Goal: Task Accomplishment & Management: Manage account settings

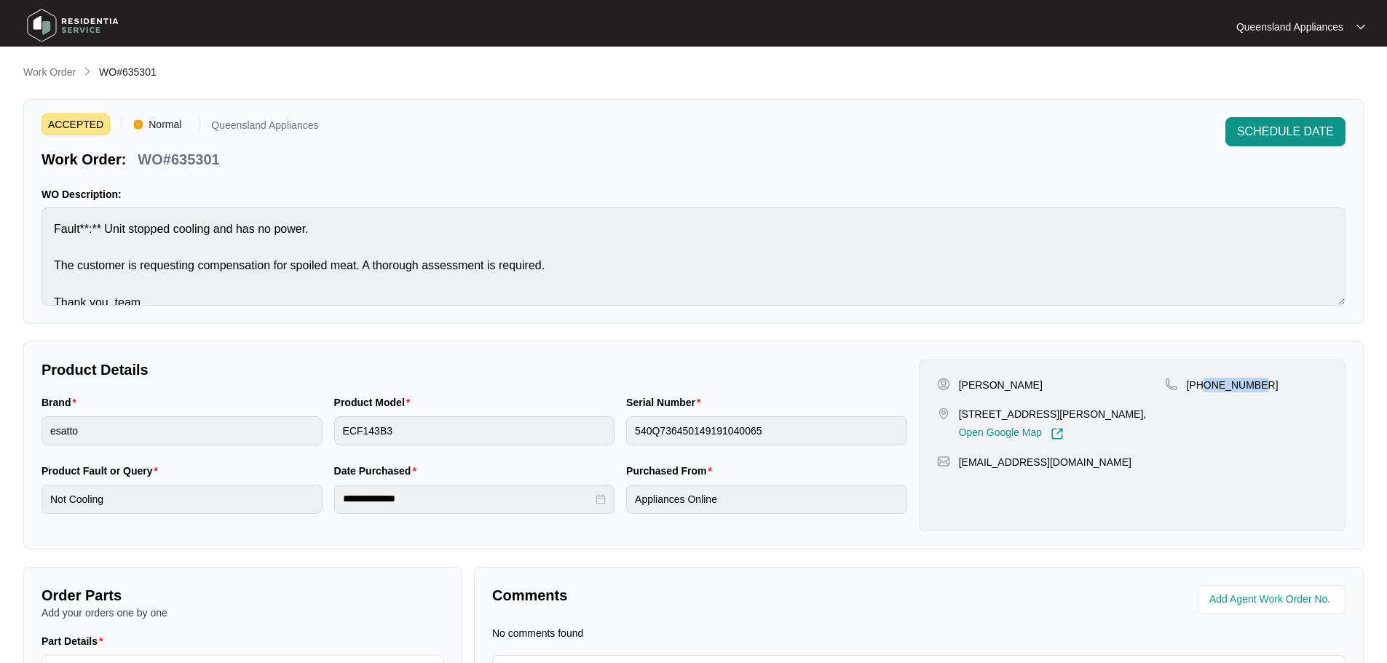
scroll to position [18, 0]
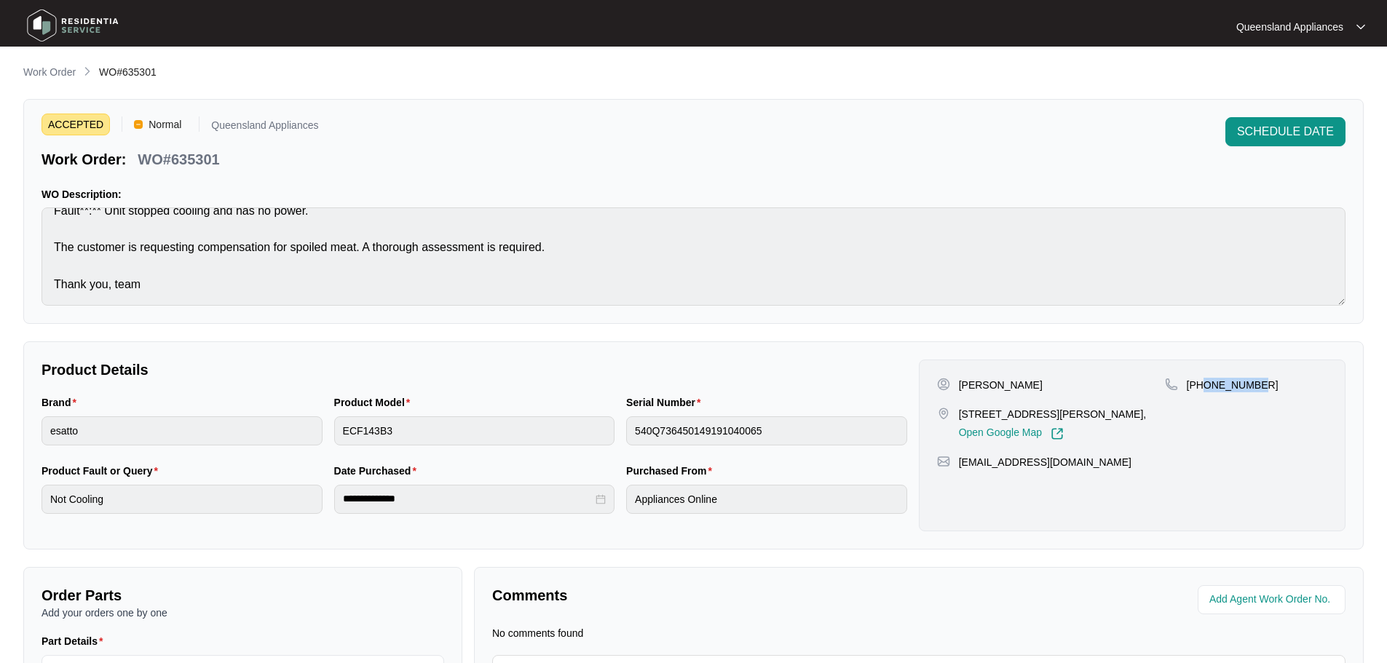
drag, startPoint x: 62, startPoint y: 69, endPoint x: 71, endPoint y: 80, distance: 14.0
click at [62, 69] on p "Work Order" at bounding box center [49, 72] width 52 height 15
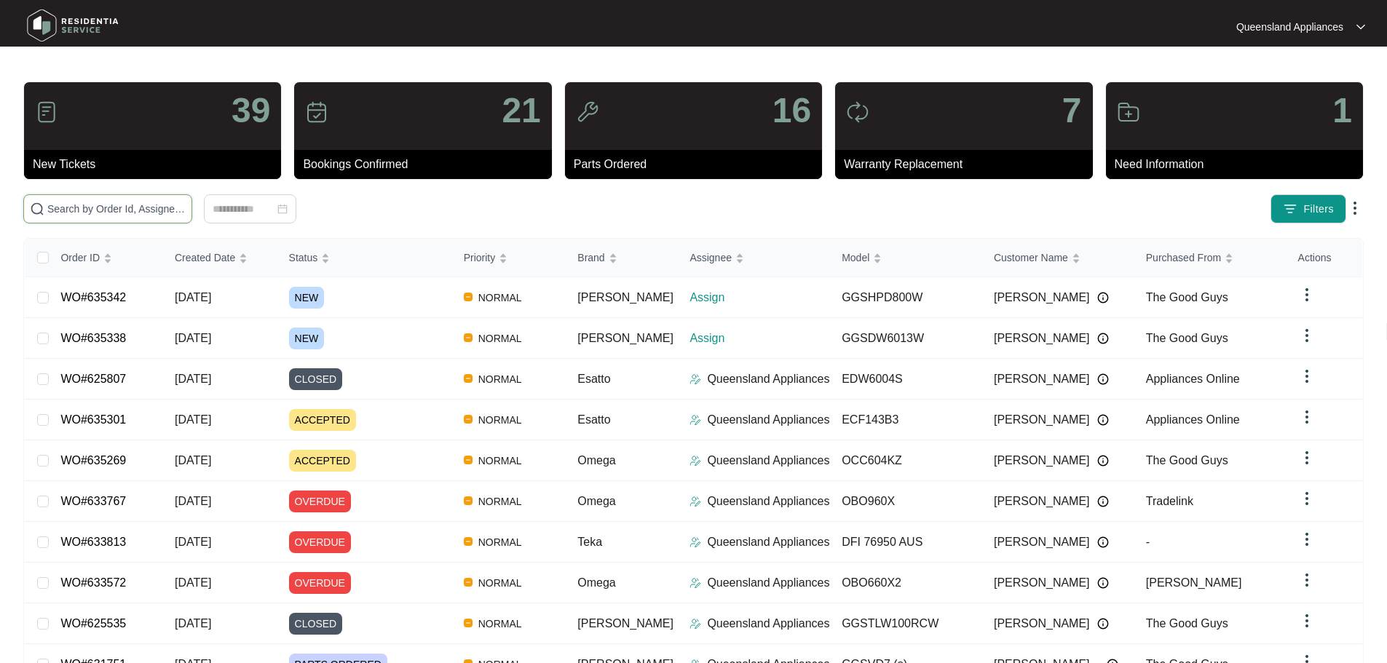
drag, startPoint x: 138, startPoint y: 208, endPoint x: 154, endPoint y: 218, distance: 19.2
click at [138, 210] on input "text" at bounding box center [116, 209] width 138 height 16
paste input "635338"
type input "635338"
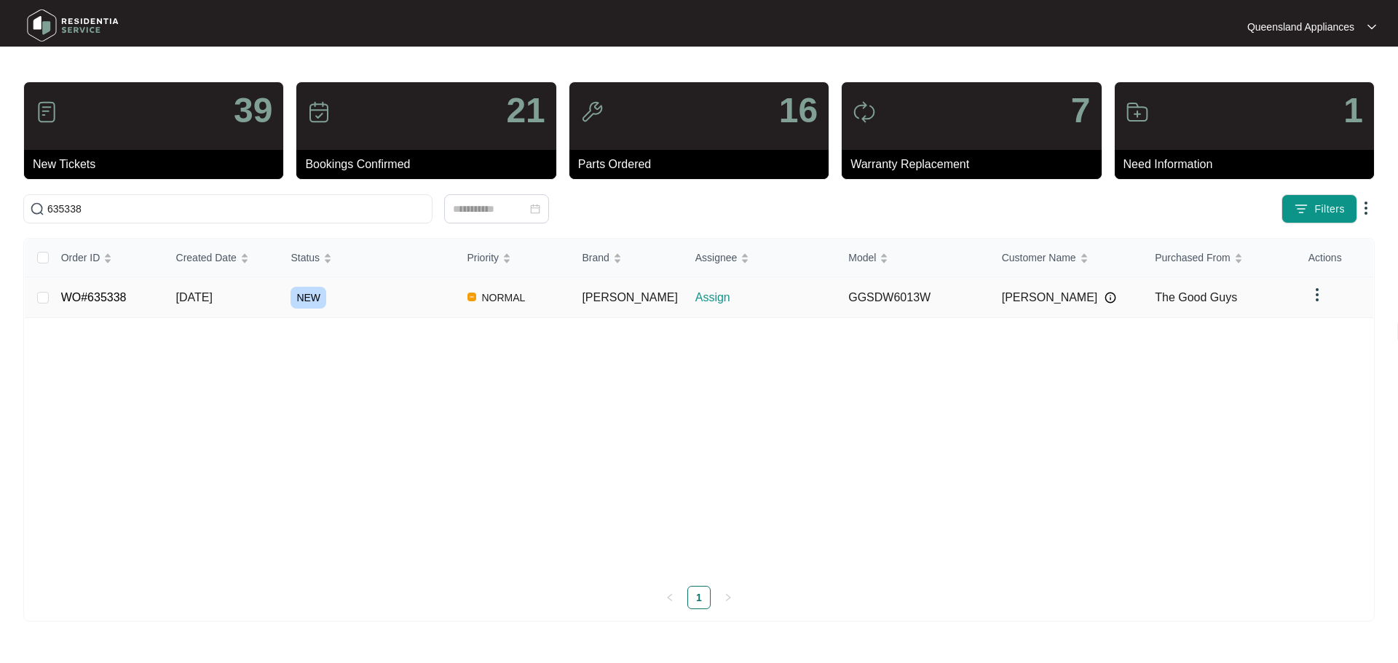
click at [376, 290] on div "NEW" at bounding box center [373, 298] width 165 height 22
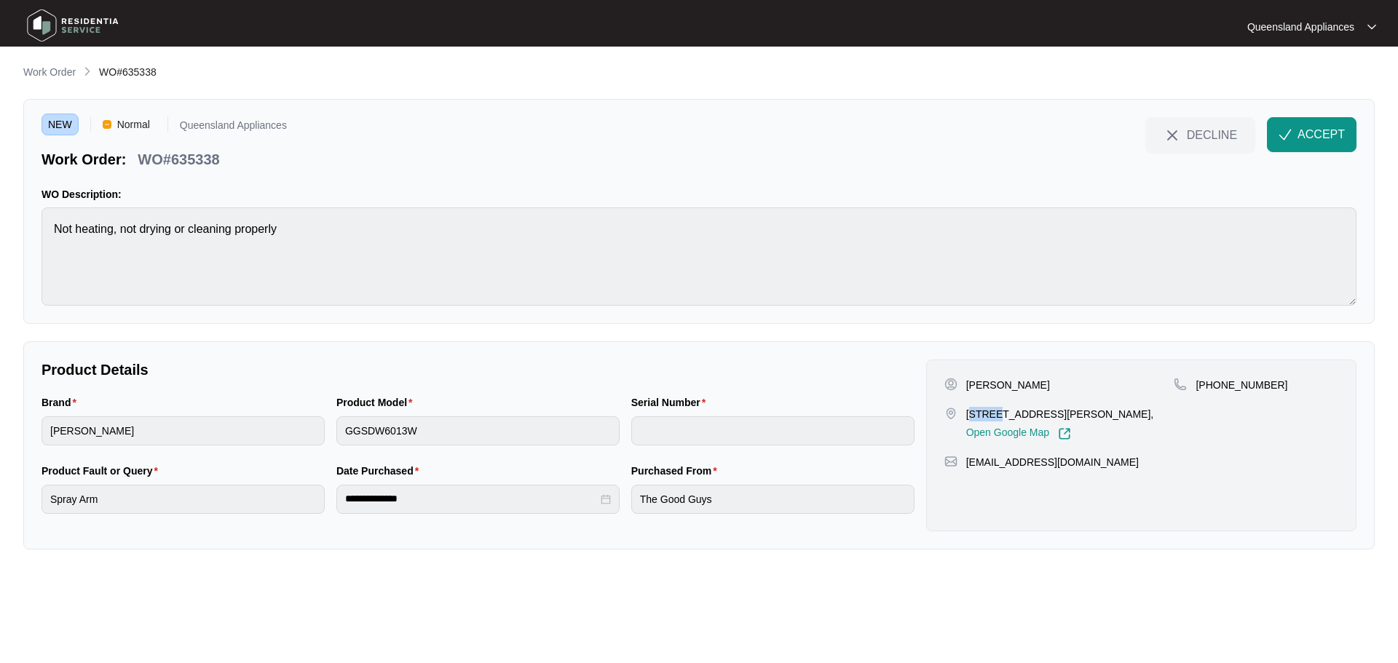
drag, startPoint x: 971, startPoint y: 412, endPoint x: 993, endPoint y: 412, distance: 22.6
click at [993, 412] on p "[STREET_ADDRESS][PERSON_NAME]," at bounding box center [1060, 414] width 188 height 15
click at [964, 414] on div "[STREET_ADDRESS][PERSON_NAME], Open Google Map" at bounding box center [1059, 423] width 230 height 33
drag, startPoint x: 966, startPoint y: 412, endPoint x: 1030, endPoint y: 413, distance: 64.1
click at [1030, 413] on p "[STREET_ADDRESS][PERSON_NAME]," at bounding box center [1060, 414] width 188 height 15
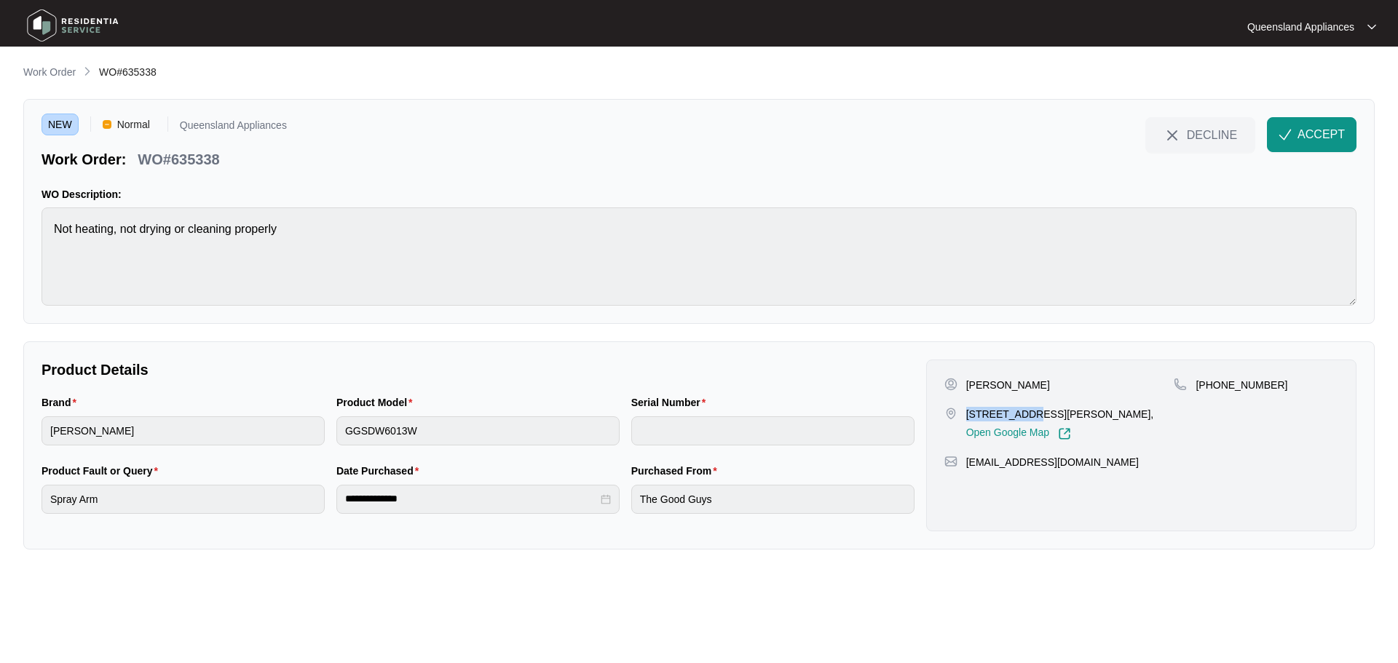
copy p "45 stephenso"
click at [205, 159] on p "WO#635338" at bounding box center [179, 159] width 82 height 20
copy p "635338"
drag, startPoint x: 1212, startPoint y: 383, endPoint x: 1297, endPoint y: 384, distance: 84.5
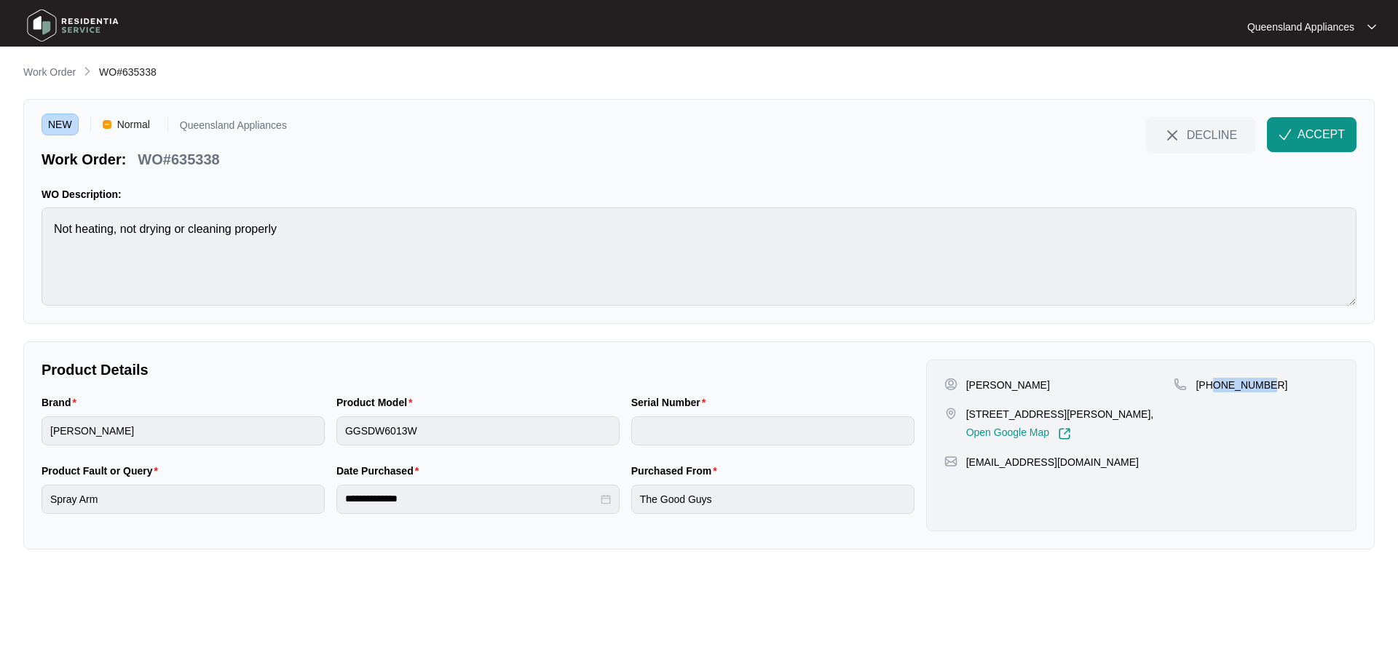
click at [1297, 384] on div "[PHONE_NUMBER]" at bounding box center [1256, 385] width 165 height 15
copy p "409448710"
drag, startPoint x: 1263, startPoint y: 121, endPoint x: 1335, endPoint y: 134, distance: 73.3
click at [1287, 129] on div "ACCEPT" at bounding box center [1311, 134] width 101 height 35
click at [1338, 132] on span "ACCEPT" at bounding box center [1321, 134] width 47 height 17
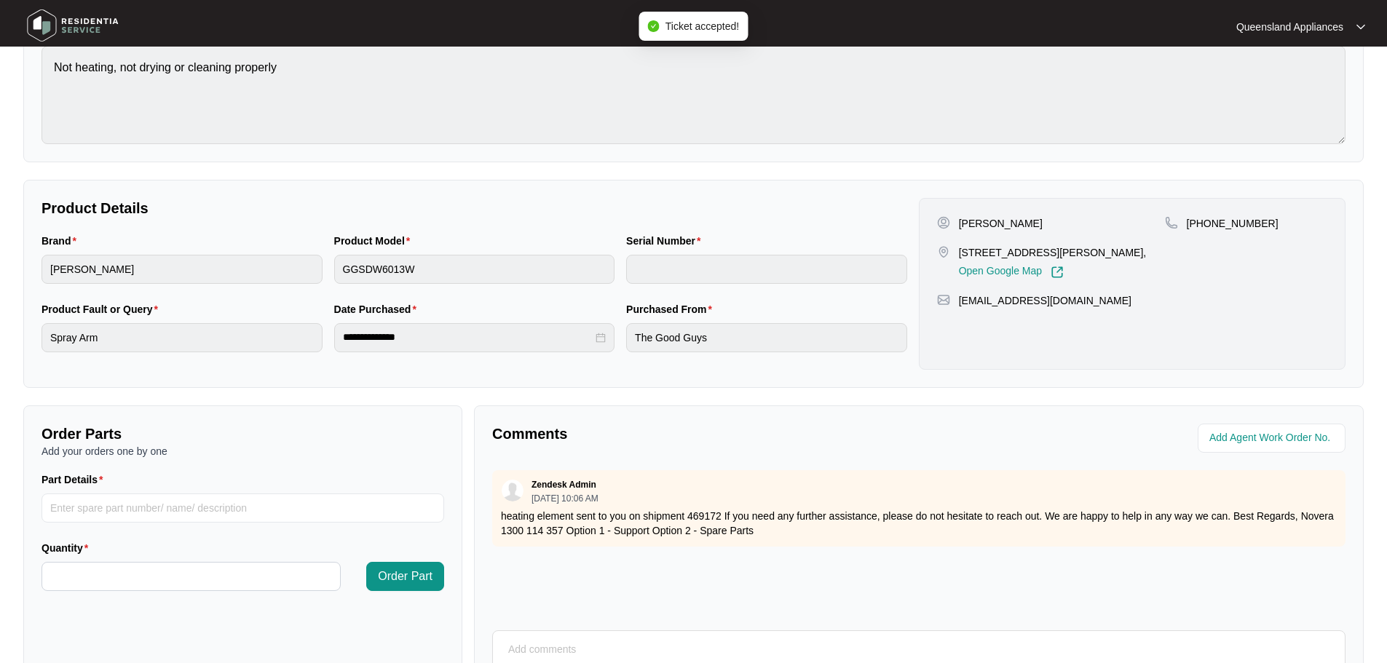
scroll to position [303, 0]
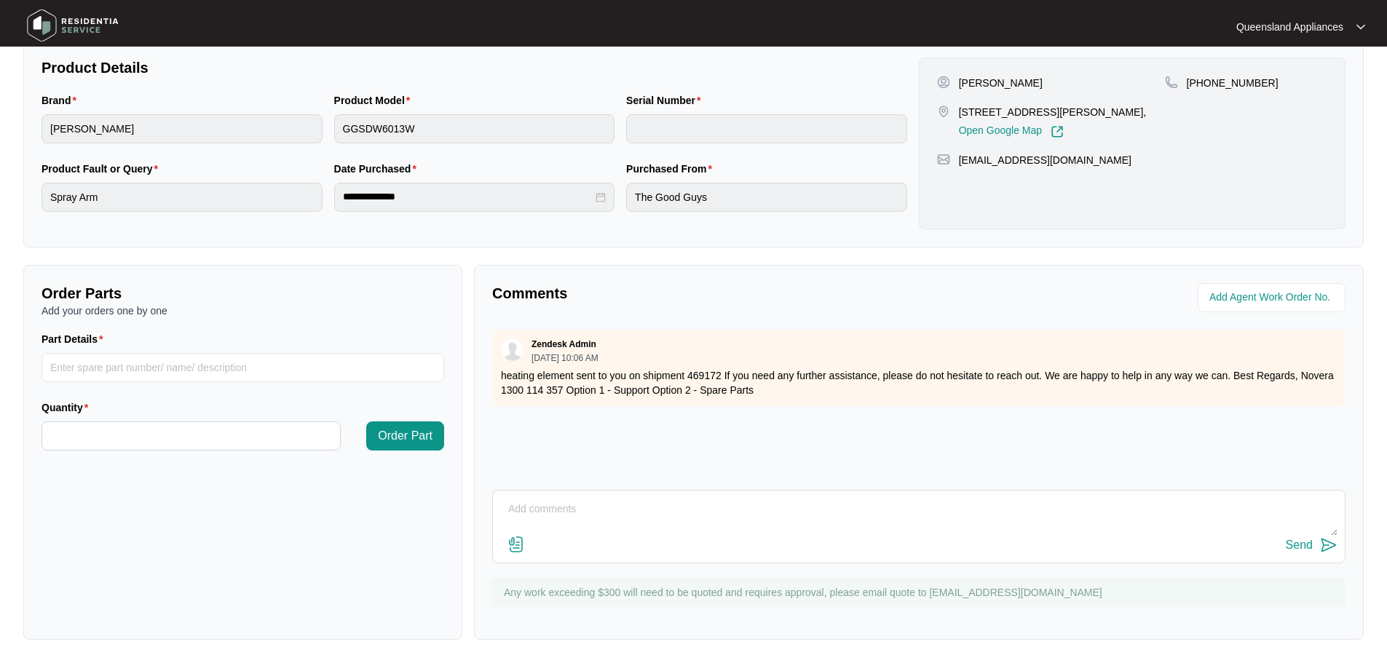
click at [694, 376] on p "heating element sent to you on shipment 469172 If you need any further assistan…" at bounding box center [919, 382] width 836 height 29
copy p "469172"
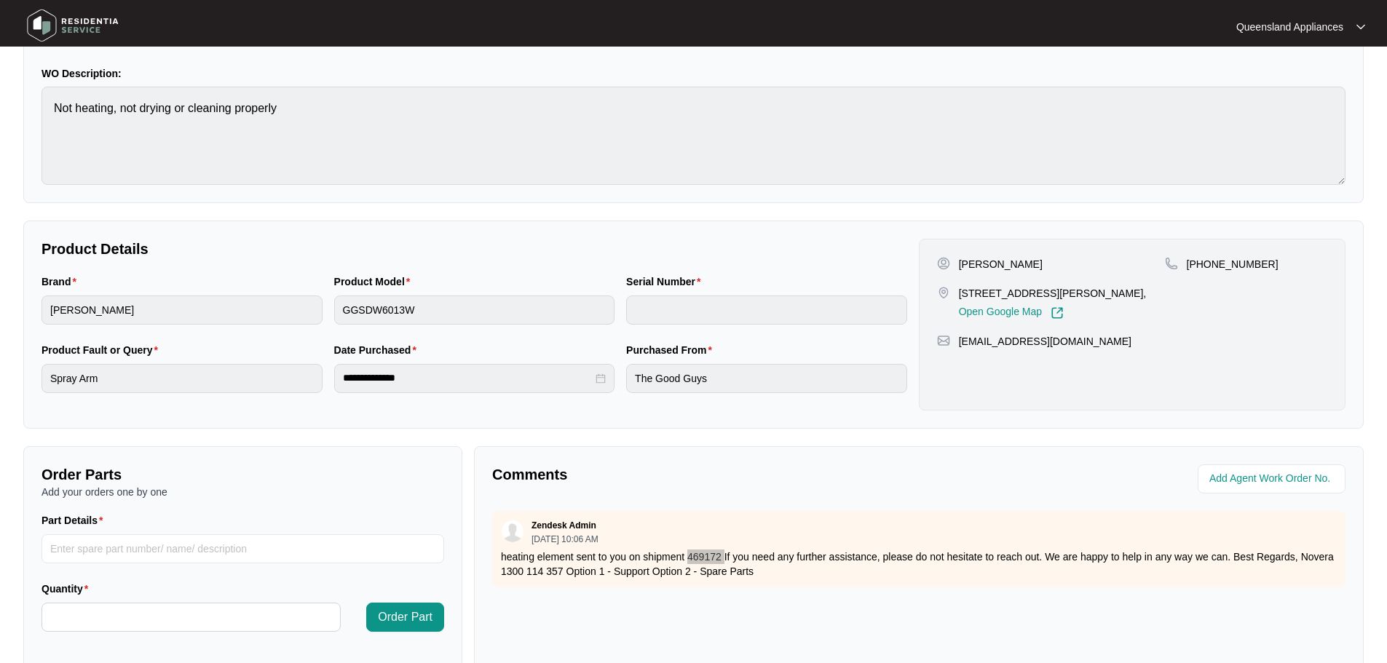
scroll to position [12, 0]
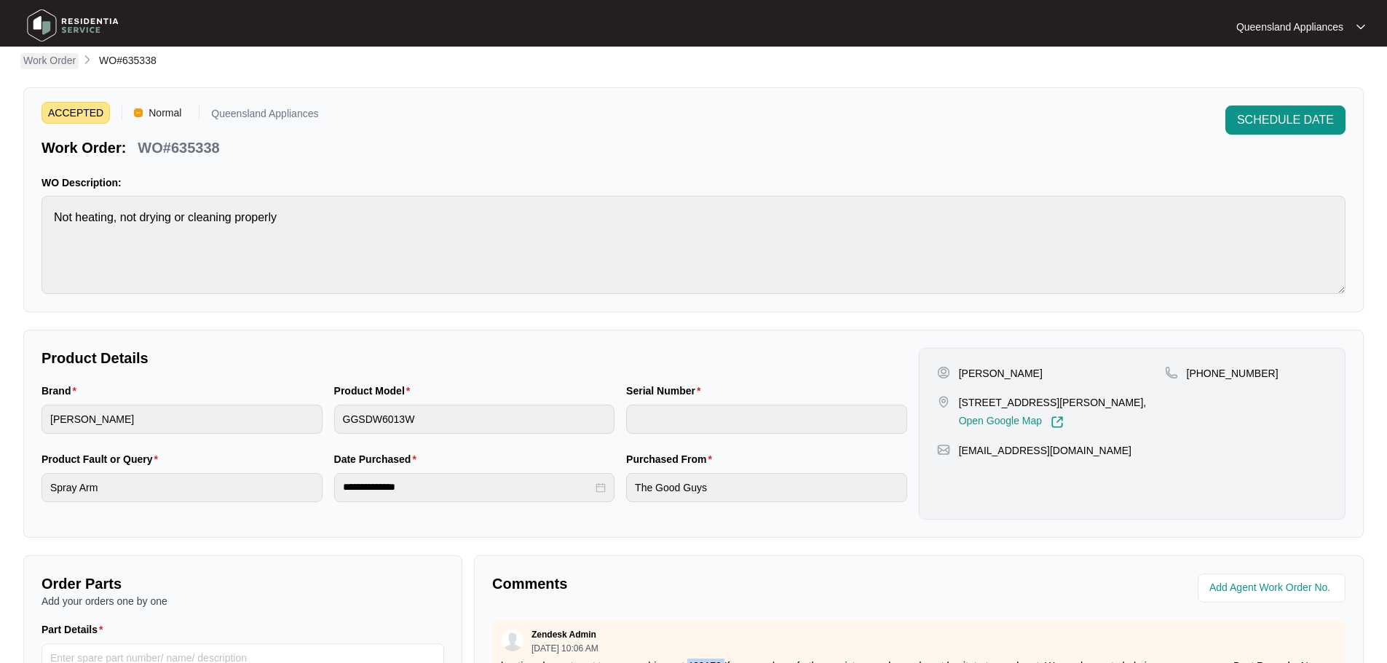
click at [33, 60] on p "Work Order" at bounding box center [49, 60] width 52 height 15
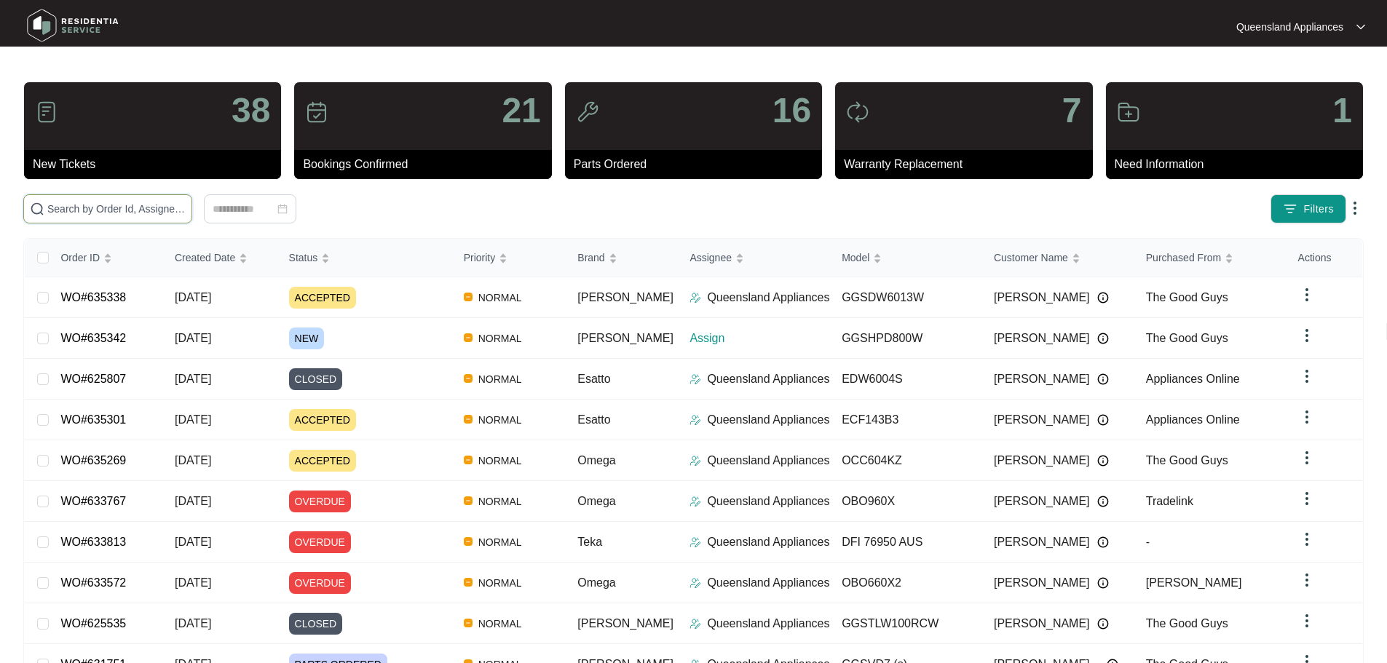
click at [111, 201] on input "text" at bounding box center [116, 209] width 138 height 16
paste input "635342"
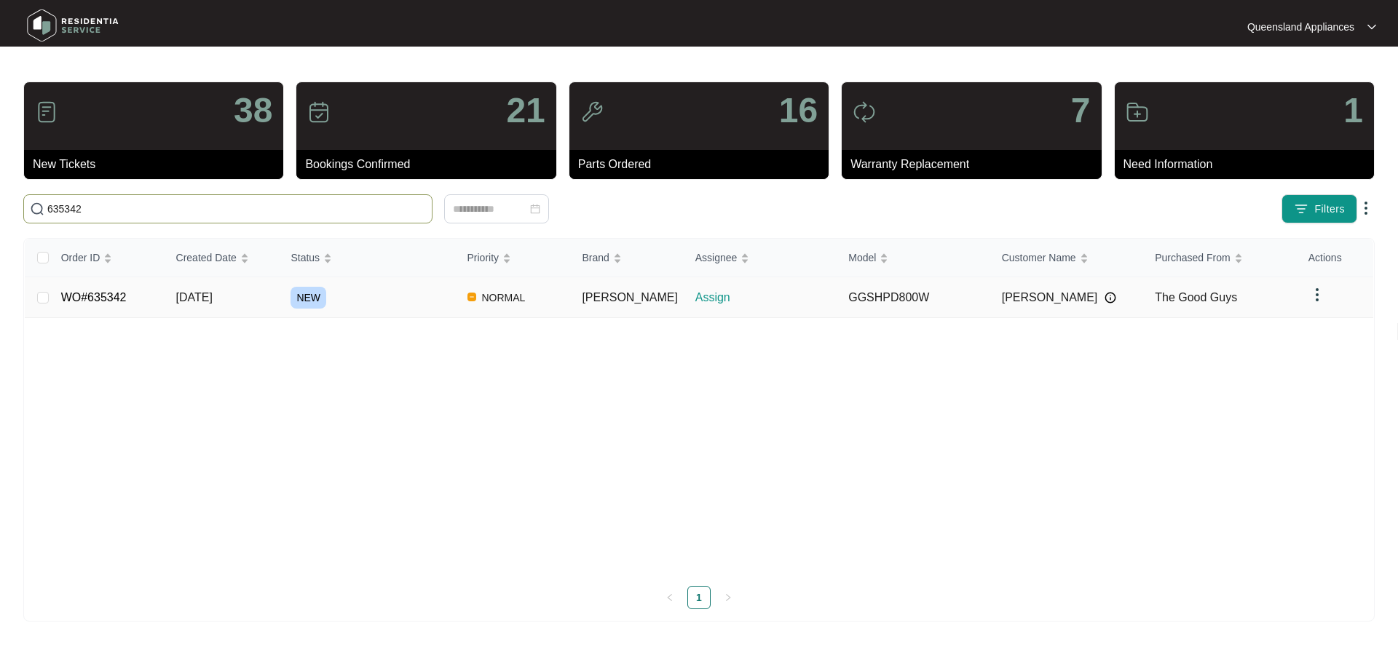
type input "635342"
click at [180, 299] on span "[DATE]" at bounding box center [194, 297] width 36 height 12
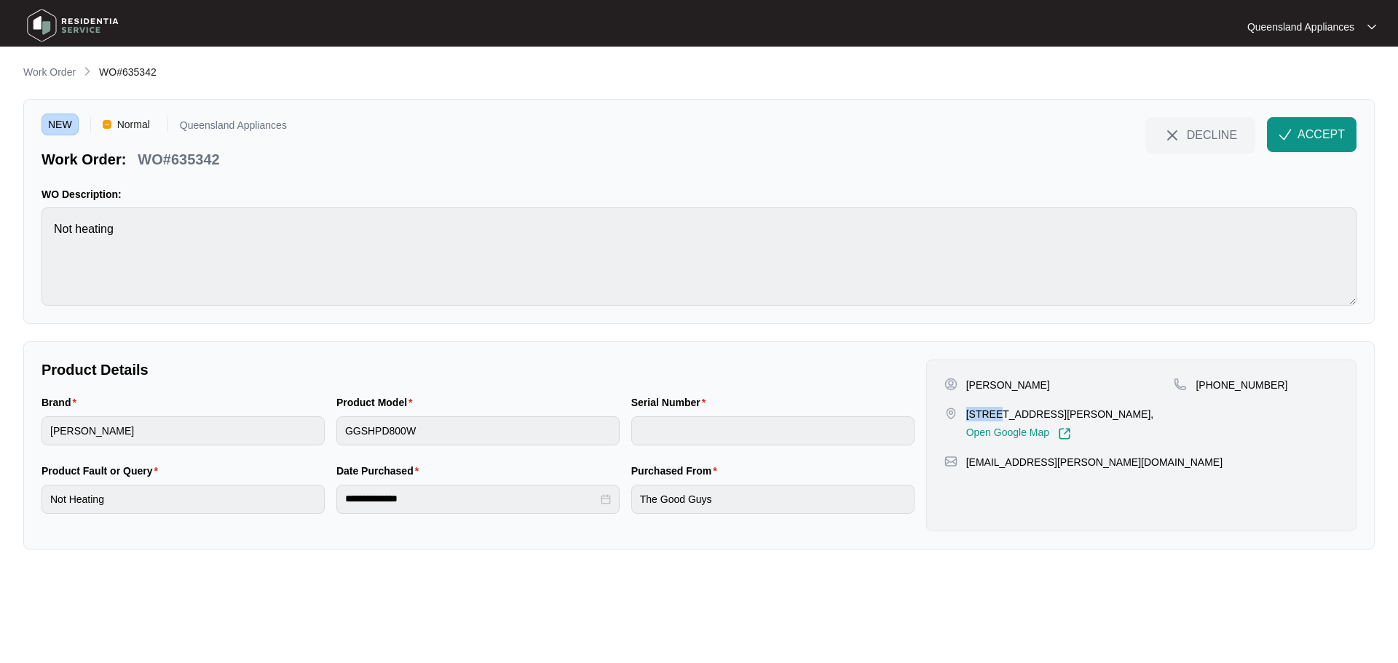
drag, startPoint x: 968, startPoint y: 413, endPoint x: 996, endPoint y: 412, distance: 27.7
click at [996, 412] on p "[STREET_ADDRESS][PERSON_NAME]," at bounding box center [1060, 414] width 188 height 15
copy p "64 dun"
click at [181, 157] on p "WO#635342" at bounding box center [179, 159] width 82 height 20
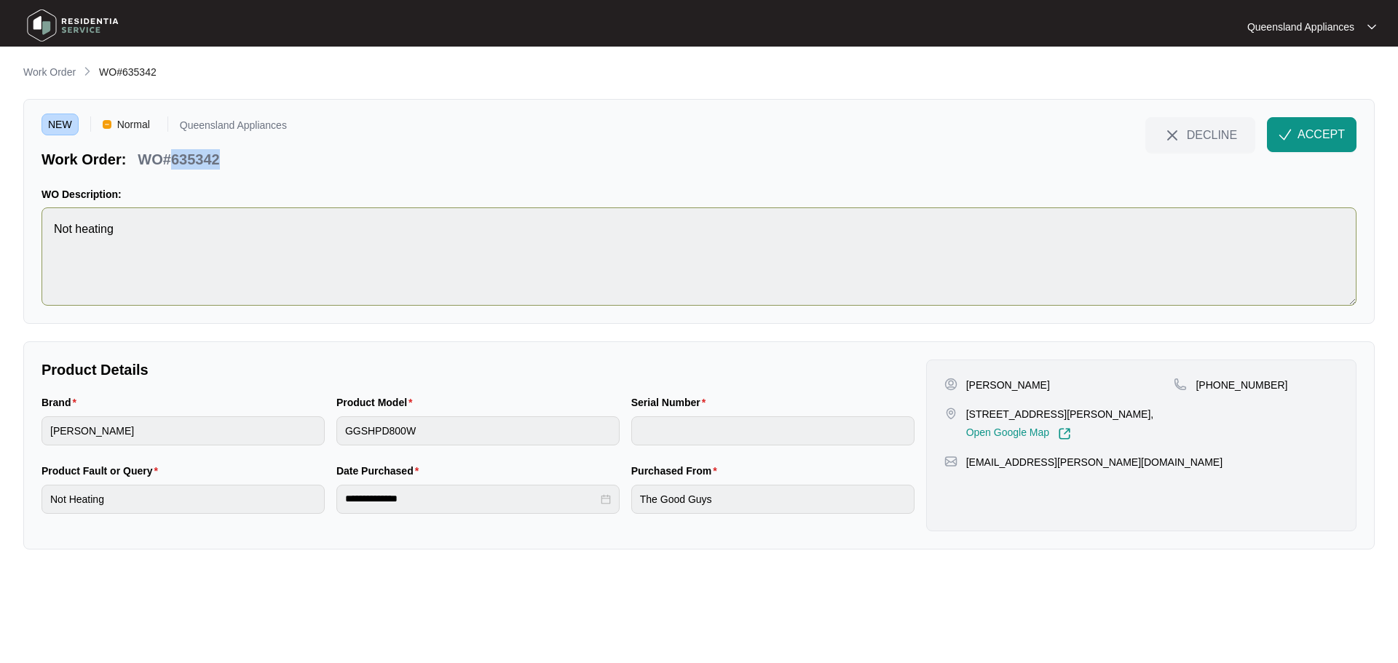
copy p "635342"
drag, startPoint x: 1214, startPoint y: 382, endPoint x: 1284, endPoint y: 376, distance: 70.9
click at [1284, 376] on div "[PERSON_NAME] [STREET_ADDRESS][PERSON_NAME], Open Google Map [PHONE_NUMBER] [EM…" at bounding box center [1141, 446] width 430 height 172
copy p "416175294"
drag, startPoint x: 1298, startPoint y: 145, endPoint x: 1366, endPoint y: 194, distance: 84.5
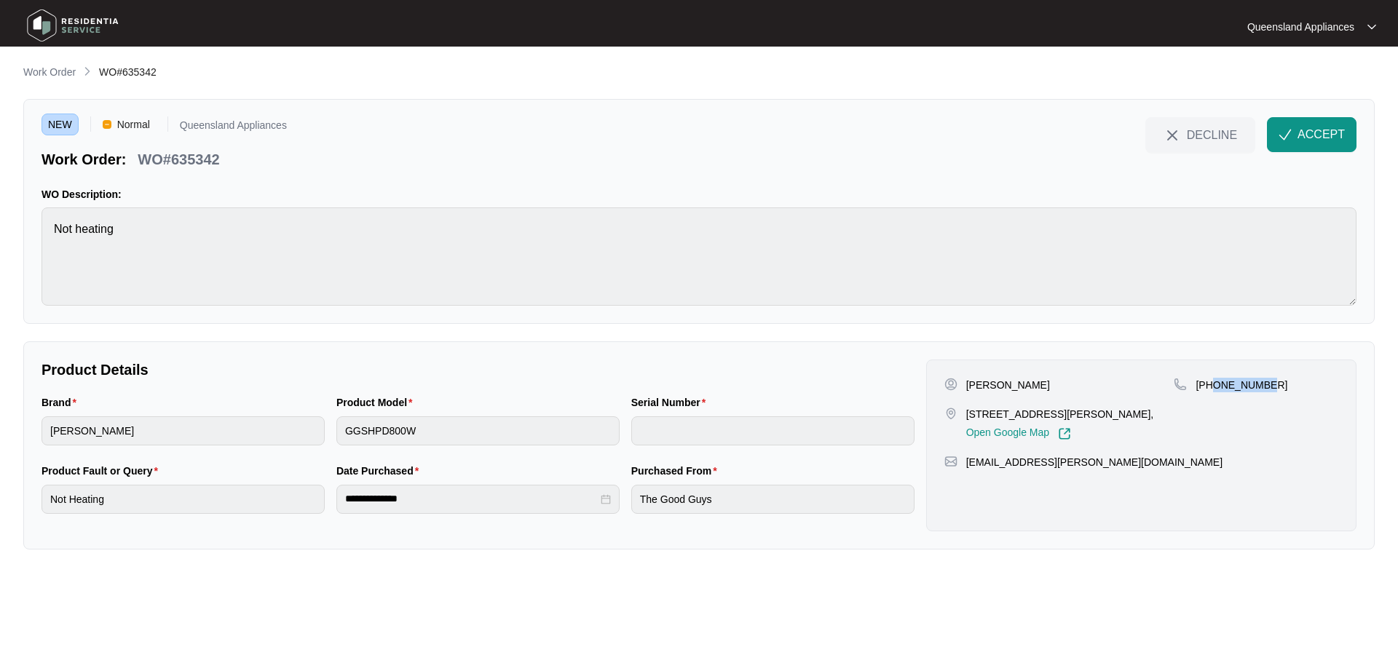
click at [1298, 144] on button "ACCEPT" at bounding box center [1312, 134] width 90 height 35
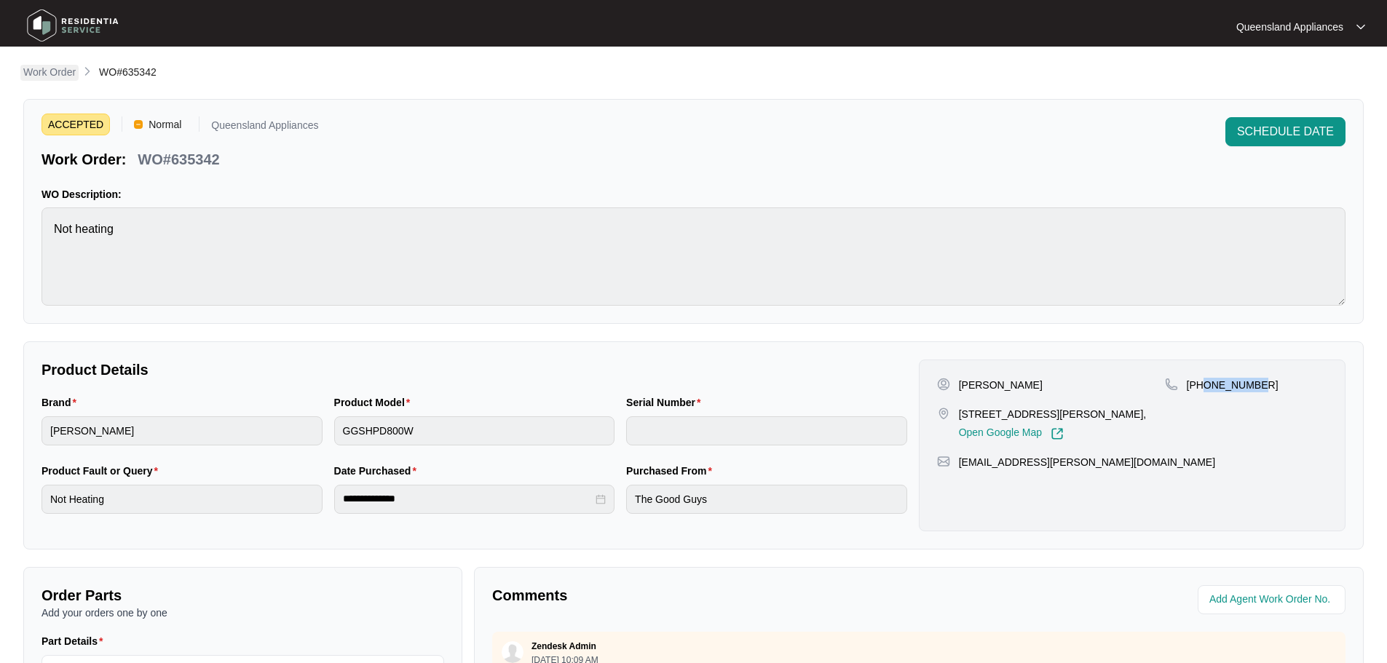
click at [47, 76] on p "Work Order" at bounding box center [49, 72] width 52 height 15
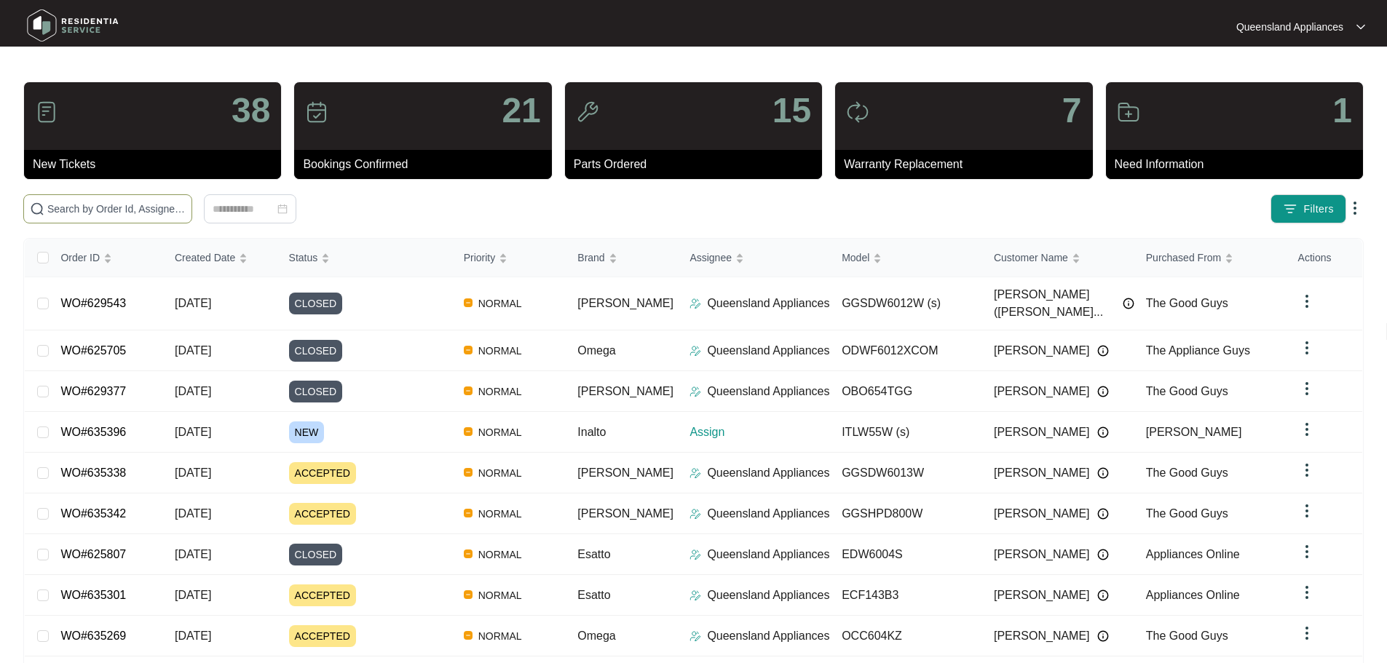
click at [186, 211] on input "text" at bounding box center [116, 209] width 138 height 16
paste input "630381"
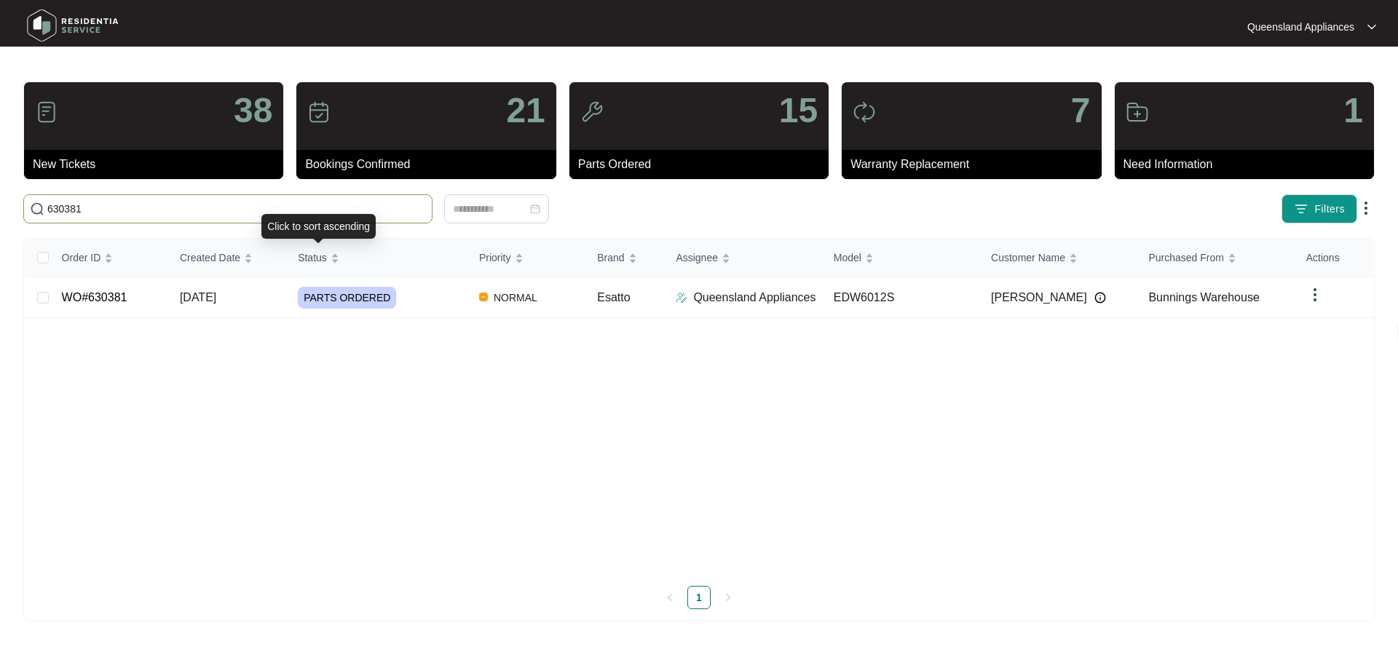
type input "630381"
drag, startPoint x: 395, startPoint y: 292, endPoint x: 462, endPoint y: 310, distance: 69.4
click at [395, 292] on div "PARTS ORDERED" at bounding box center [383, 298] width 170 height 22
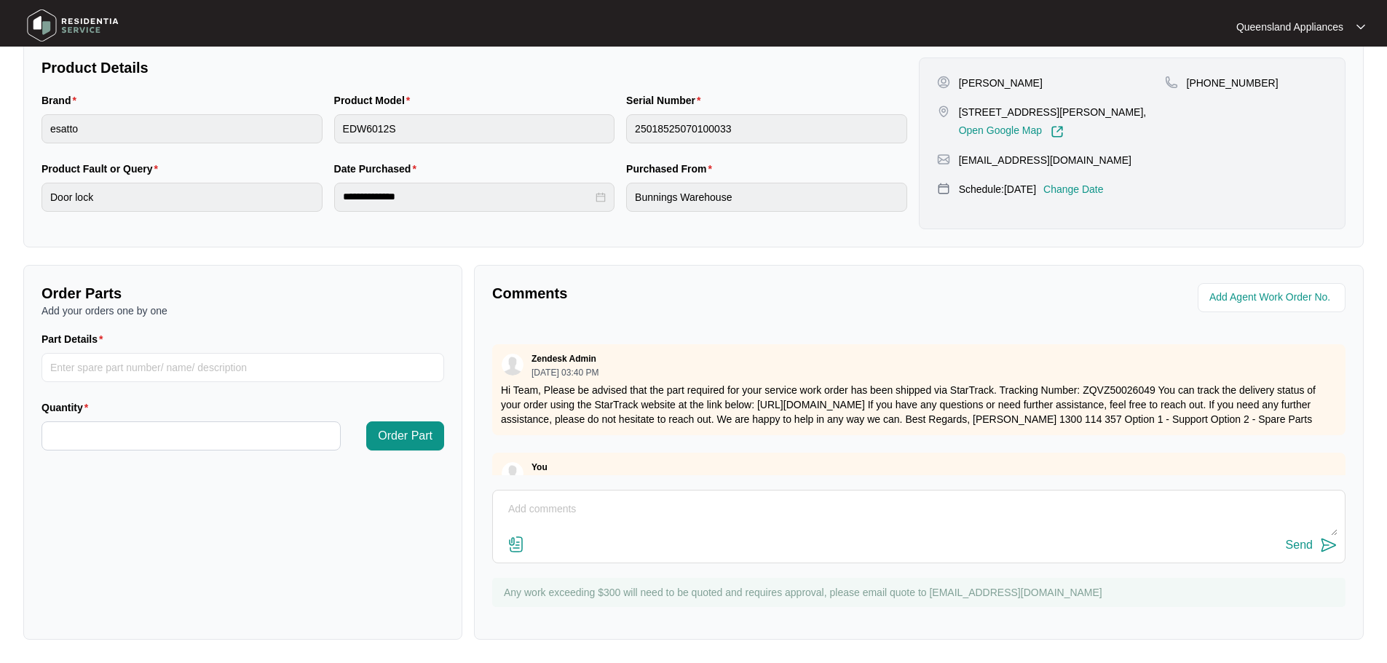
scroll to position [534, 0]
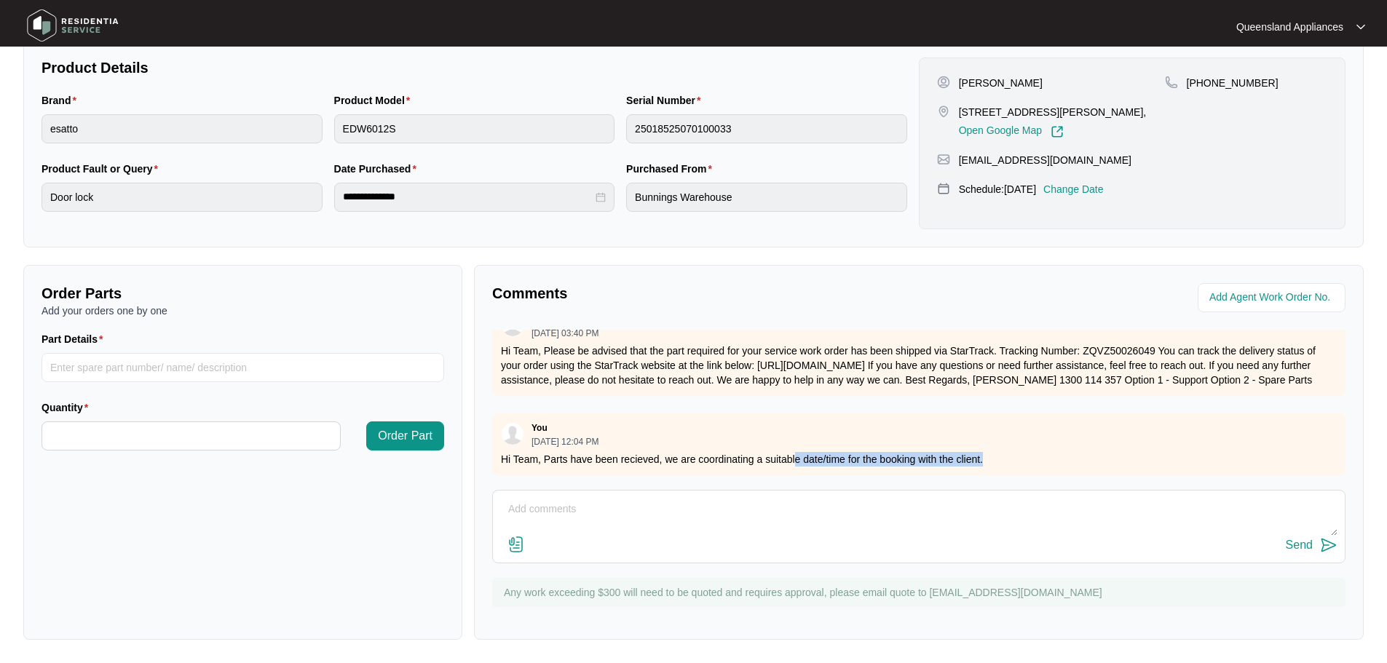
drag, startPoint x: 795, startPoint y: 442, endPoint x: 1095, endPoint y: 454, distance: 300.3
click at [1095, 454] on p "Hi Team, Parts have been recieved, we are coordinating a suitable date/time for…" at bounding box center [919, 459] width 836 height 15
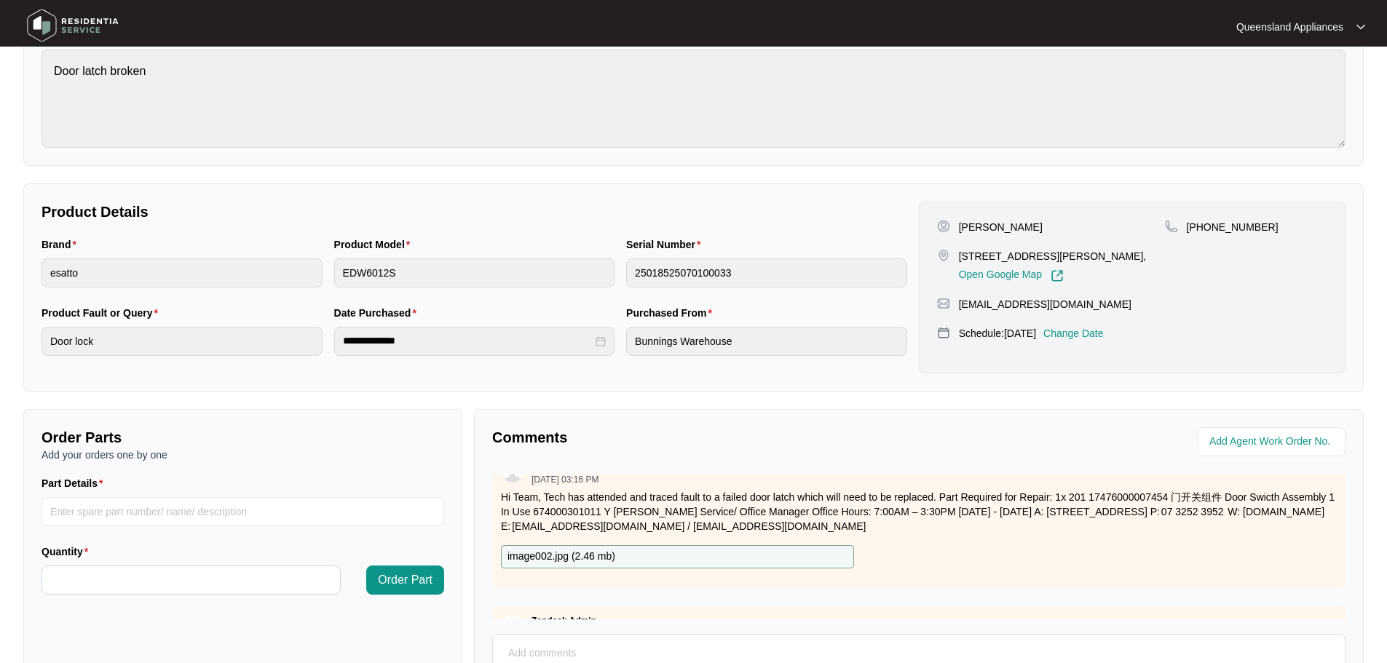
scroll to position [12, 0]
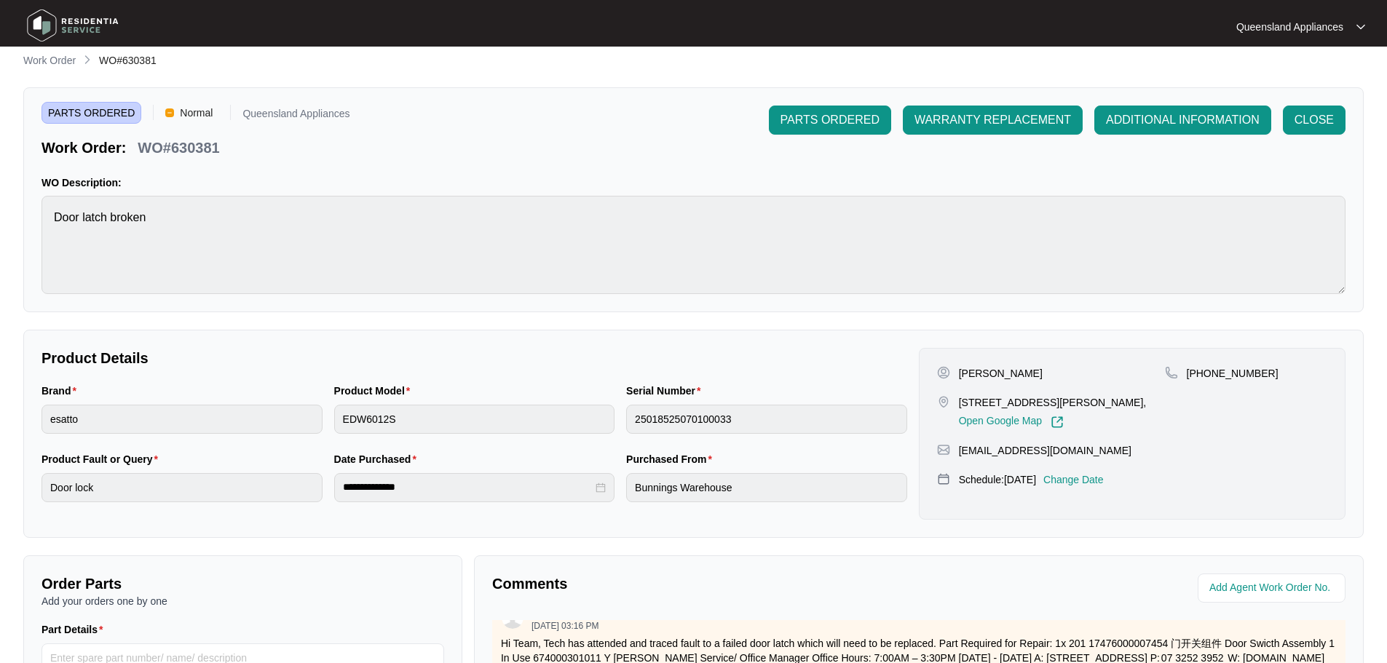
click at [116, 149] on p "Work Order:" at bounding box center [84, 148] width 84 height 20
click at [59, 68] on link "Work Order" at bounding box center [49, 61] width 58 height 16
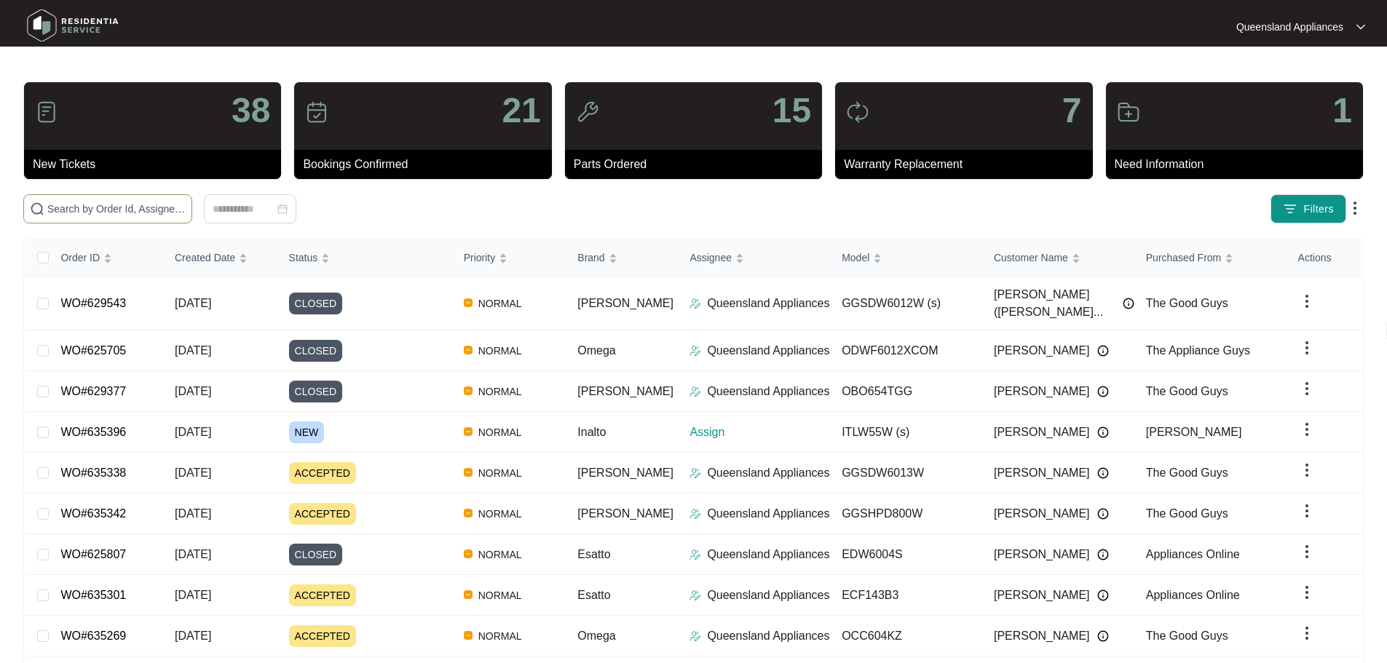
click at [180, 214] on input "text" at bounding box center [116, 209] width 138 height 16
paste input "629153"
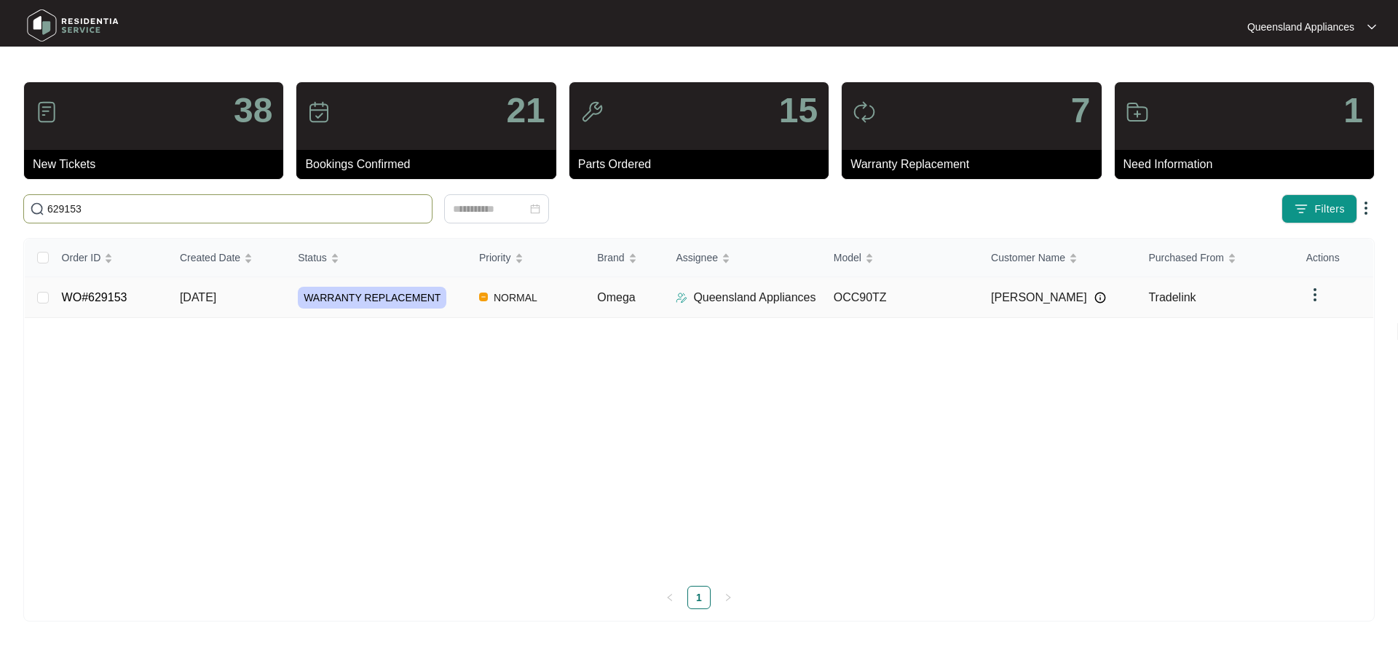
type input "629153"
click at [454, 287] on div "WARRANTY REPLACEMENT" at bounding box center [383, 298] width 170 height 22
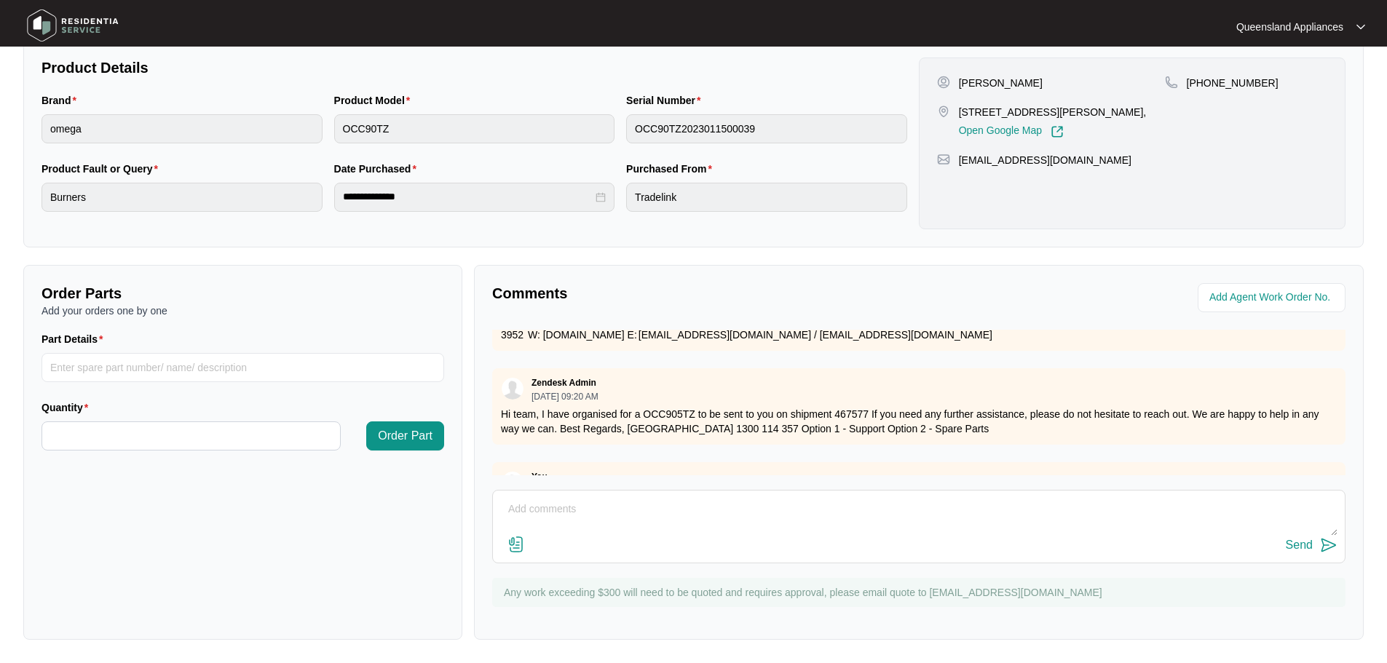
scroll to position [899, 0]
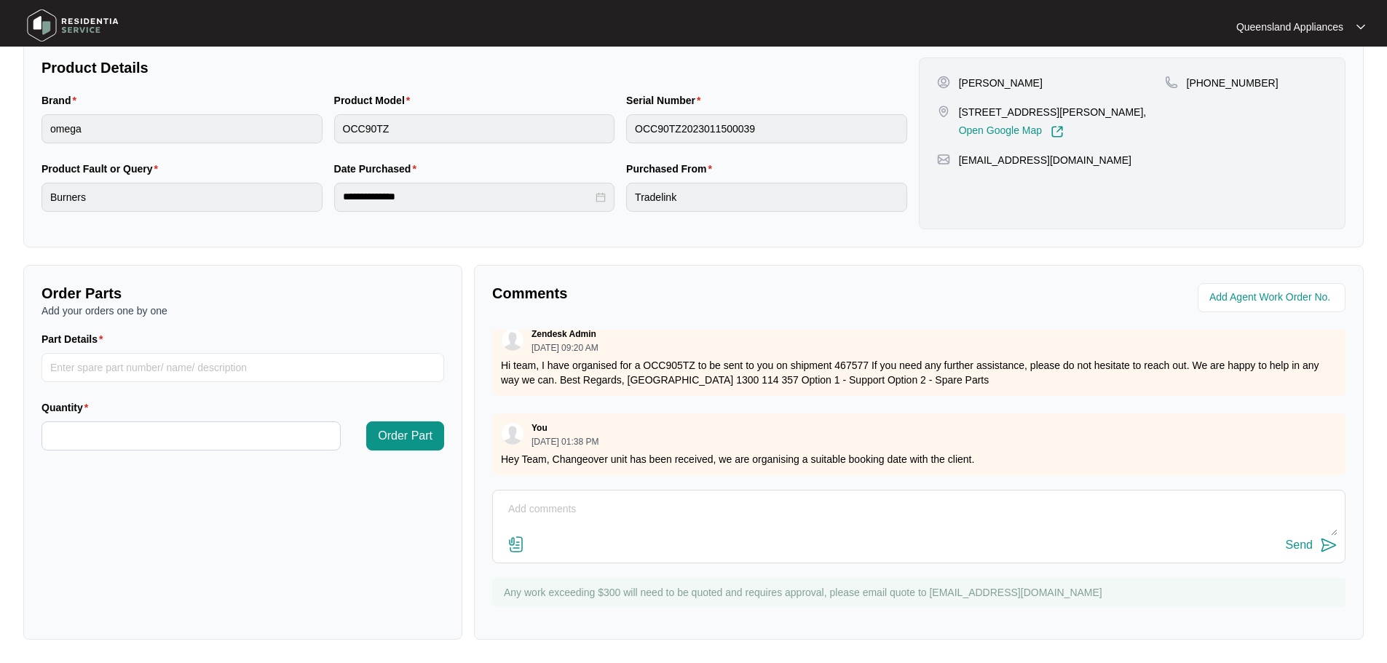
click at [690, 518] on textarea at bounding box center [918, 517] width 837 height 38
type textarea "Hey Team, Client has confirmed booking for [DATE]."
click at [1327, 542] on img at bounding box center [1328, 545] width 17 height 17
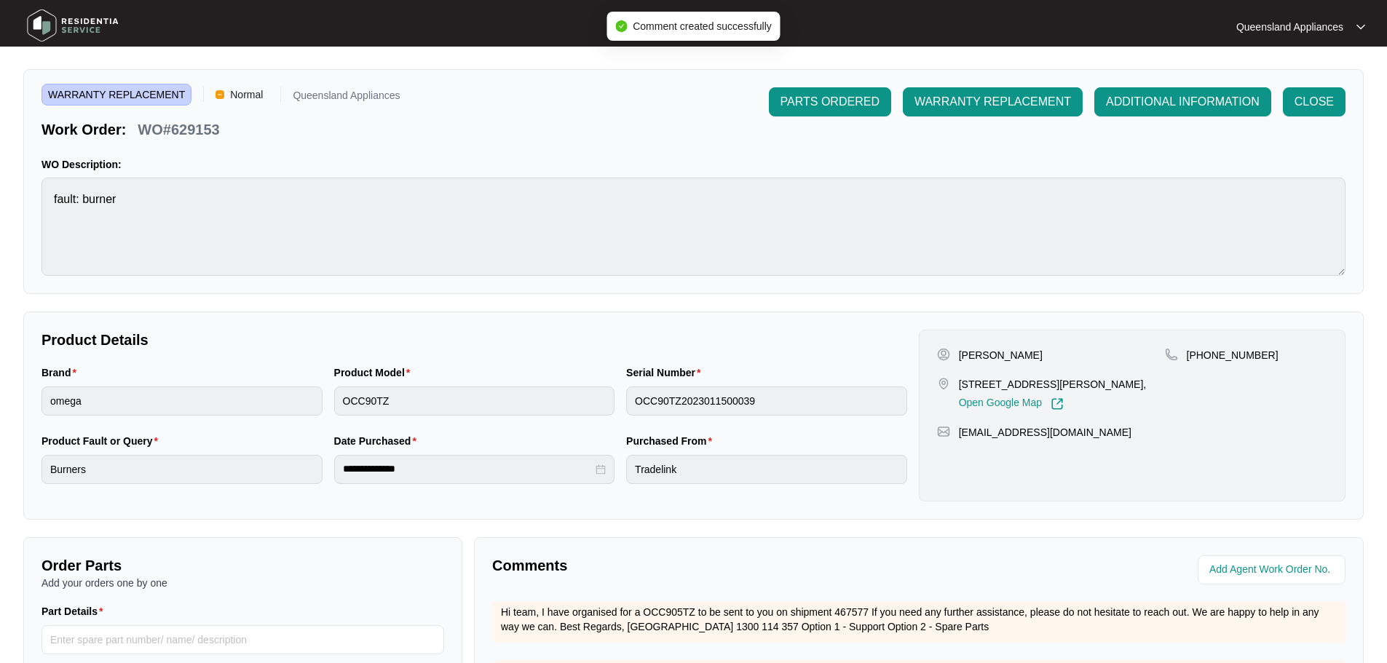
scroll to position [0, 0]
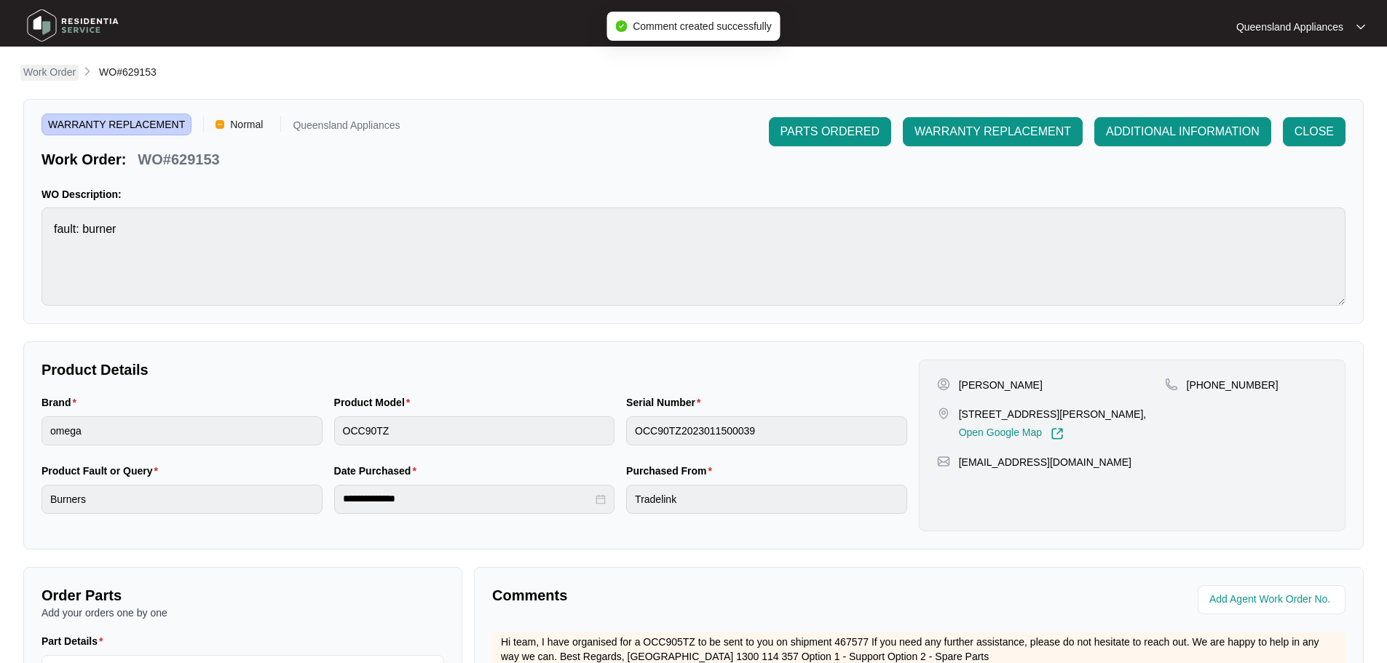
click at [55, 71] on p "Work Order" at bounding box center [49, 72] width 52 height 15
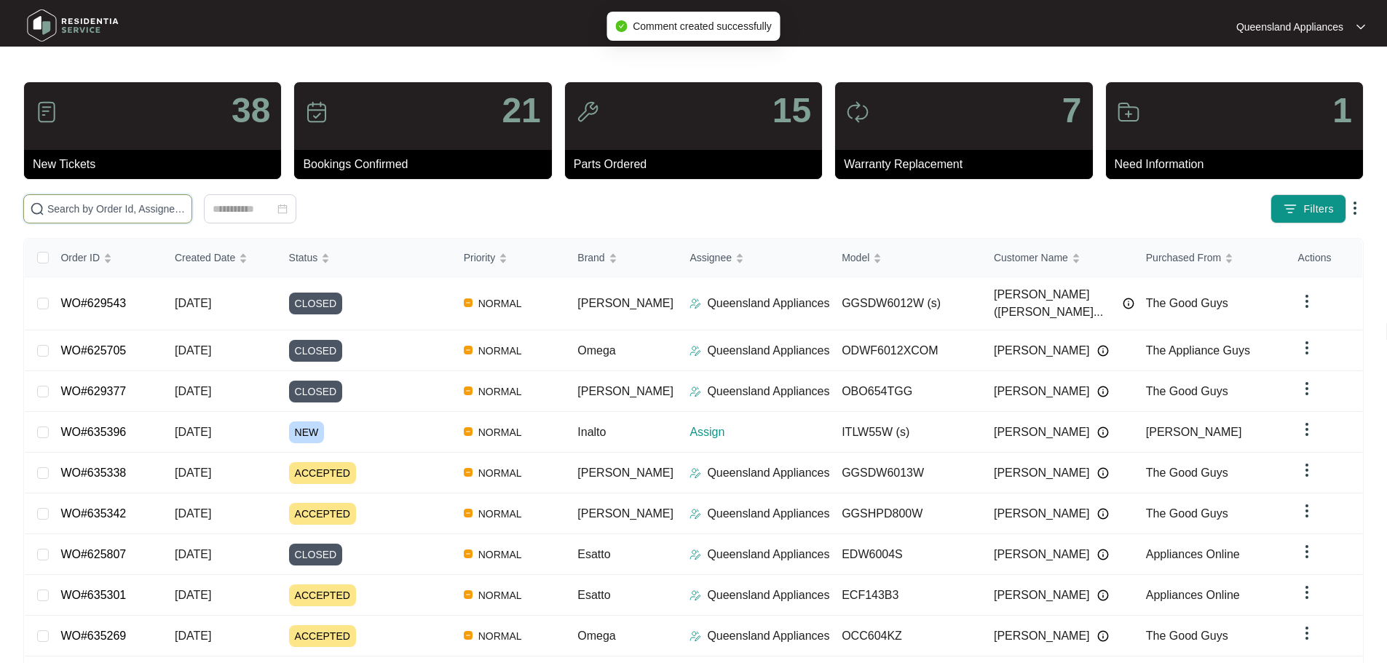
click at [130, 206] on input "text" at bounding box center [116, 209] width 138 height 16
paste input "624229"
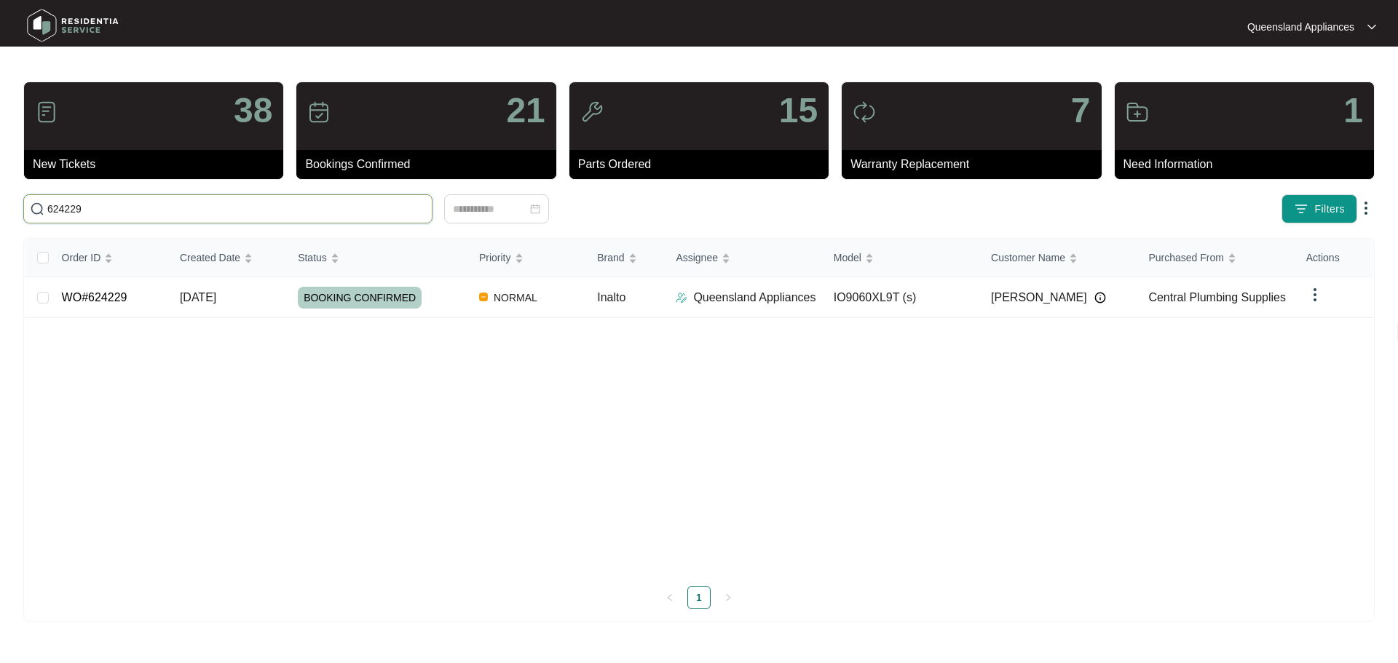
click at [205, 216] on input "624229" at bounding box center [236, 209] width 379 height 16
paste input "35342"
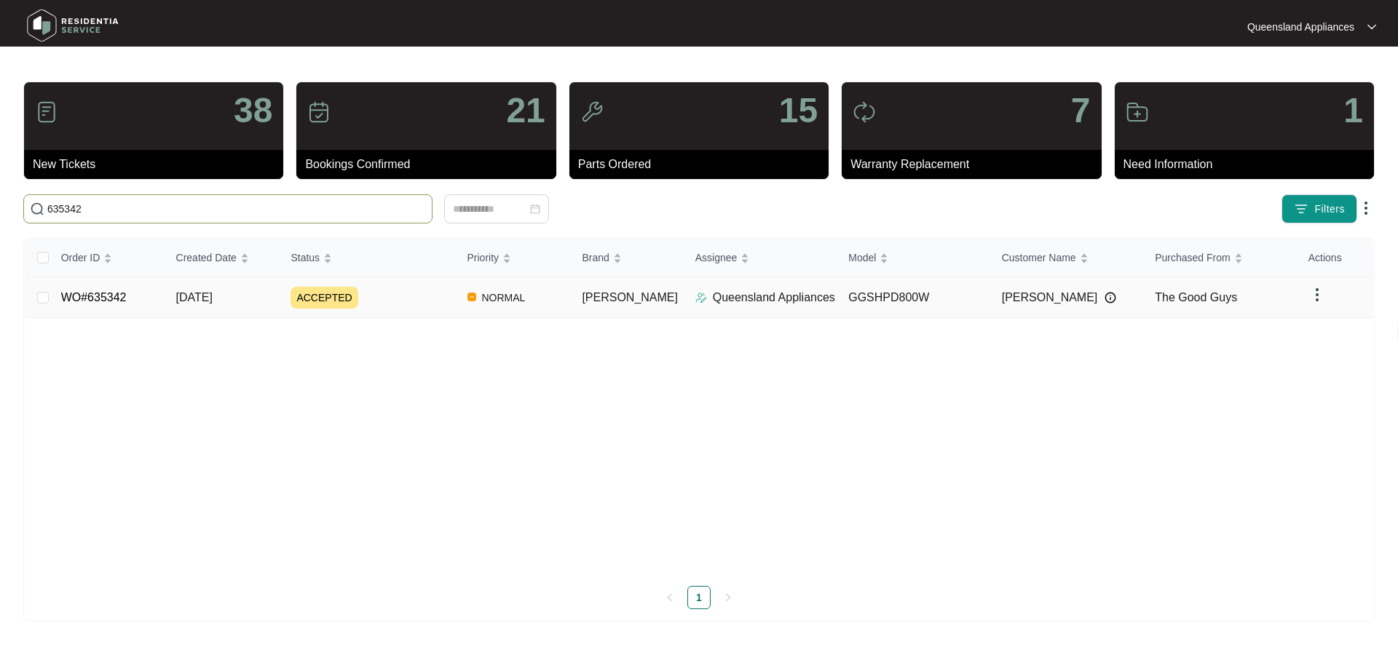
type input "635342"
click at [476, 300] on img at bounding box center [471, 297] width 9 height 9
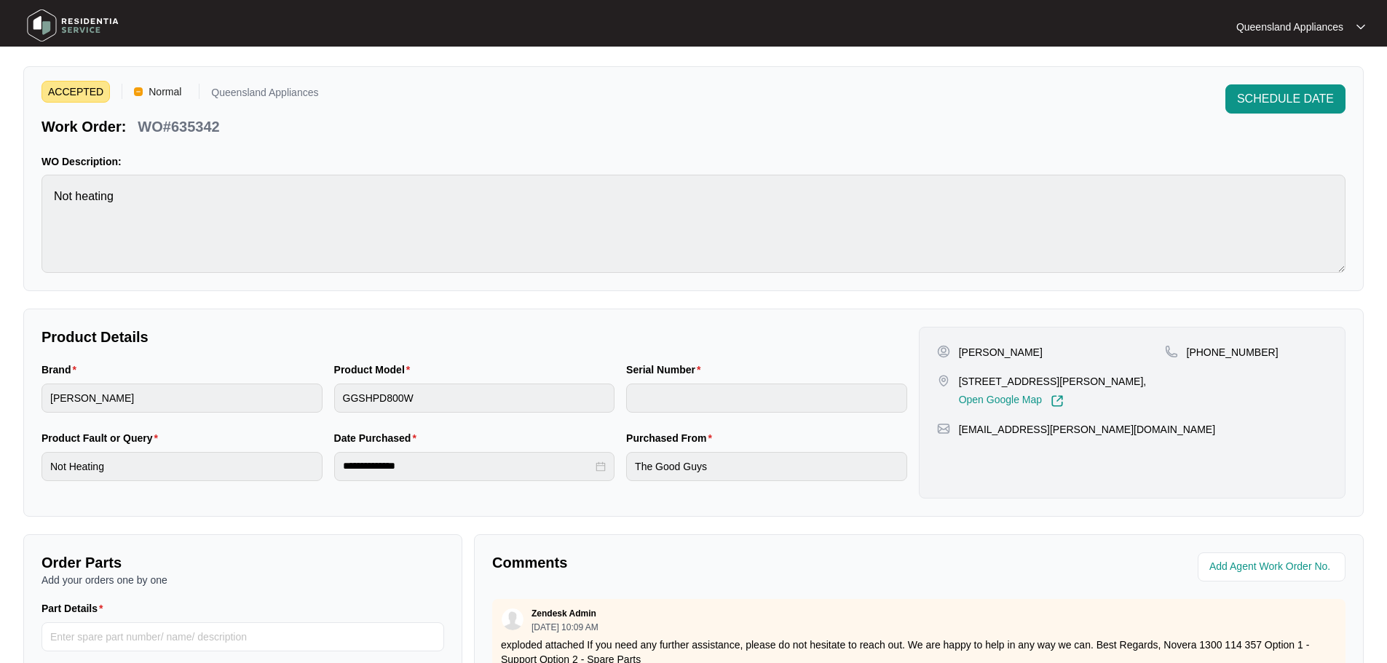
scroll to position [303, 0]
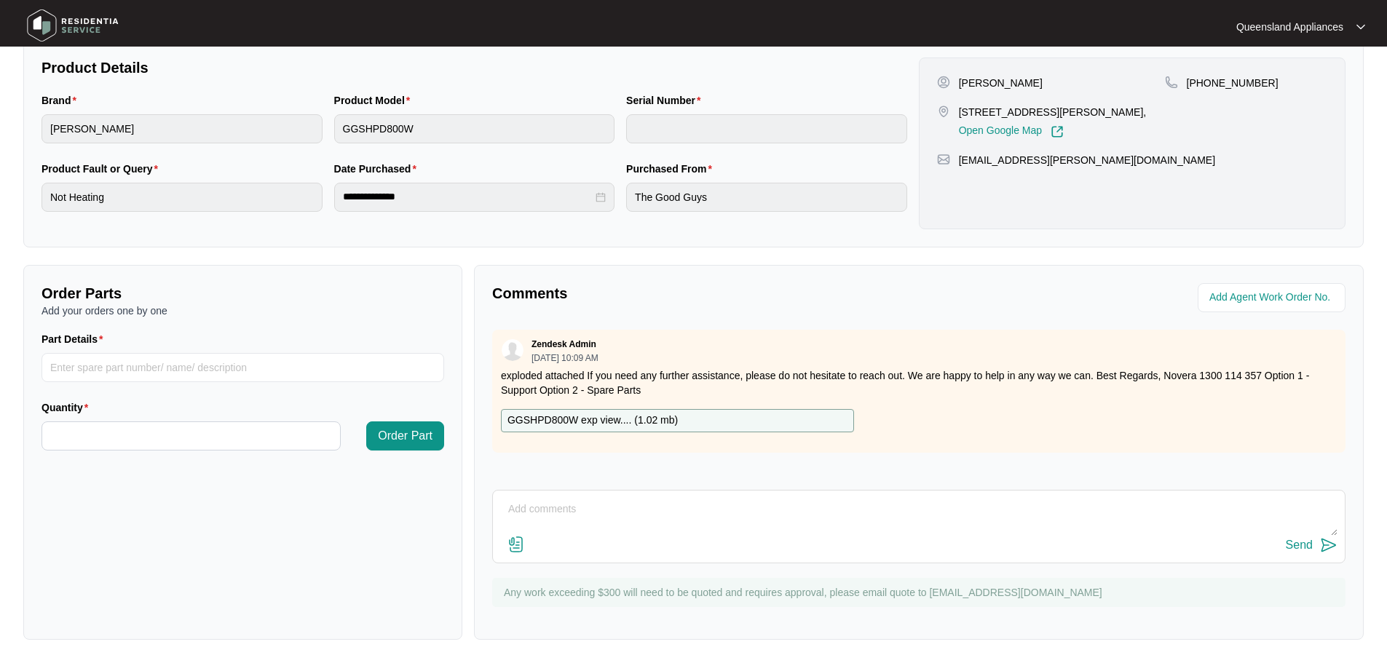
click at [647, 498] on textarea at bounding box center [918, 517] width 837 height 38
type textarea "Hi Team, We are coordinating a suitable time to schedule this booking for with …"
drag, startPoint x: 1298, startPoint y: 543, endPoint x: 1394, endPoint y: 528, distance: 98.0
click at [1304, 544] on div "Send" at bounding box center [1299, 545] width 27 height 13
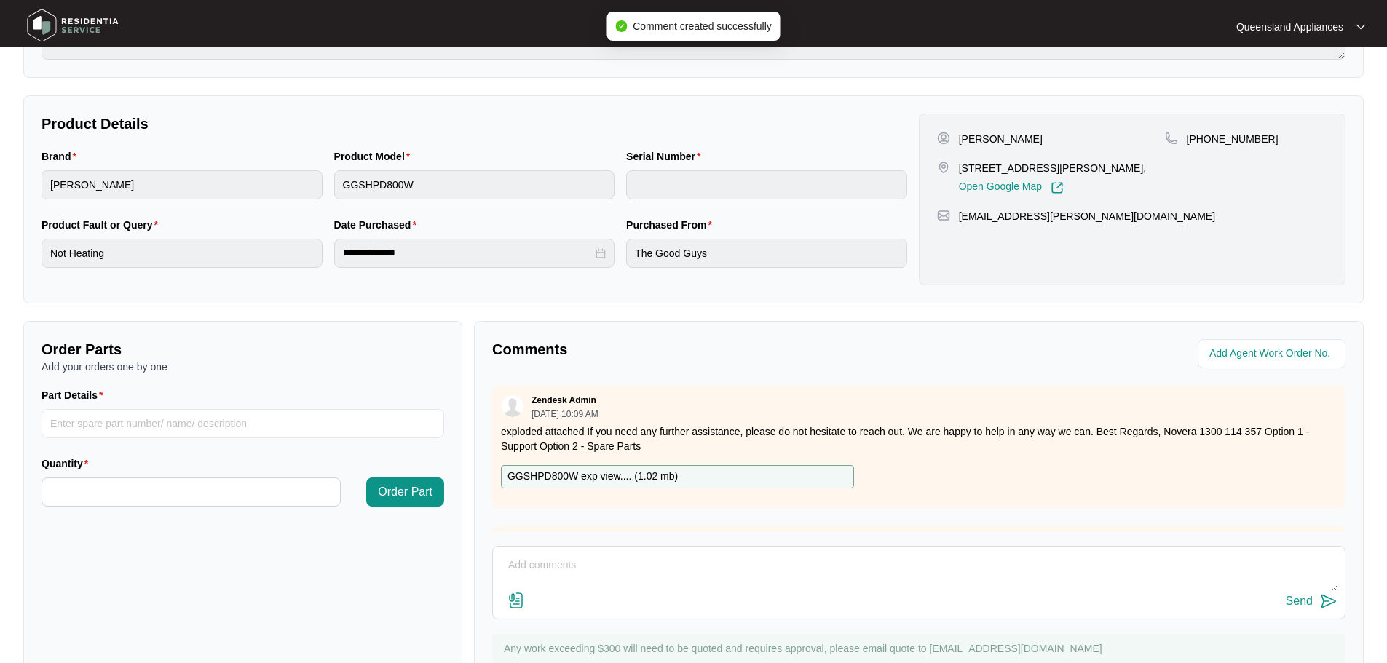
scroll to position [12, 0]
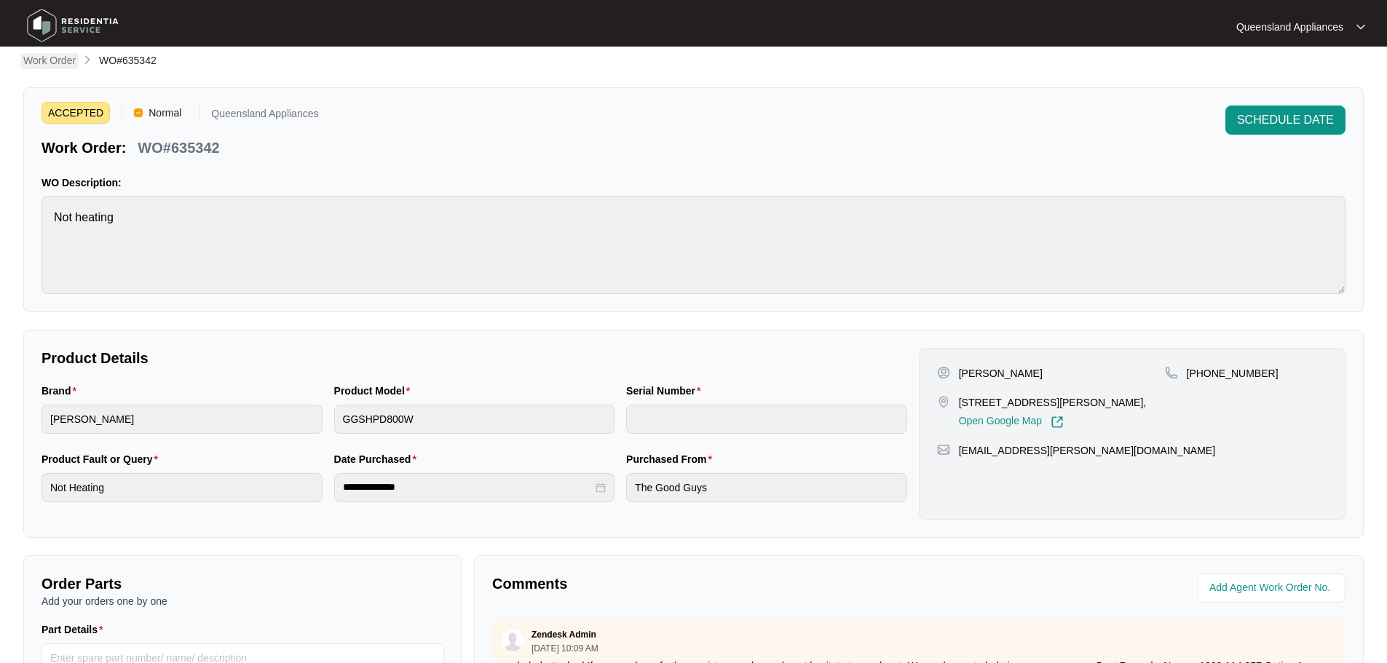
click at [68, 58] on p "Work Order" at bounding box center [49, 60] width 52 height 15
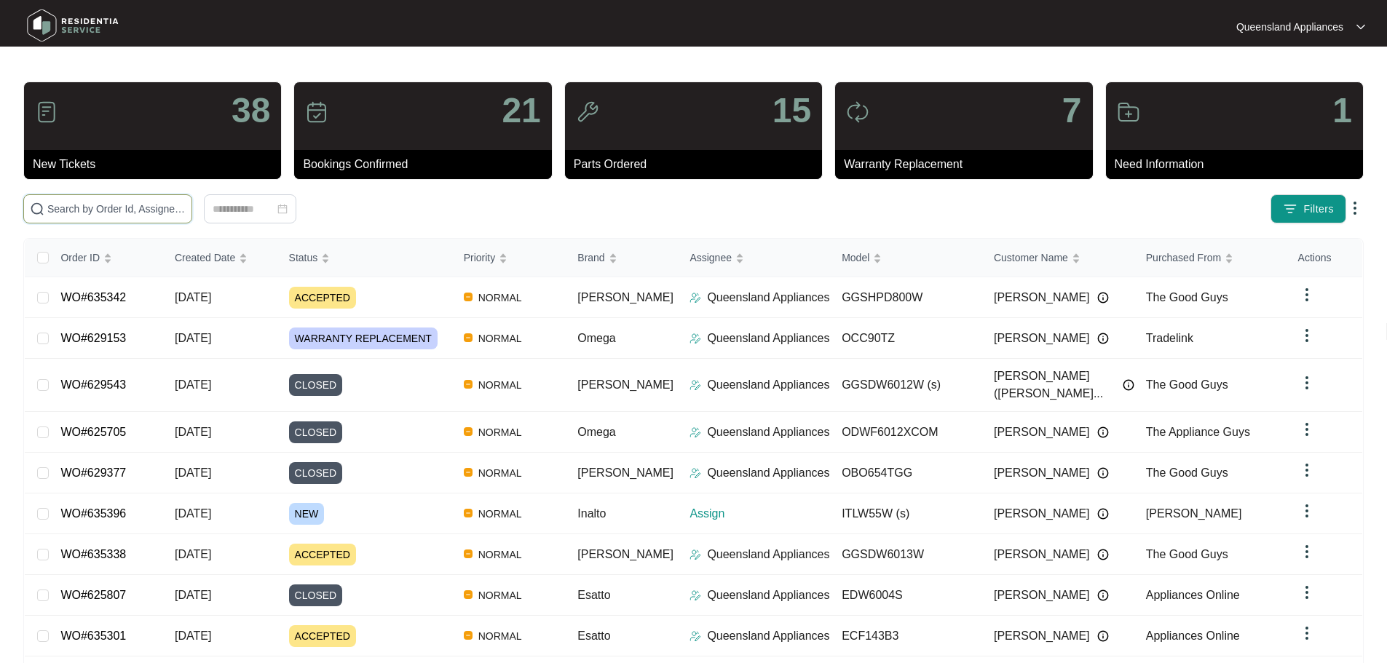
click at [186, 208] on input "text" at bounding box center [116, 209] width 138 height 16
paste input "635301"
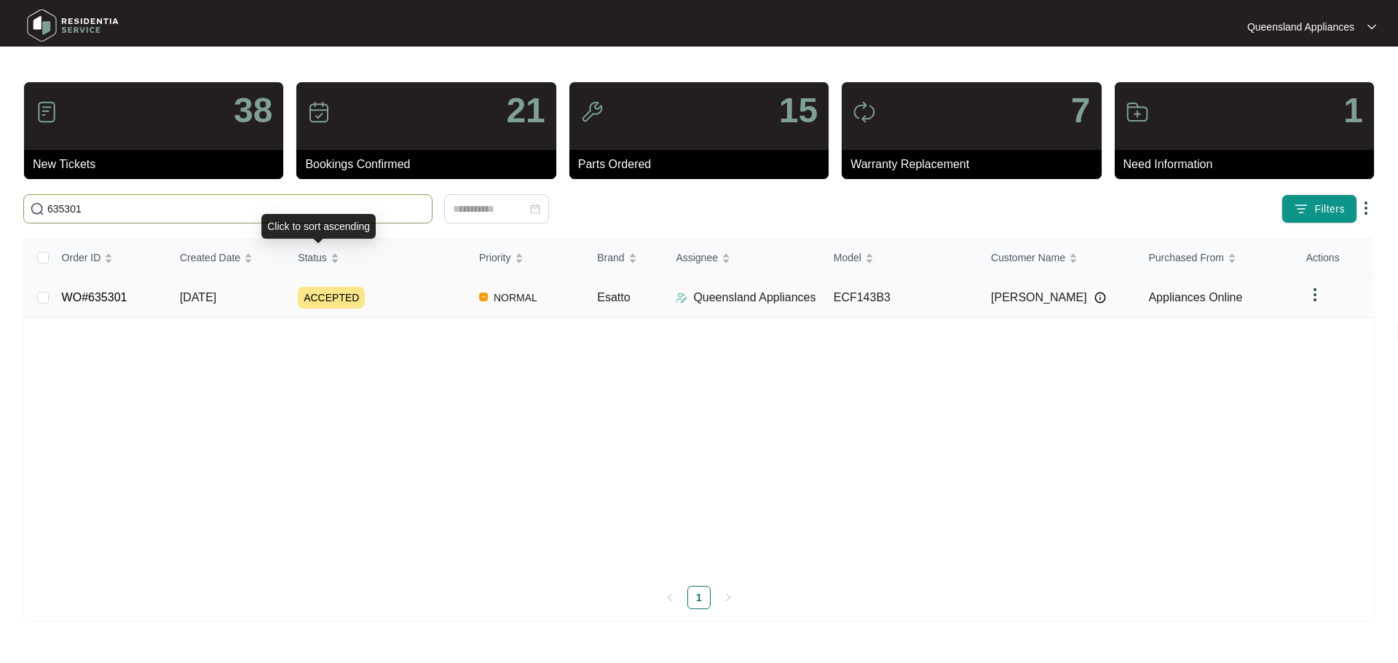
type input "635301"
drag, startPoint x: 419, startPoint y: 288, endPoint x: 431, endPoint y: 283, distance: 13.4
click at [419, 291] on div "ACCEPTED" at bounding box center [383, 298] width 170 height 22
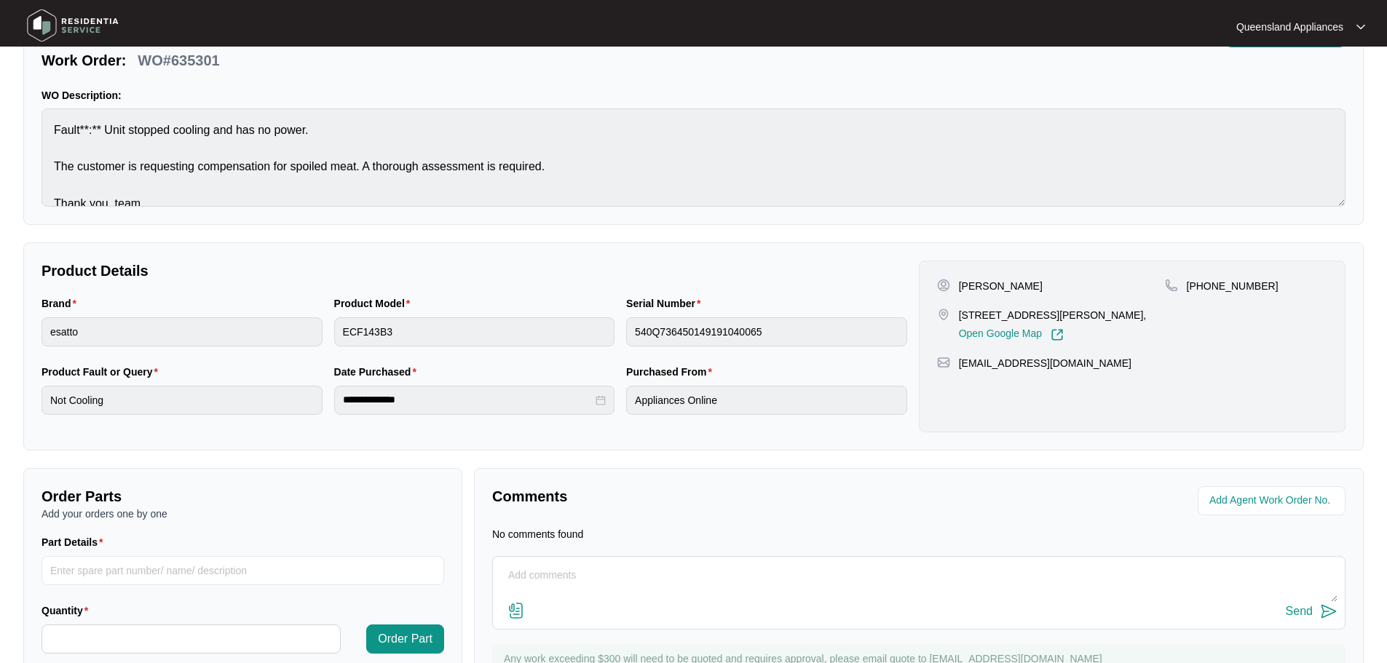
scroll to position [166, 0]
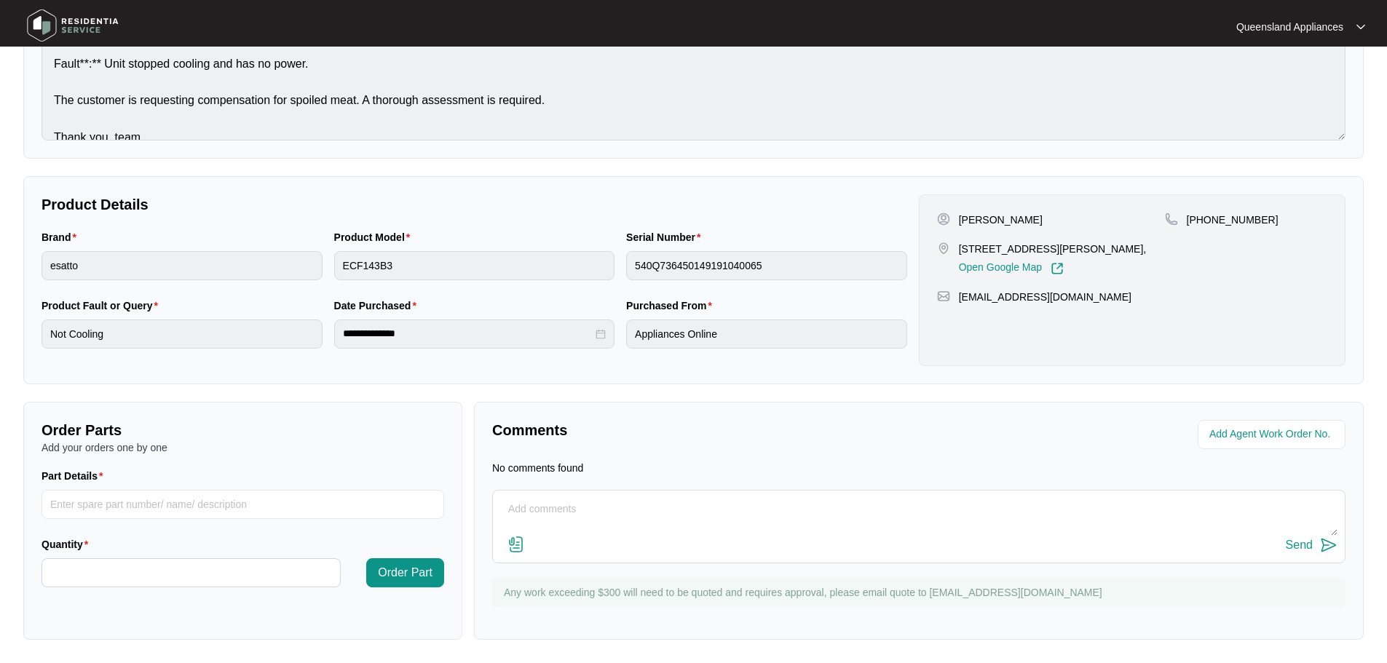
click at [618, 503] on textarea at bounding box center [918, 517] width 837 height 38
type textarea "Hi Team, We are coordinating a suitable booking date/time with the client."
click at [1303, 543] on div "Send" at bounding box center [1299, 545] width 27 height 13
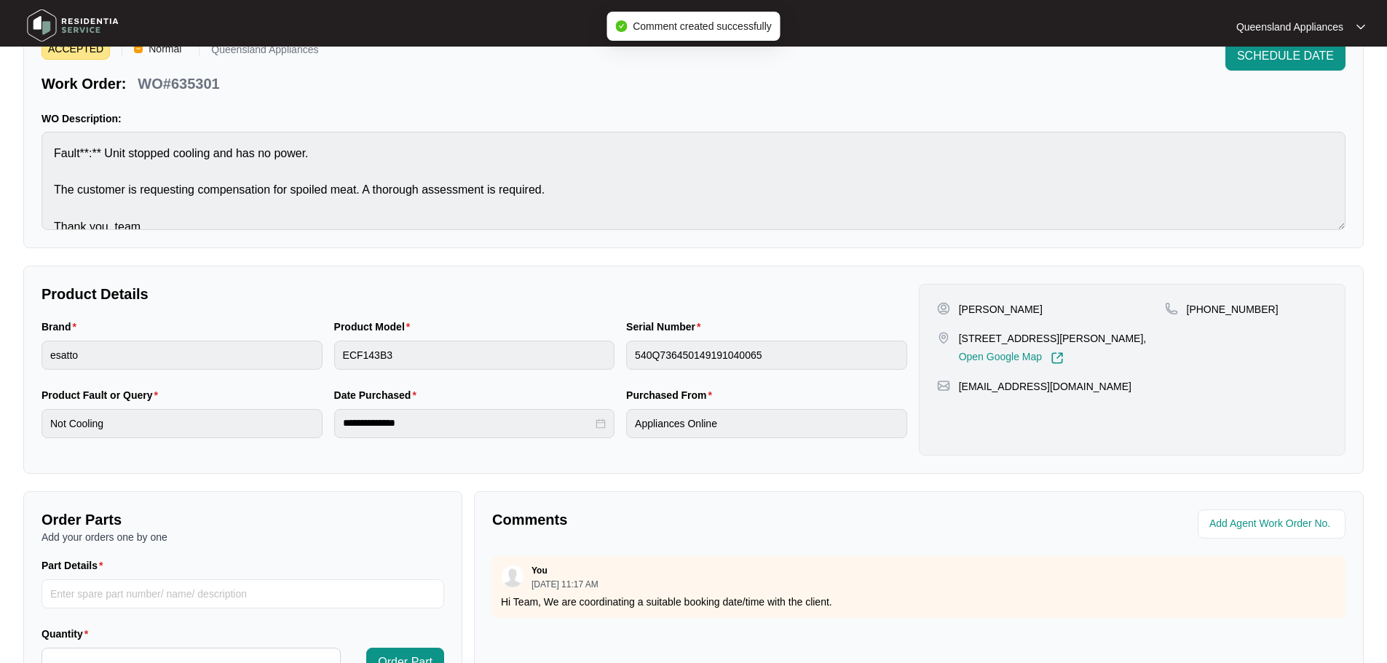
scroll to position [0, 0]
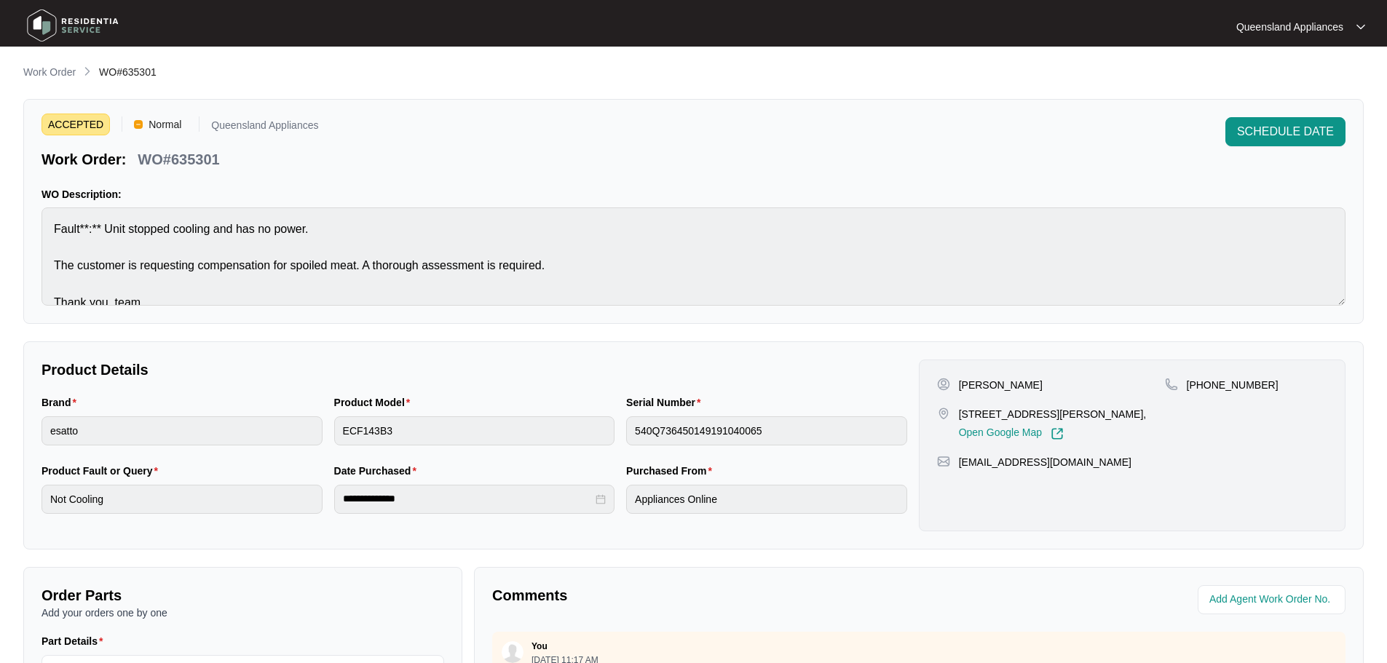
click at [60, 71] on p "Work Order" at bounding box center [49, 72] width 52 height 15
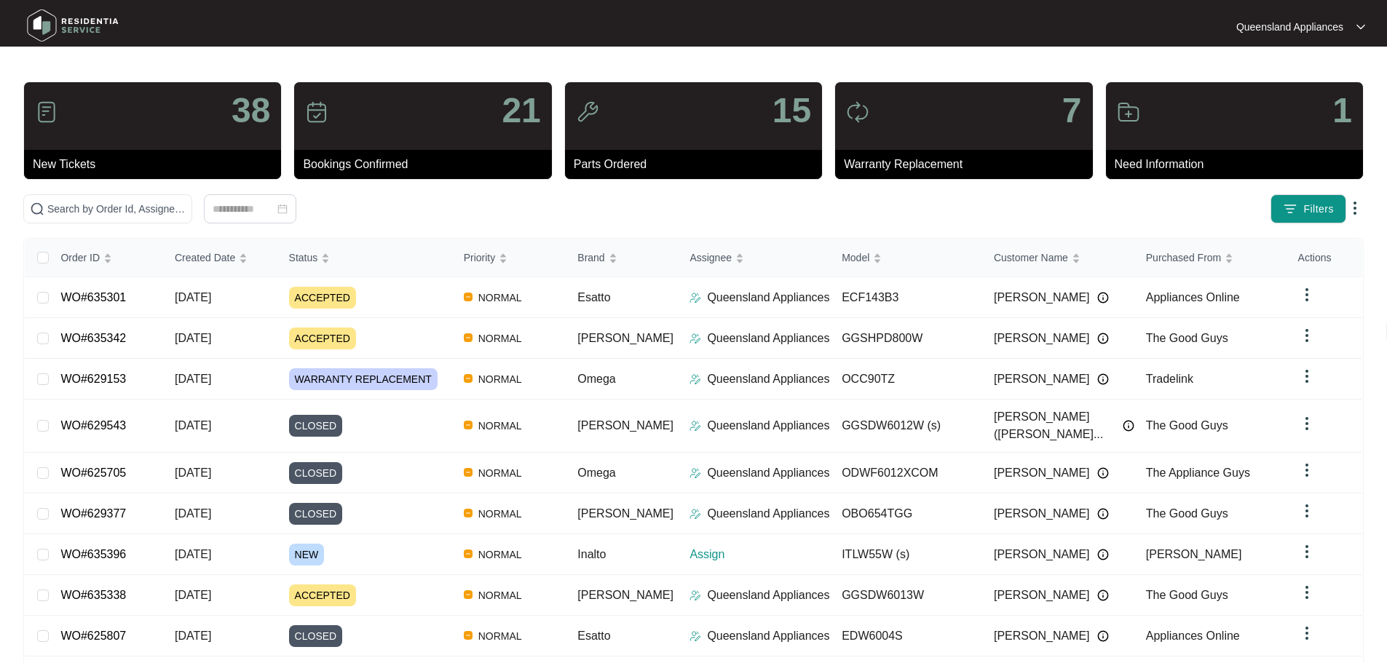
drag, startPoint x: 177, startPoint y: 227, endPoint x: 175, endPoint y: 202, distance: 24.9
click at [177, 226] on div "38 New Tickets 21 Bookings Confirmed 15 Parts Ordered 7 Warranty Replacement 1 …" at bounding box center [693, 413] width 1341 height 663
click at [175, 202] on input "text" at bounding box center [116, 209] width 138 height 16
paste input "635269"
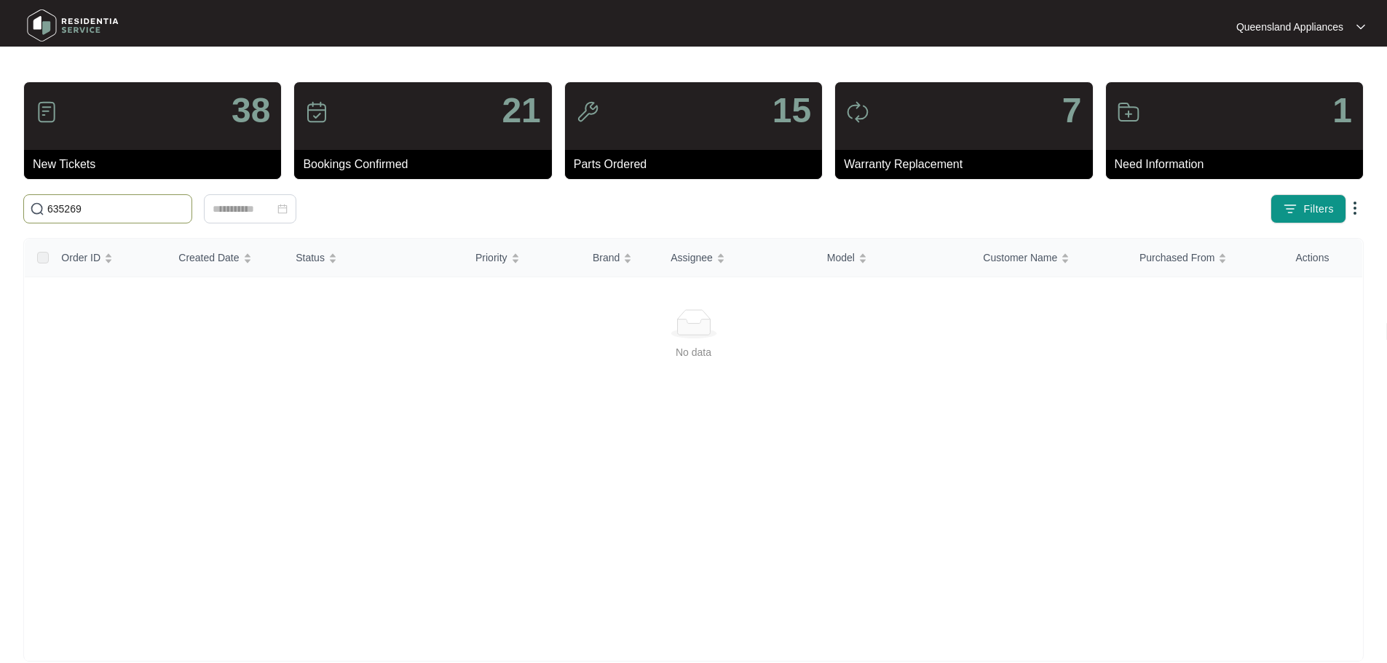
drag, startPoint x: 74, startPoint y: 209, endPoint x: 0, endPoint y: 181, distance: 78.6
click at [0, 181] on main "38 New Tickets 21 Bookings Confirmed 15 Parts Ordered 7 Warranty Replacement 1 …" at bounding box center [693, 342] width 1387 height 685
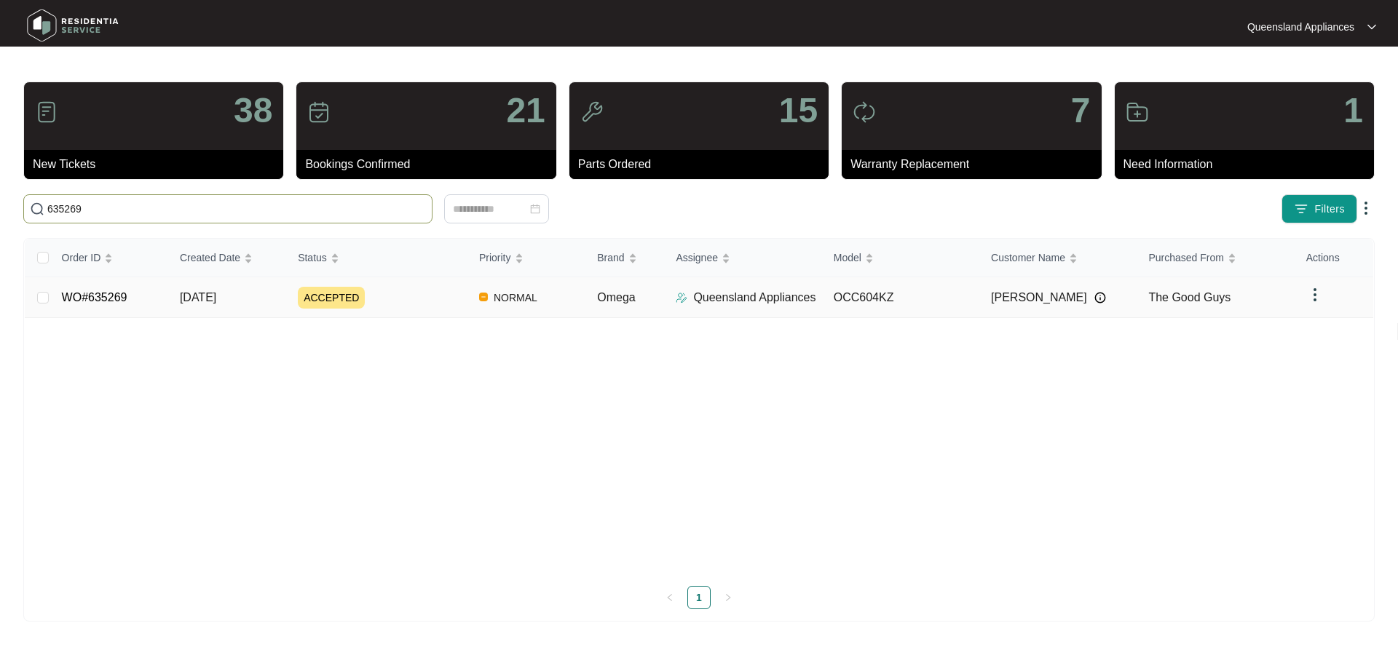
type input "635269"
click at [400, 304] on div "ACCEPTED" at bounding box center [383, 298] width 170 height 22
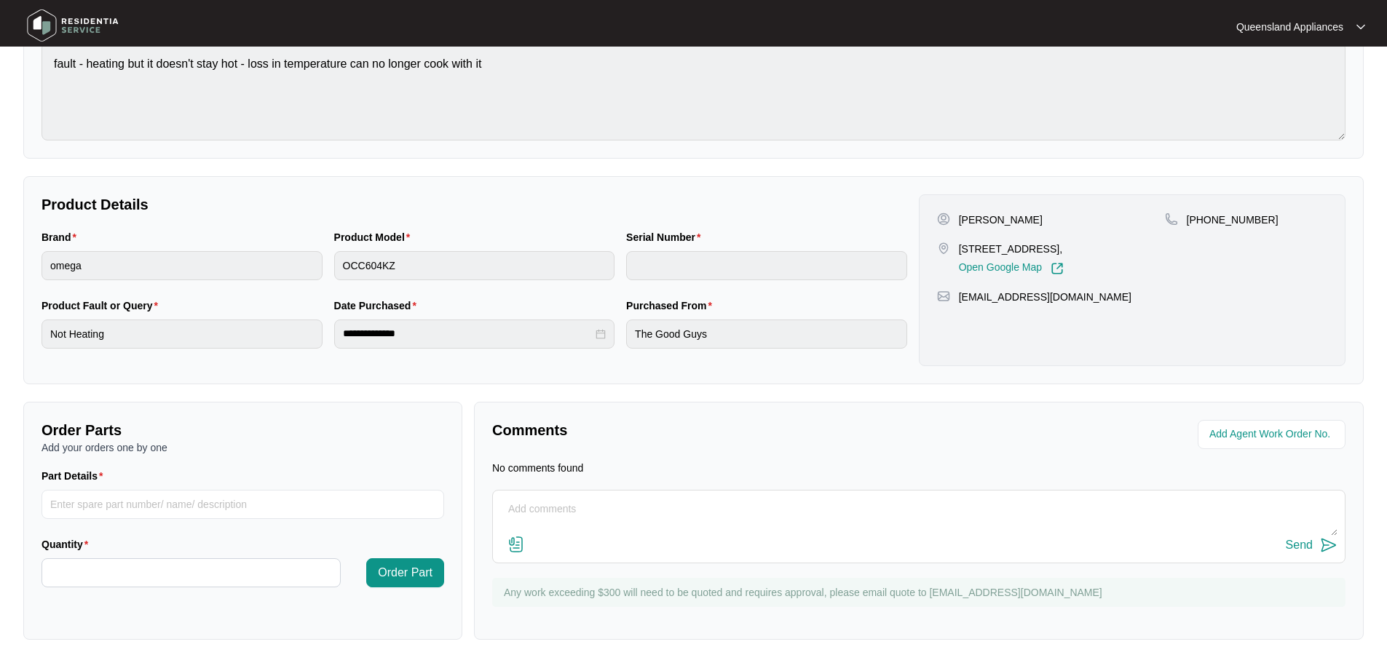
scroll to position [166, 0]
click at [723, 525] on textarea at bounding box center [918, 517] width 837 height 38
type textarea "Hi Team, We are organising a suitable time/date to schedule this service in for…"
click at [1319, 548] on button "Send" at bounding box center [1312, 546] width 52 height 20
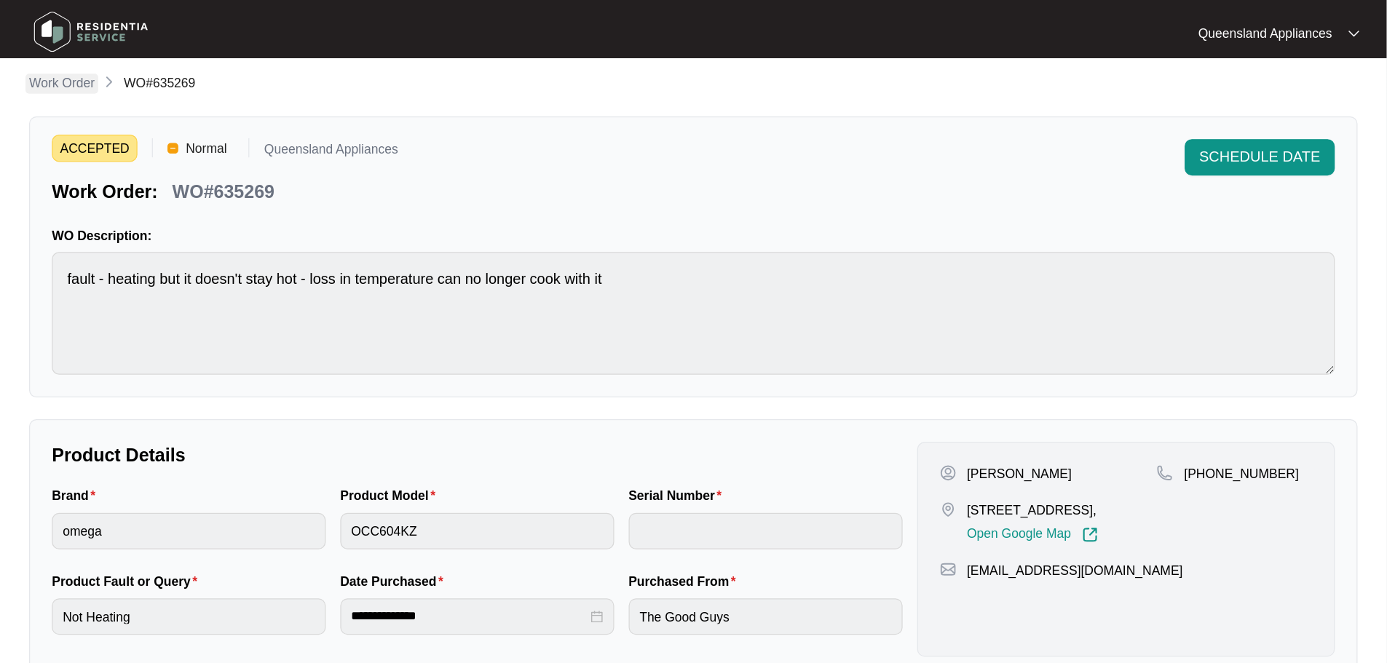
scroll to position [0, 0]
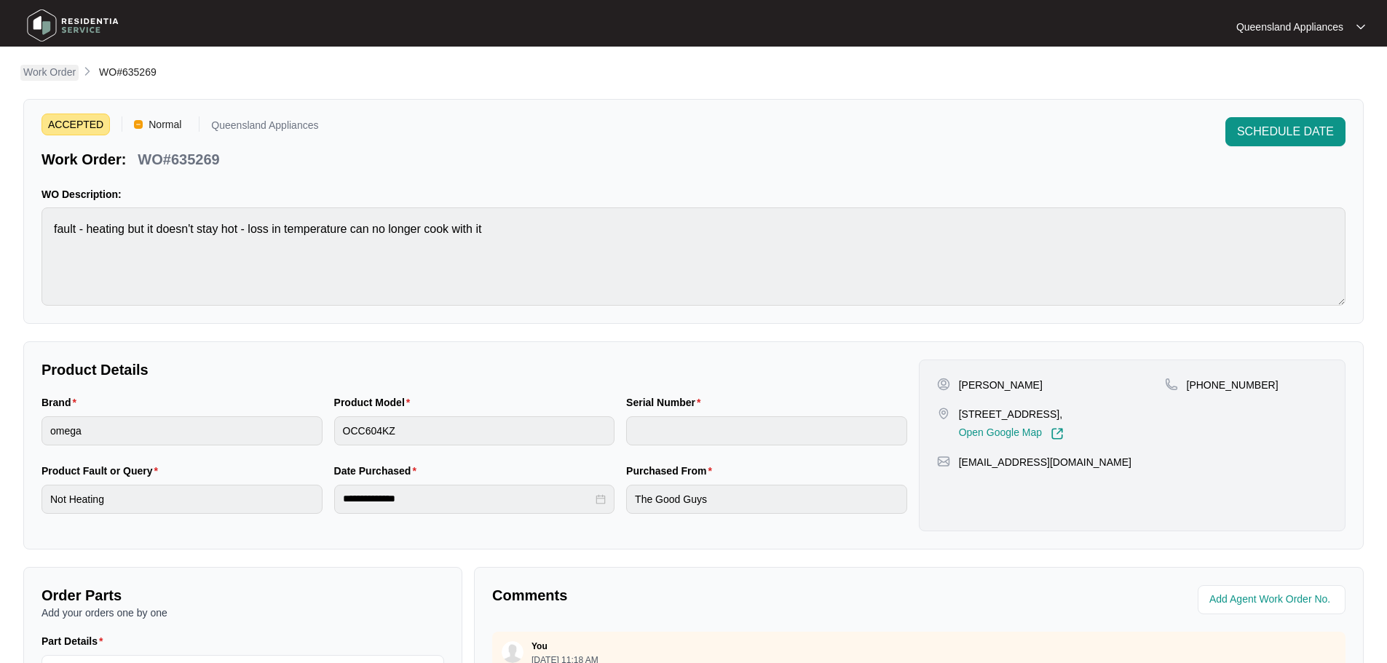
click at [53, 76] on p "Work Order" at bounding box center [49, 72] width 52 height 15
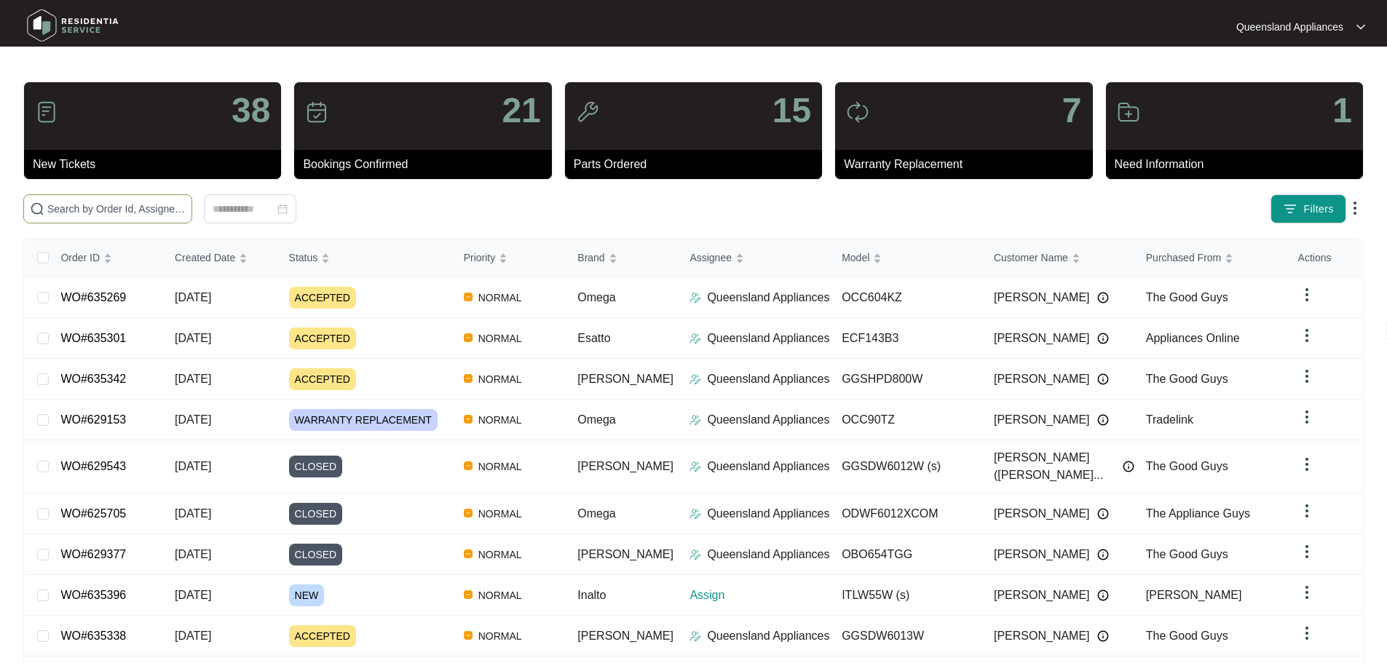
click at [184, 200] on span at bounding box center [107, 208] width 169 height 29
paste input "634862"
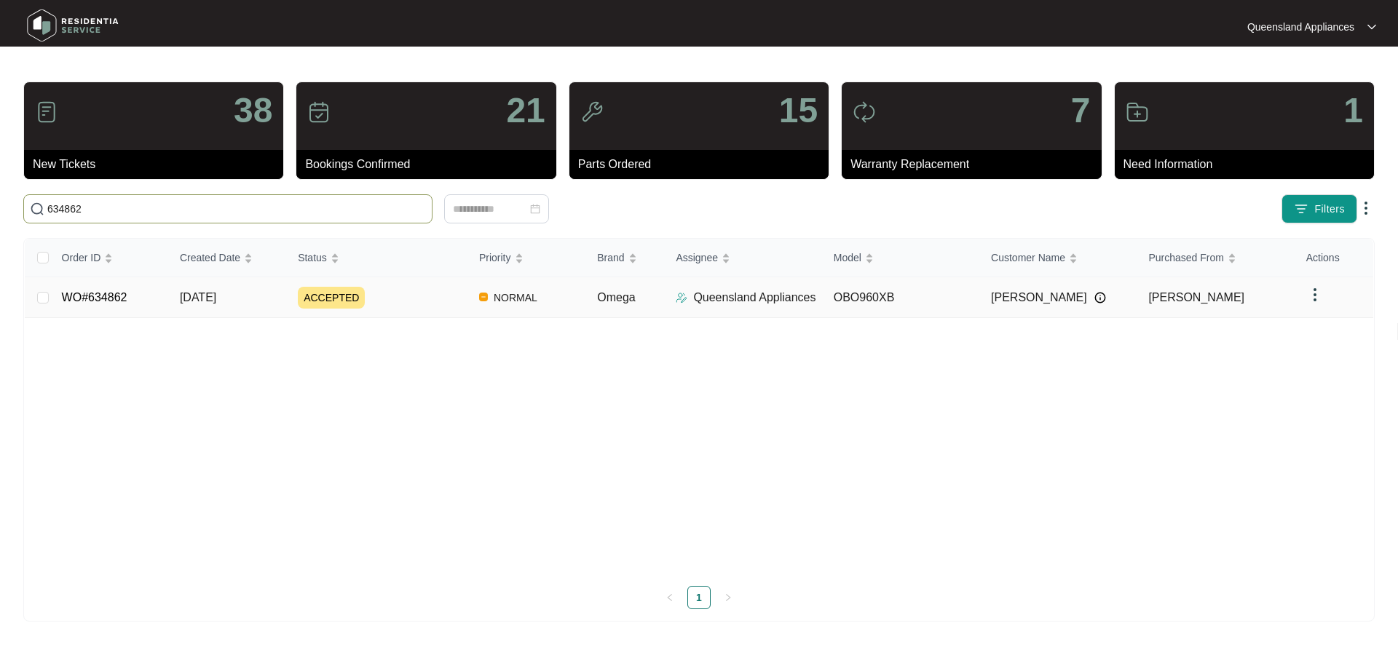
type input "634862"
click at [447, 299] on div "ACCEPTED" at bounding box center [383, 298] width 170 height 22
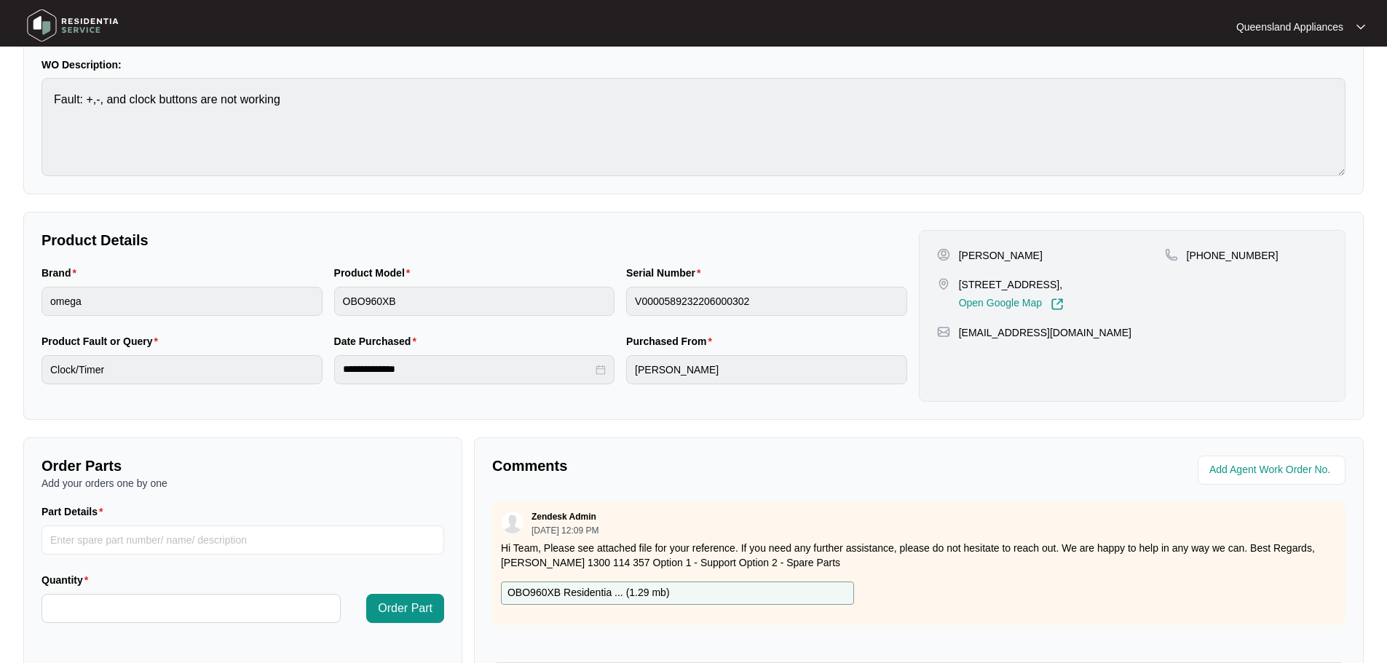
scroll to position [291, 0]
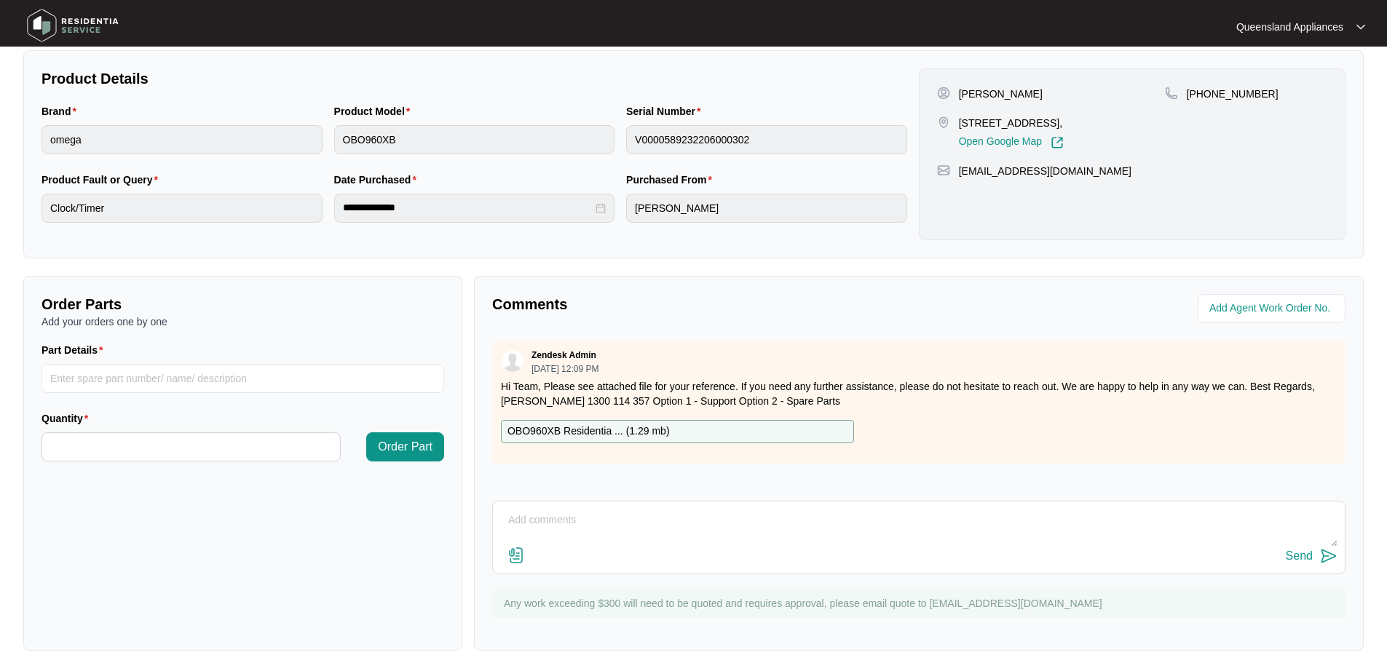
click at [621, 521] on textarea at bounding box center [918, 528] width 837 height 38
type textarea "Hi Team, We are organsing a suitable booking date/time with the client."
click at [1293, 556] on div "Send" at bounding box center [1299, 556] width 27 height 13
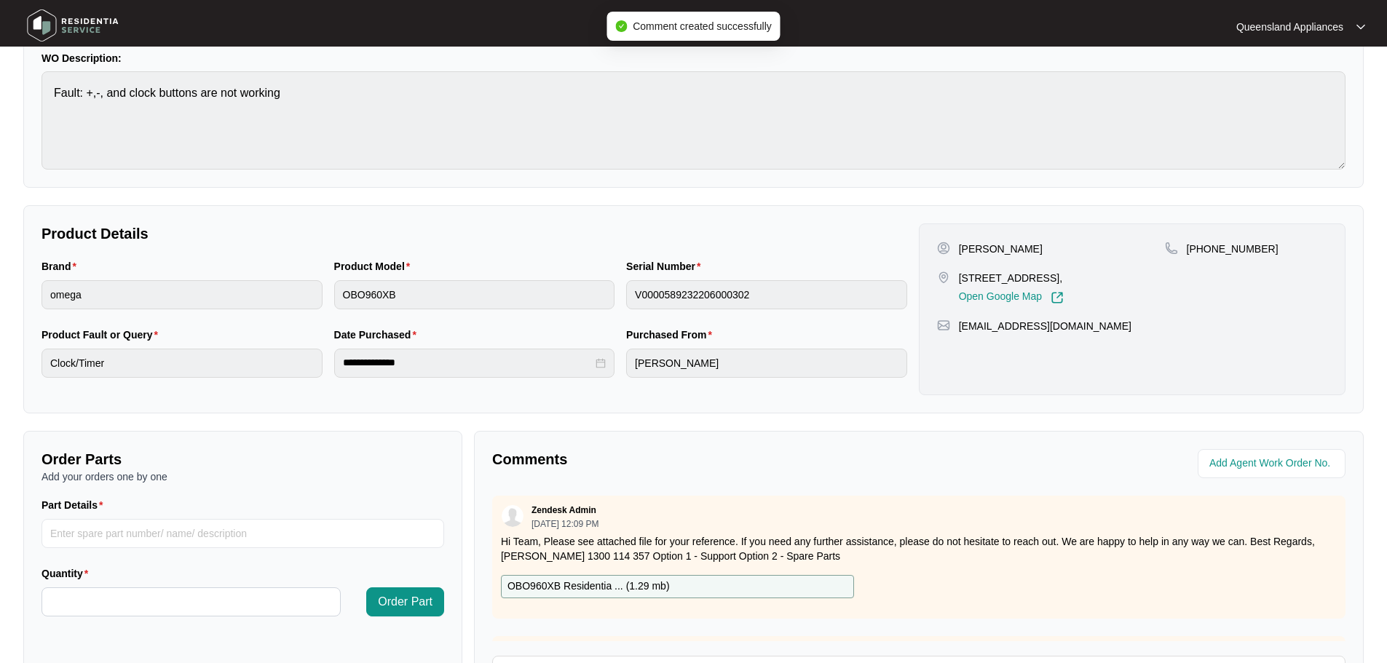
scroll to position [0, 0]
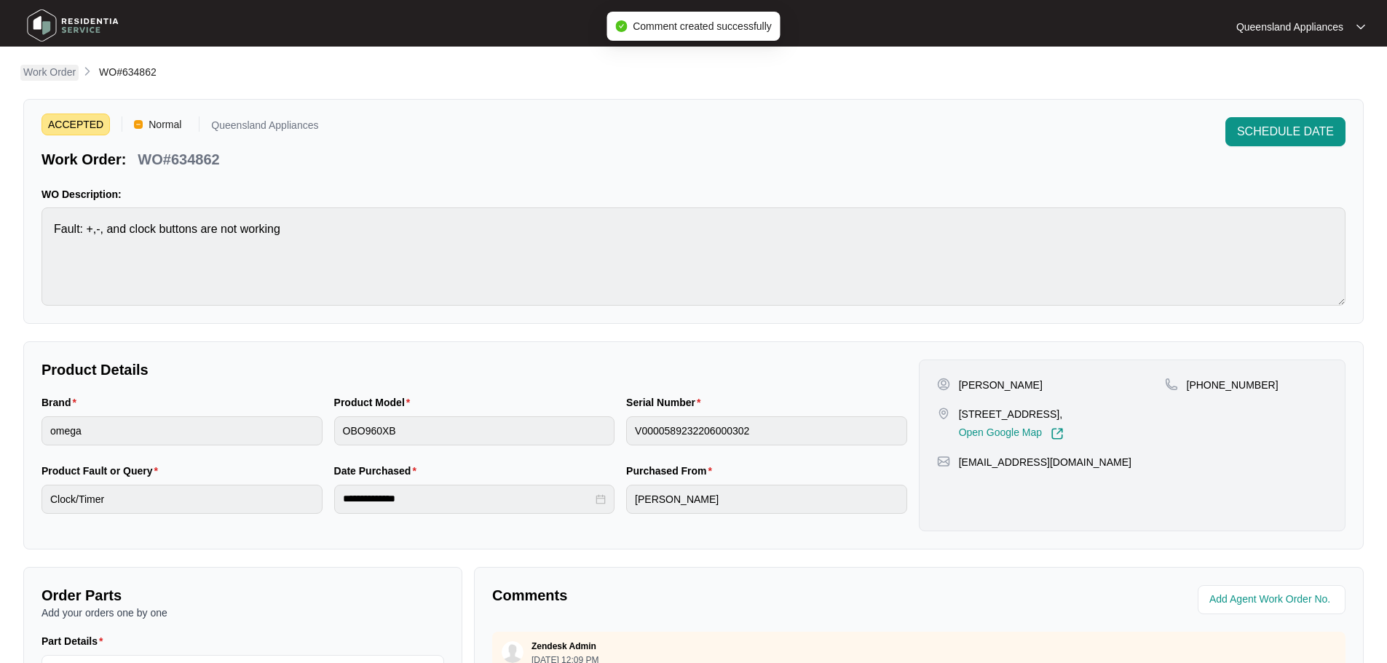
click at [28, 74] on p "Work Order" at bounding box center [49, 72] width 52 height 15
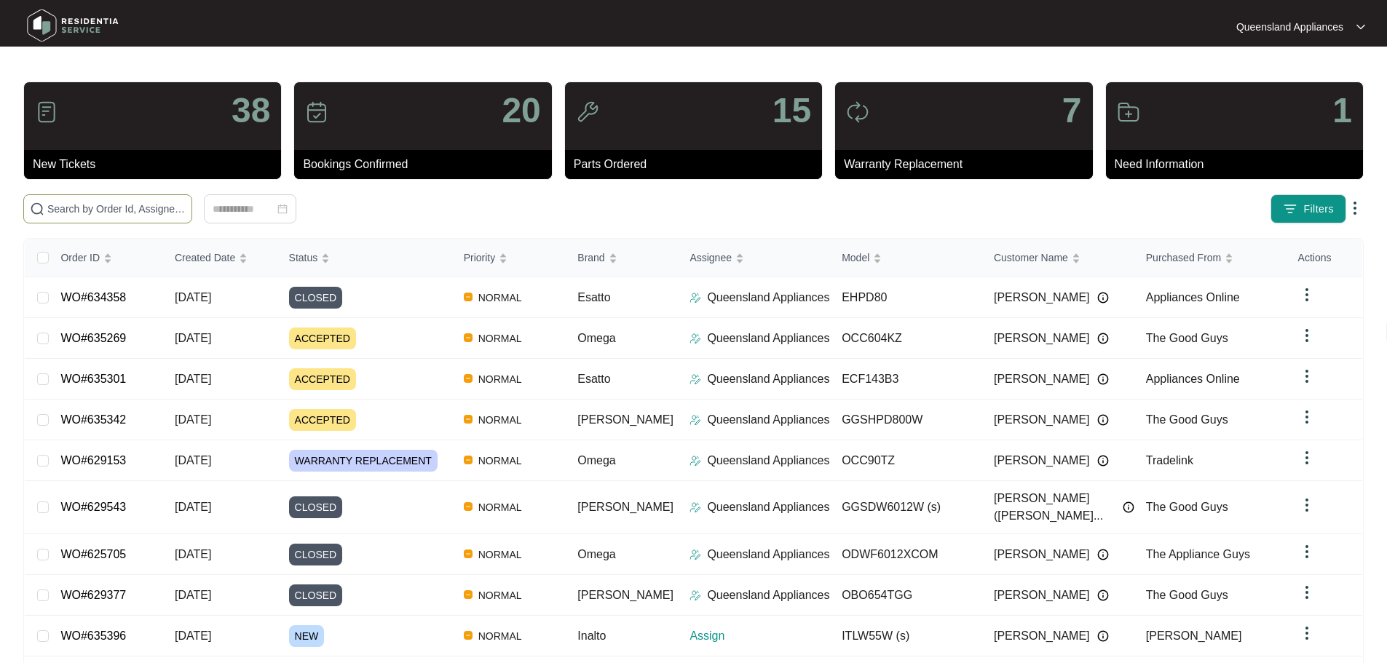
click at [186, 213] on input "text" at bounding box center [116, 209] width 138 height 16
paste input "634849"
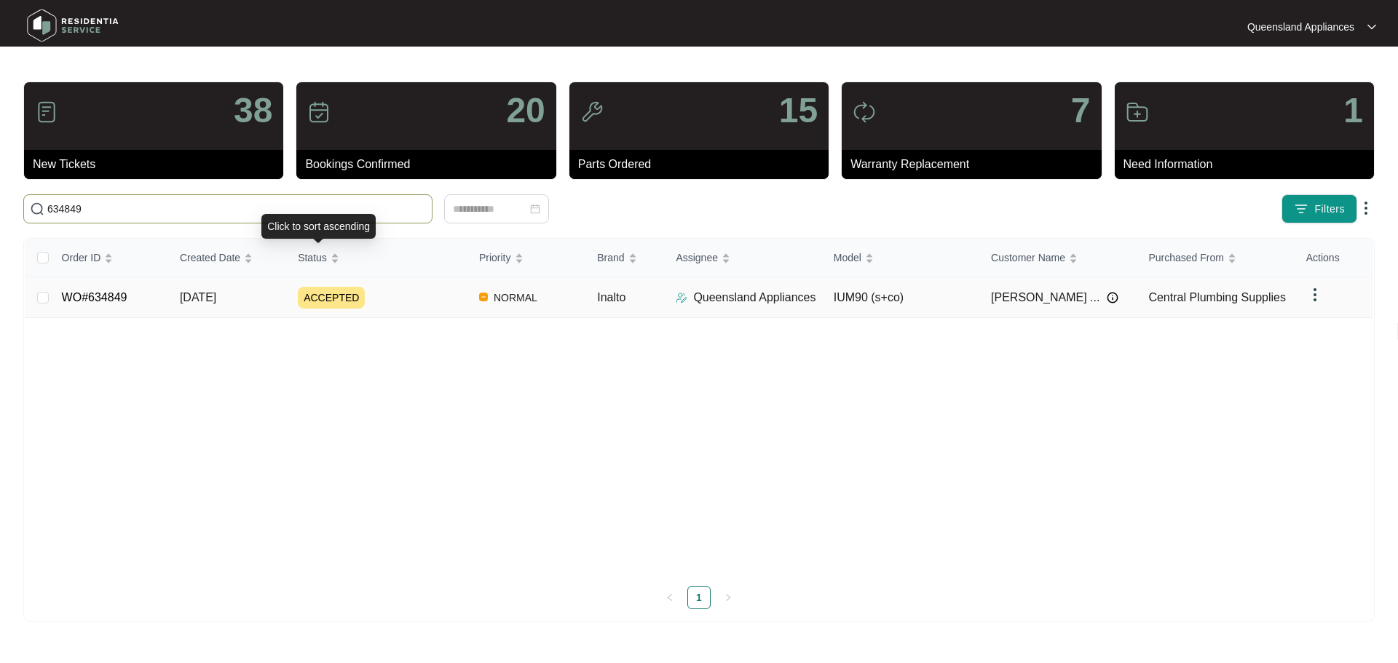
type input "634849"
drag, startPoint x: 376, startPoint y: 291, endPoint x: 395, endPoint y: 293, distance: 19.0
click at [376, 292] on div "ACCEPTED" at bounding box center [383, 298] width 170 height 22
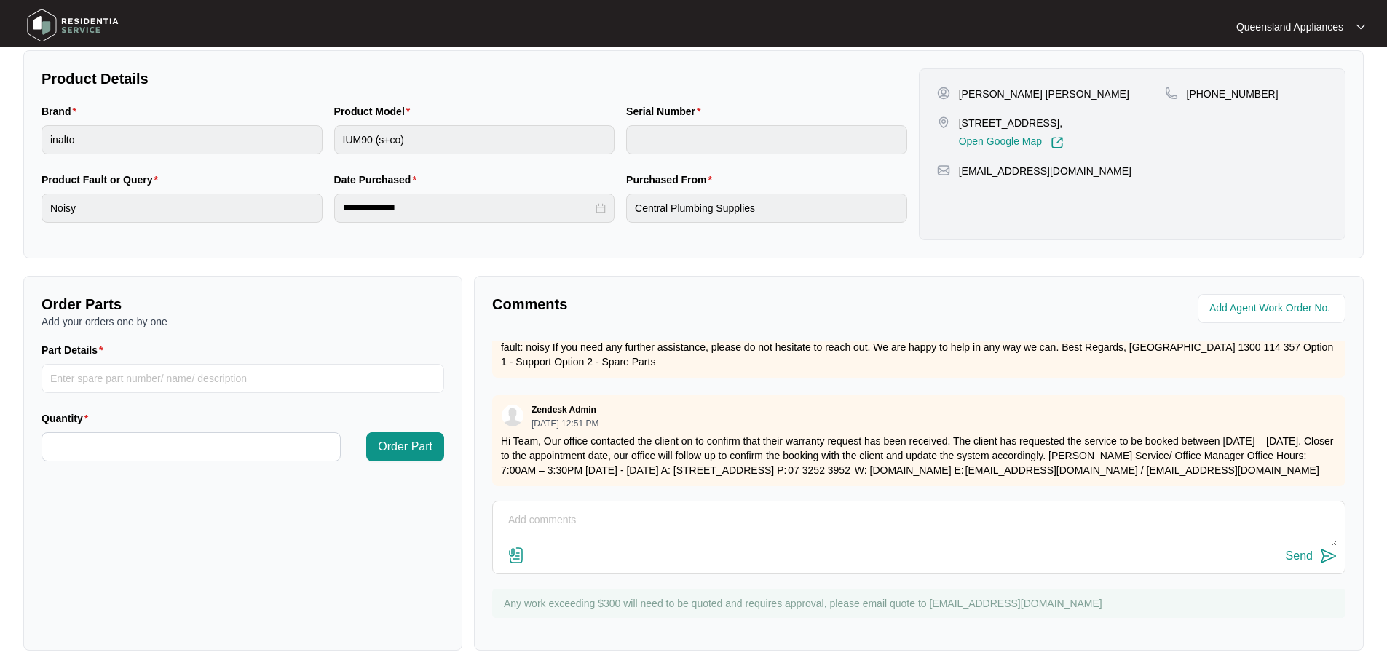
scroll to position [159, 0]
click at [656, 531] on textarea at bounding box center [918, 528] width 837 height 38
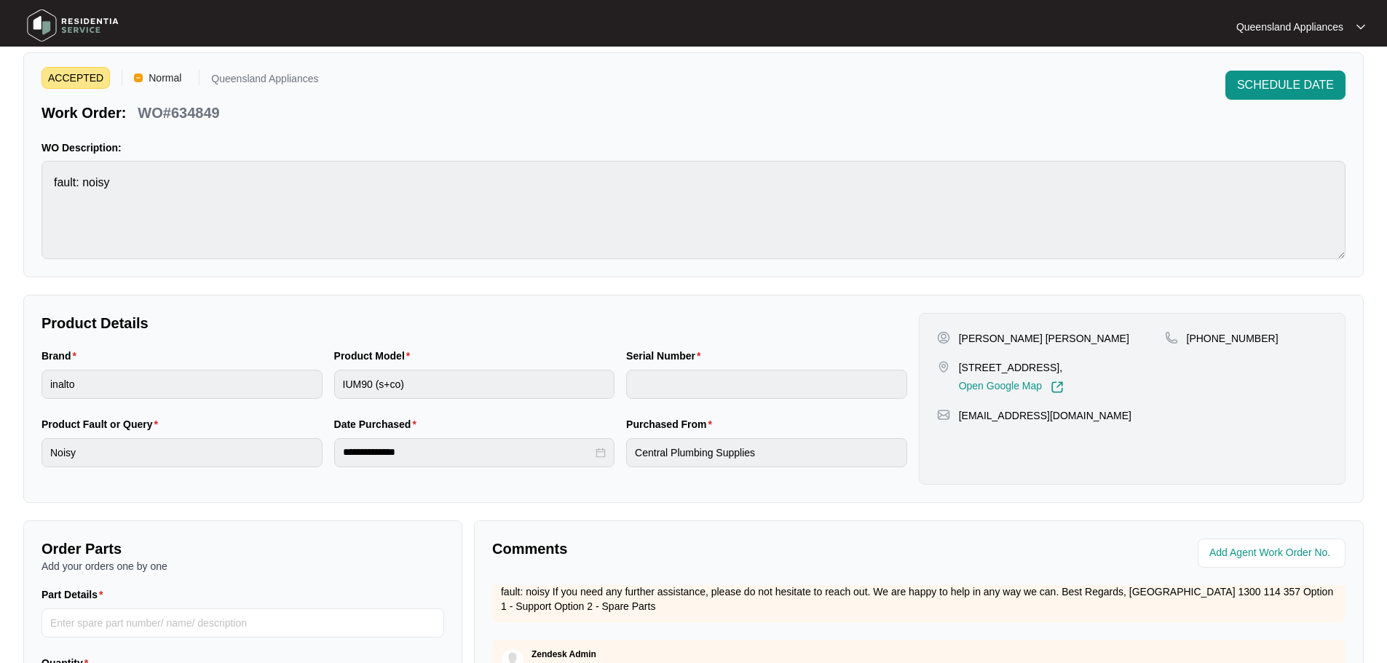
scroll to position [0, 0]
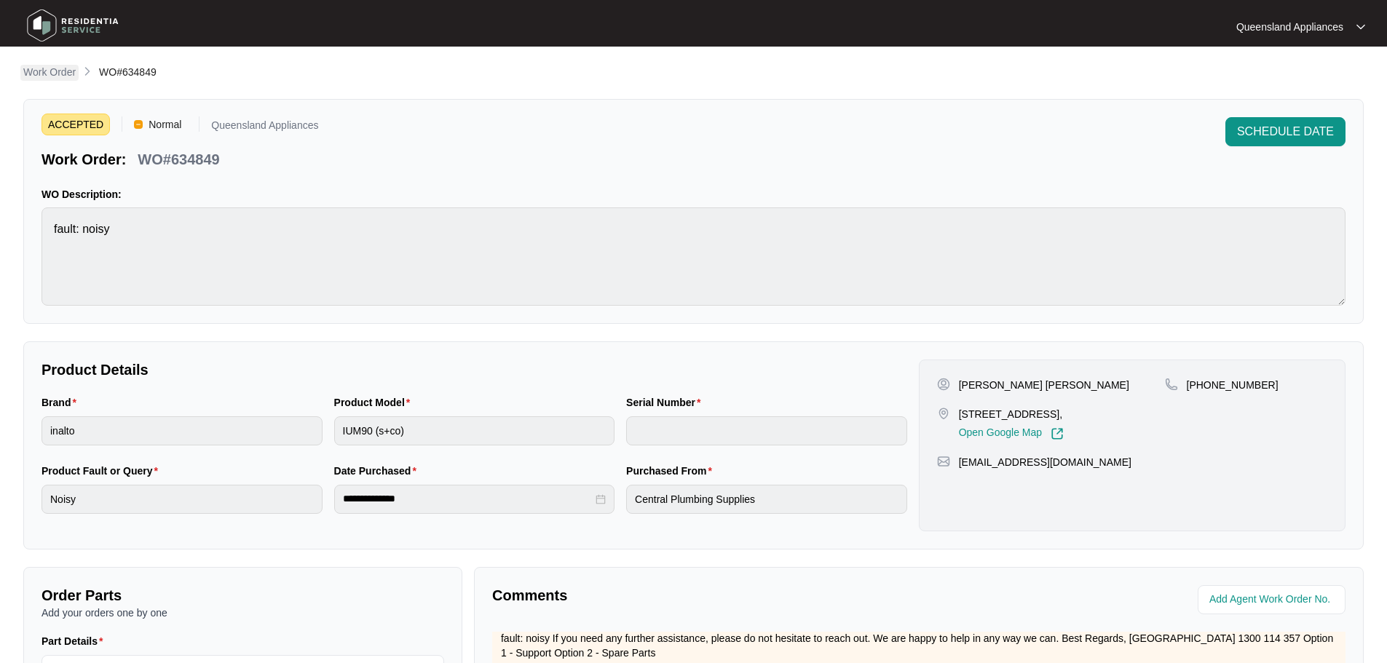
click at [74, 74] on p "Work Order" at bounding box center [49, 72] width 52 height 15
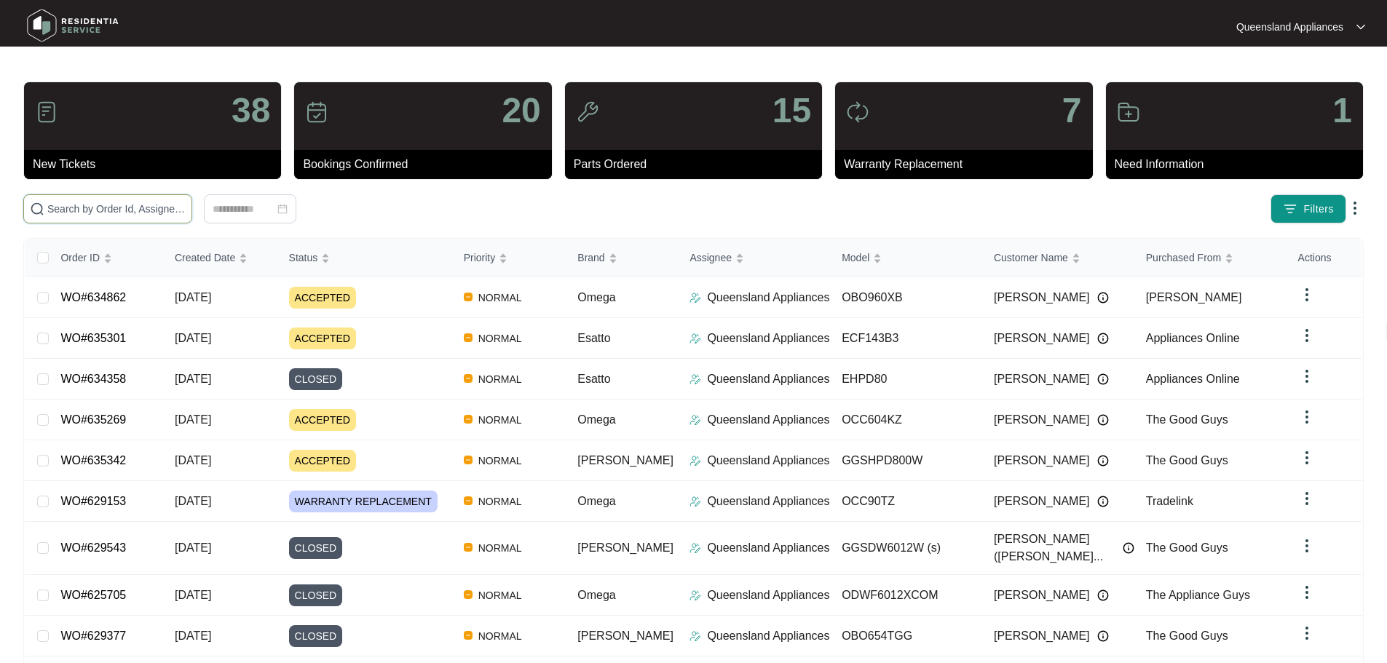
click at [181, 215] on div "38 New Tickets 20 Bookings Confirmed 15 Parts Ordered 7 Warranty Replacement 1 …" at bounding box center [693, 413] width 1341 height 663
paste input "633268"
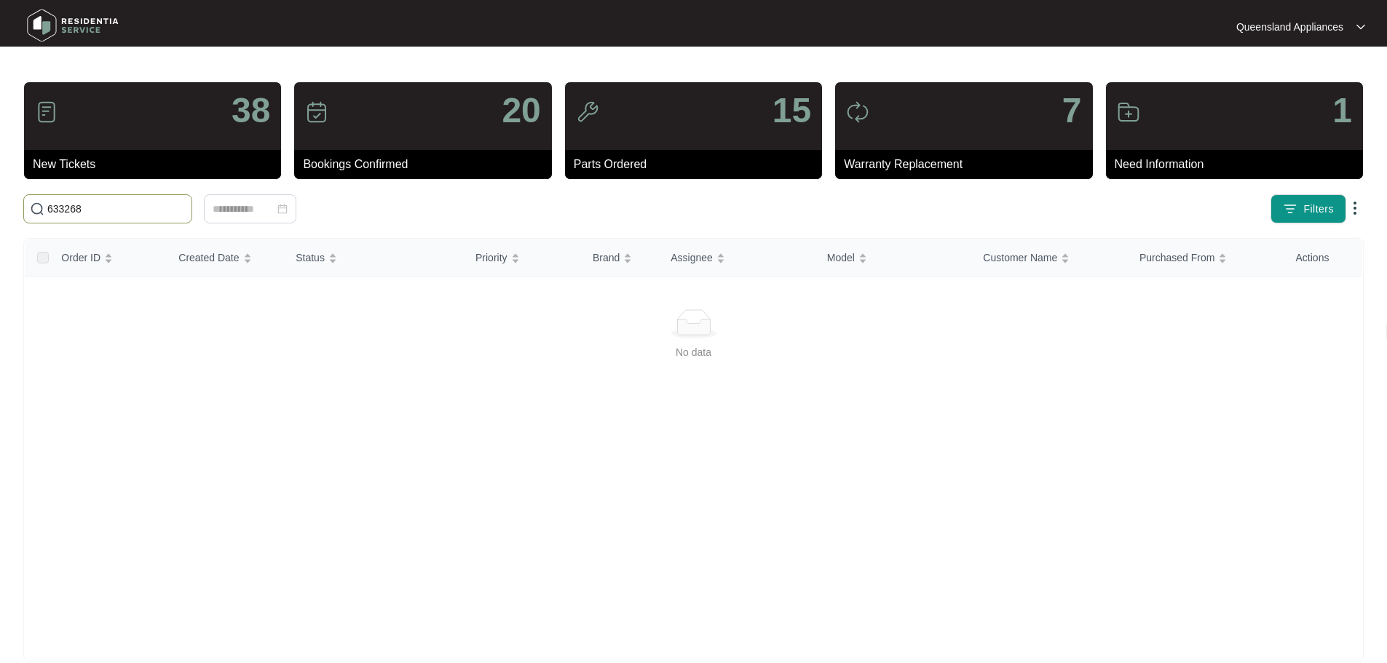
drag, startPoint x: 76, startPoint y: 207, endPoint x: 39, endPoint y: 192, distance: 39.9
click at [26, 197] on span "633268" at bounding box center [107, 208] width 169 height 29
click at [170, 215] on div "Click to sort ascending" at bounding box center [215, 226] width 114 height 25
click at [122, 209] on input "633268" at bounding box center [116, 209] width 138 height 16
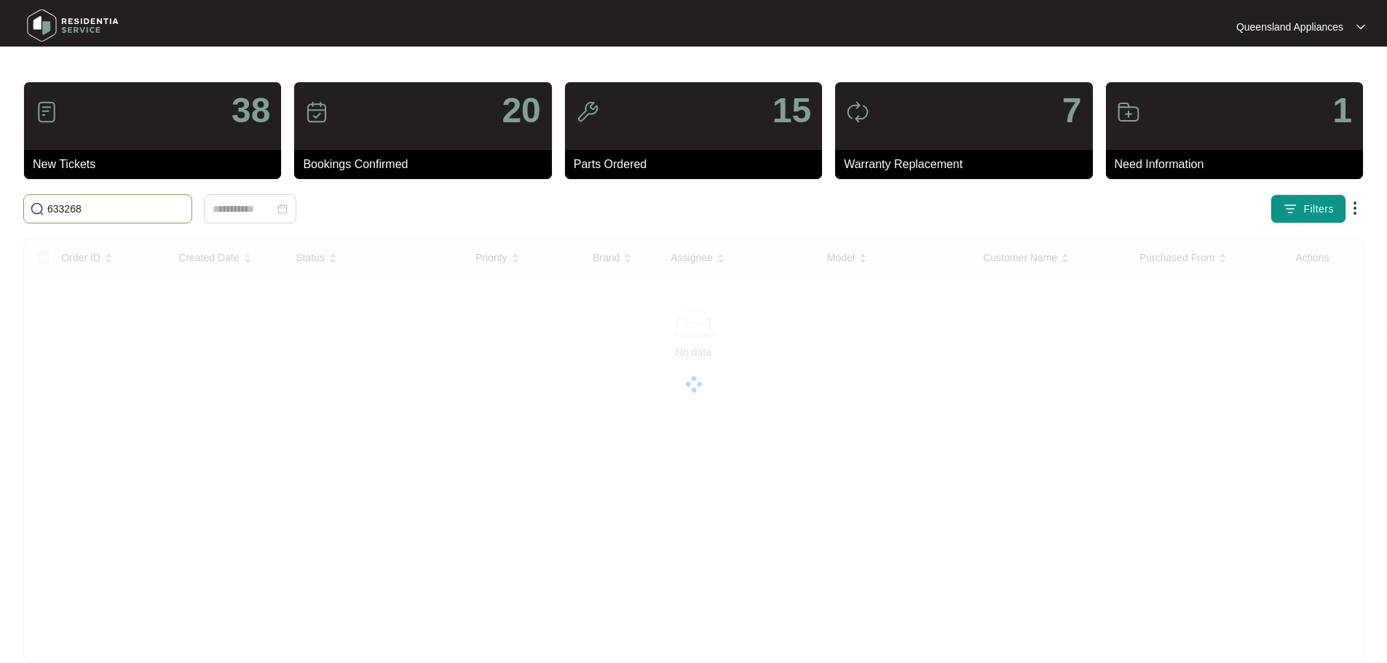
click at [110, 216] on input "633268" at bounding box center [116, 209] width 138 height 16
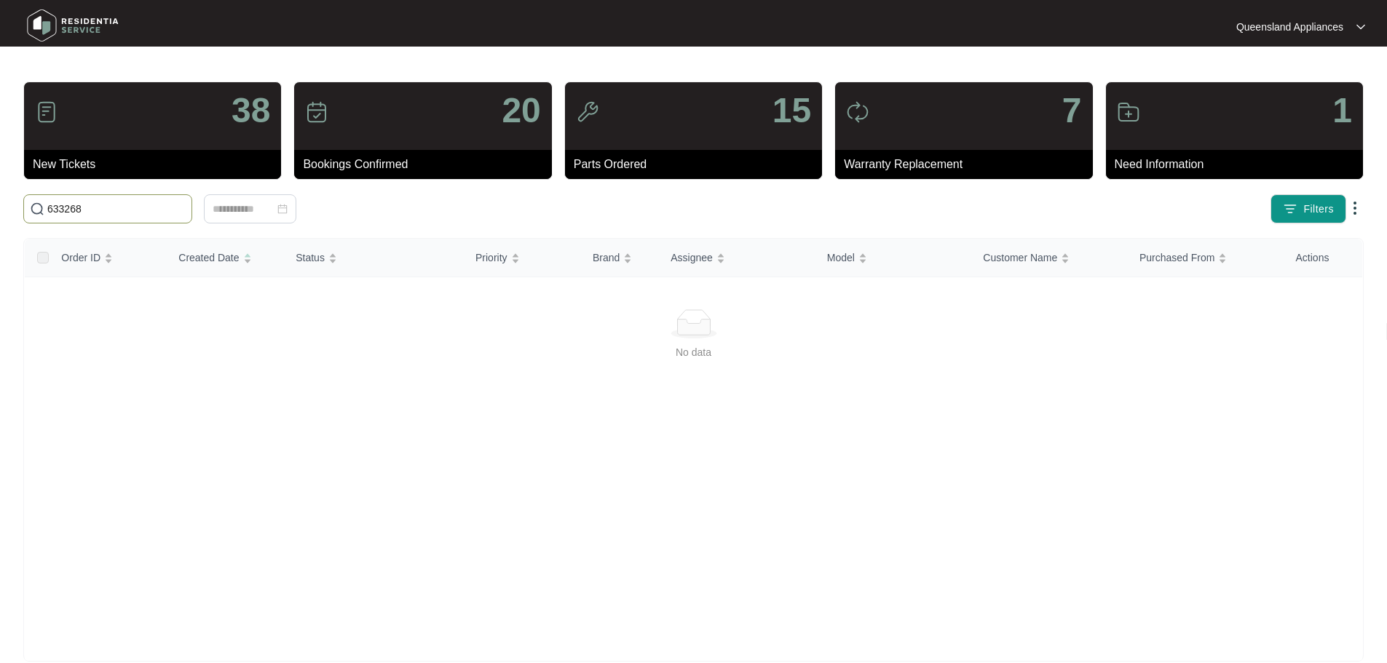
click at [110, 216] on input "633268" at bounding box center [116, 209] width 138 height 16
paste input "7 Provinc"
click at [110, 216] on input "7 Provinc" at bounding box center [116, 209] width 138 height 16
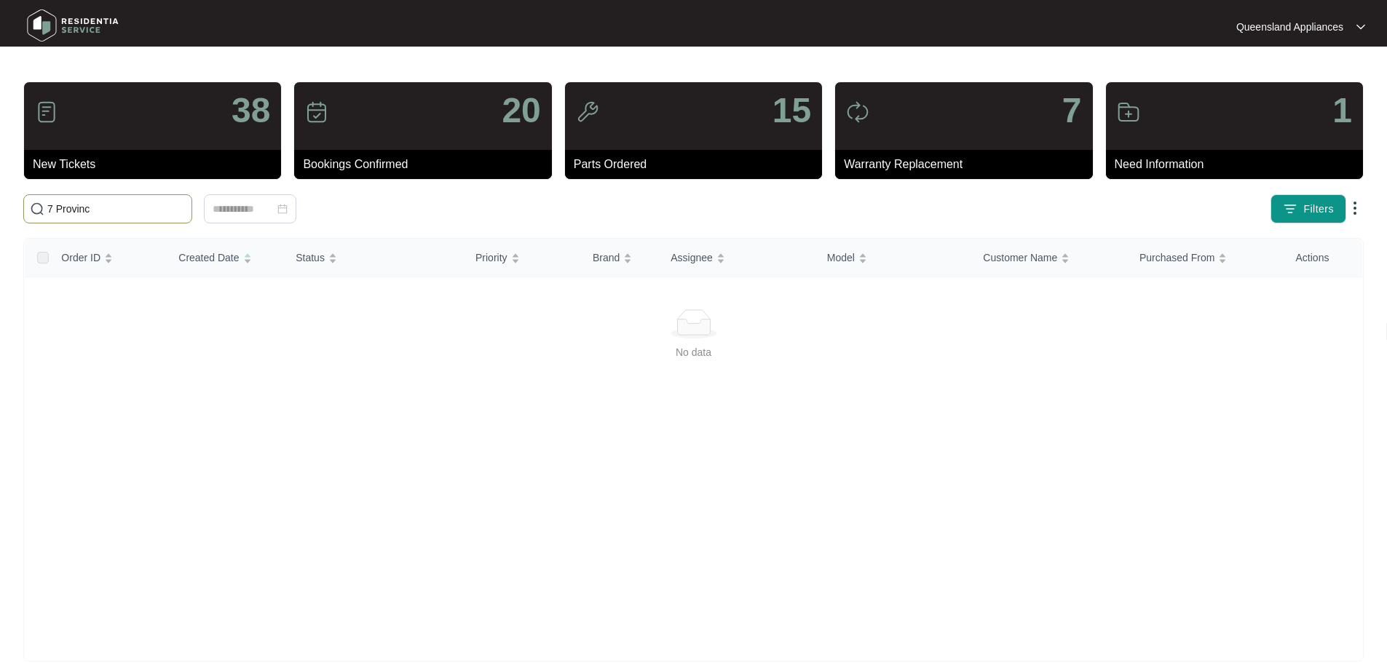
click at [110, 216] on input "7 Provinc" at bounding box center [116, 209] width 138 height 16
click at [151, 214] on input "7 Provinc" at bounding box center [116, 209] width 138 height 16
paste input "634031"
drag, startPoint x: 58, startPoint y: 207, endPoint x: 2, endPoint y: 201, distance: 56.4
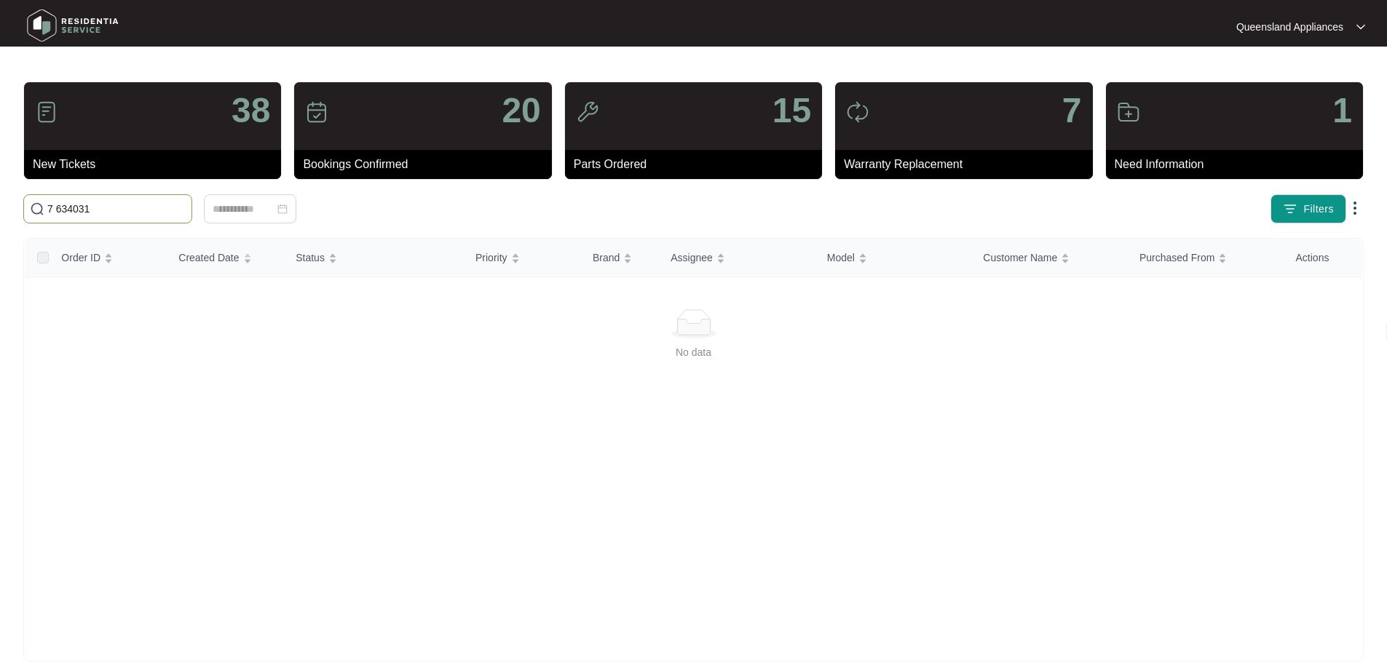
click at [4, 201] on main "38 New Tickets 20 Bookings Confirmed 15 Parts Ordered 7 Warranty Replacement 1 …" at bounding box center [693, 342] width 1387 height 685
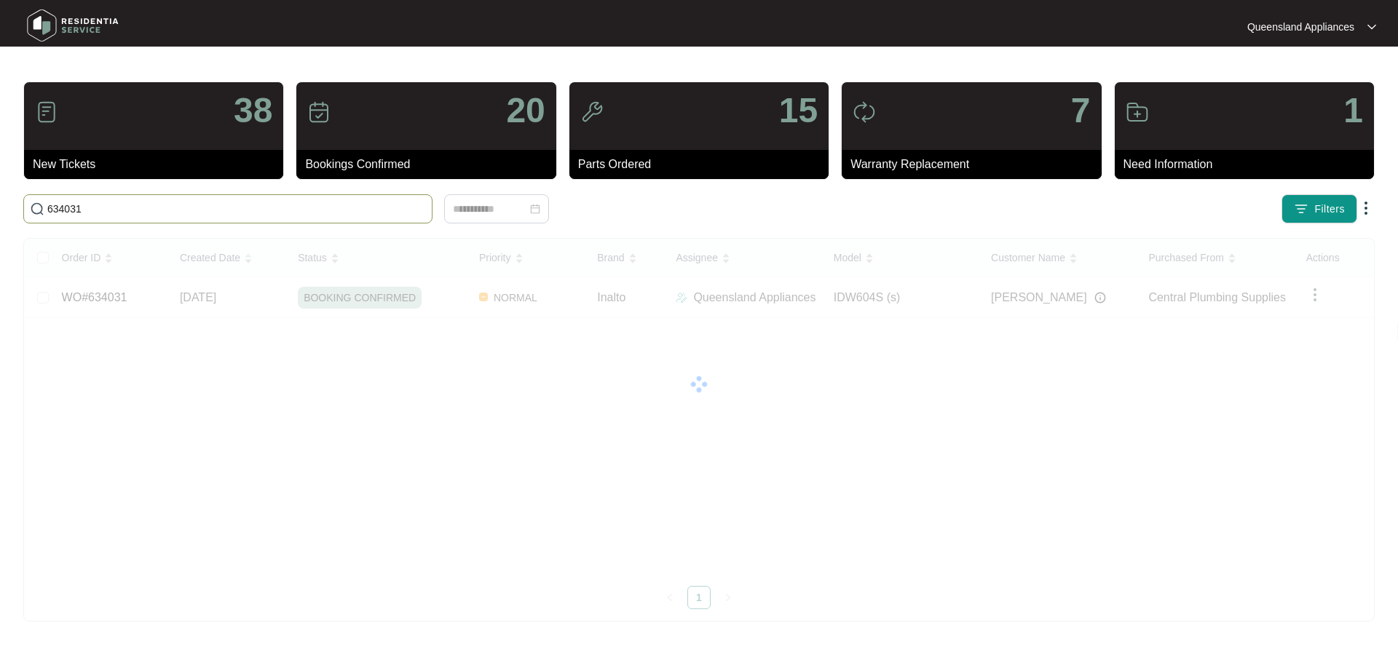
click at [181, 209] on input "634031" at bounding box center [236, 209] width 379 height 16
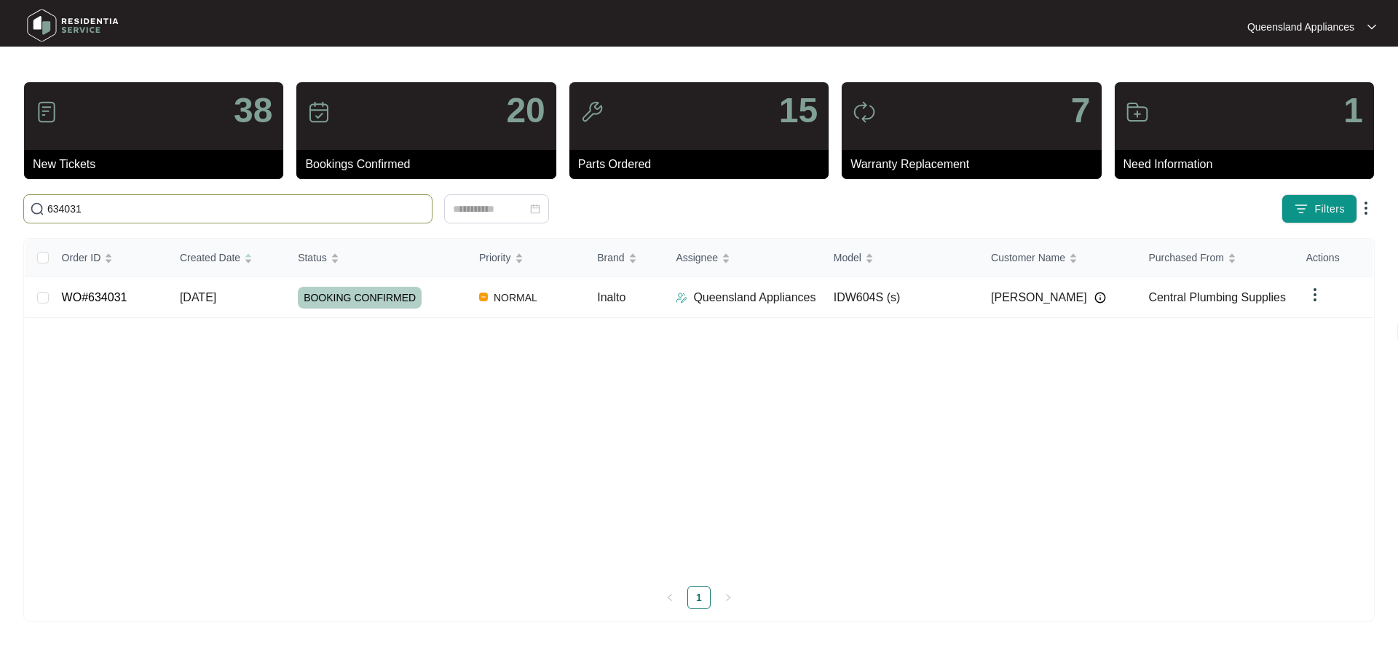
paste input "3858"
click at [119, 213] on input "633858" at bounding box center [236, 209] width 379 height 16
paste input "49"
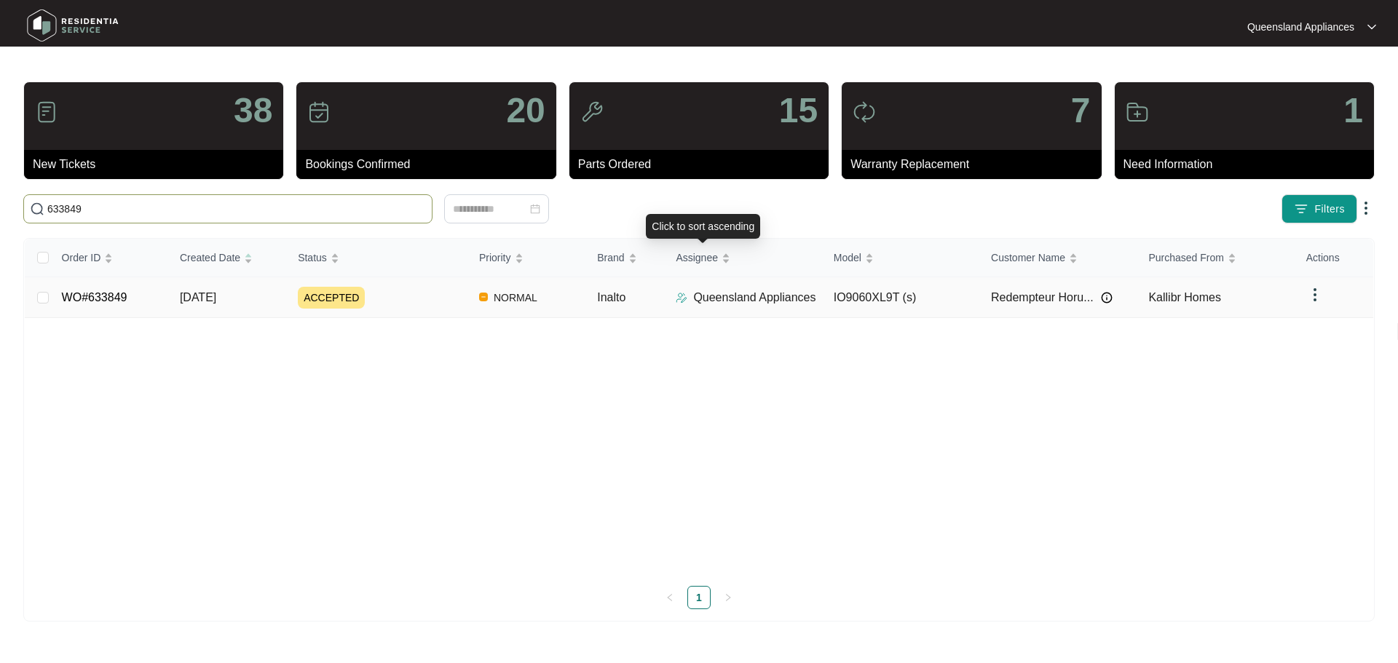
type input "633849"
click at [726, 308] on td "Queensland Appliances" at bounding box center [742, 297] width 157 height 41
click at [413, 279] on td "ACCEPTED" at bounding box center [376, 297] width 181 height 41
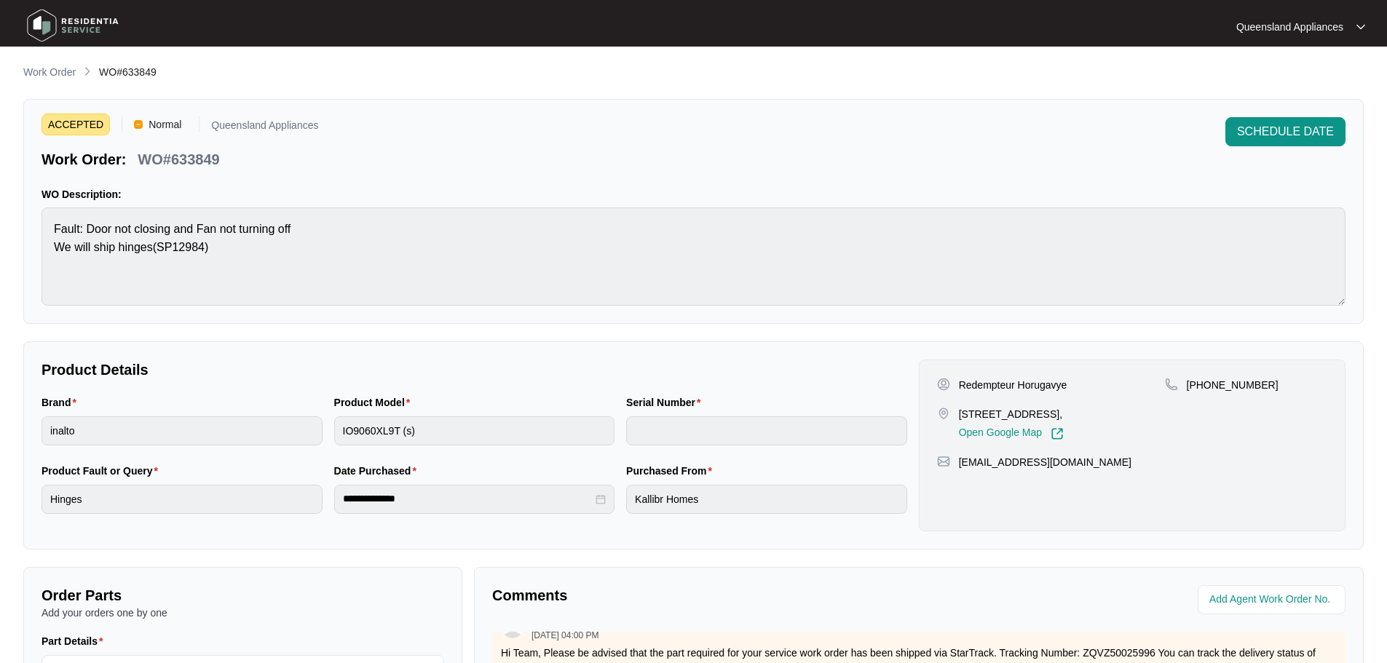
click at [66, 76] on p "Work Order" at bounding box center [49, 72] width 52 height 15
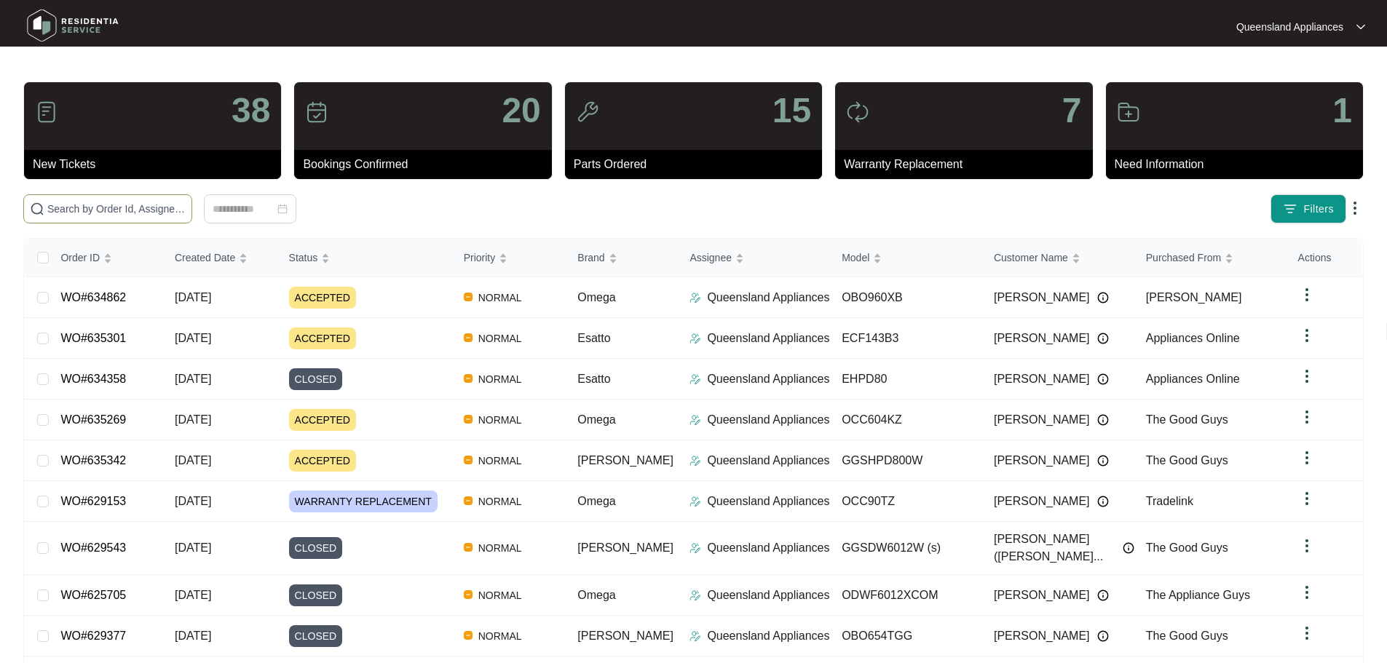
click at [127, 194] on div "38 New Tickets 20 Bookings Confirmed 15 Parts Ordered 7 Warranty Replacement 1 …" at bounding box center [693, 413] width 1341 height 663
click at [136, 208] on input "text" at bounding box center [116, 209] width 138 height 16
paste input "633767"
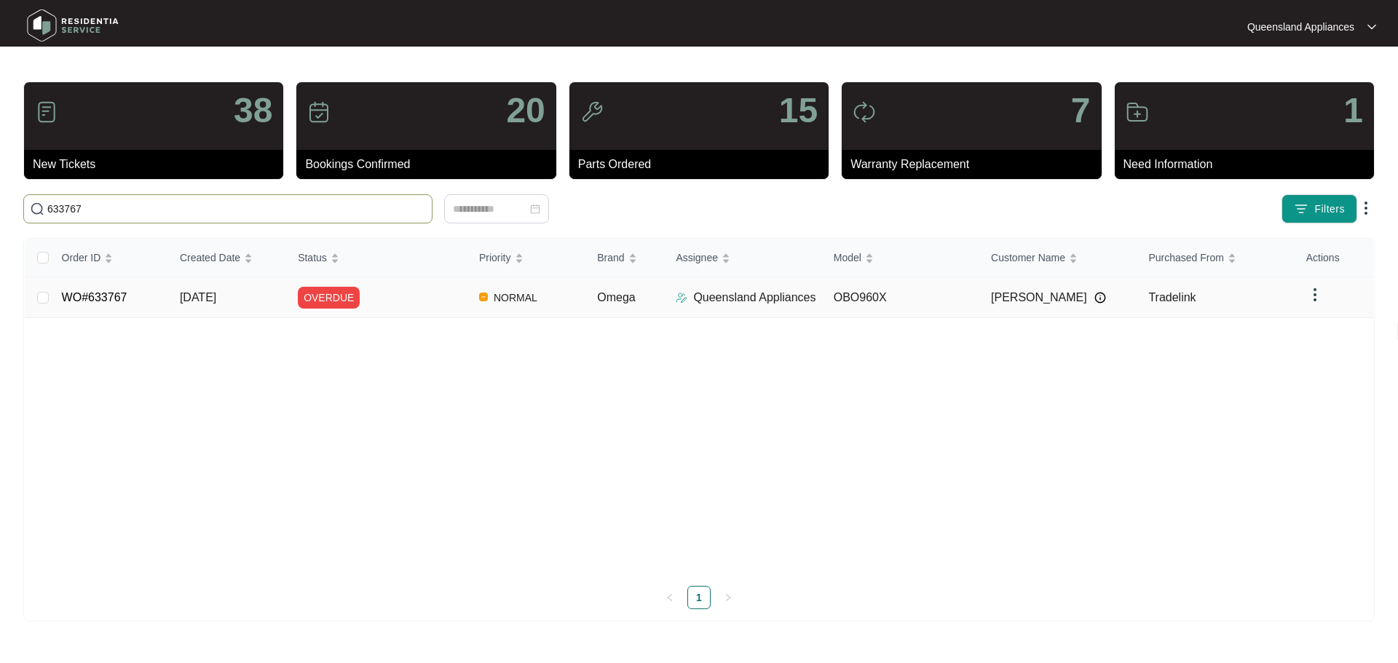
type input "633767"
click at [416, 299] on div "OVERDUE" at bounding box center [383, 298] width 170 height 22
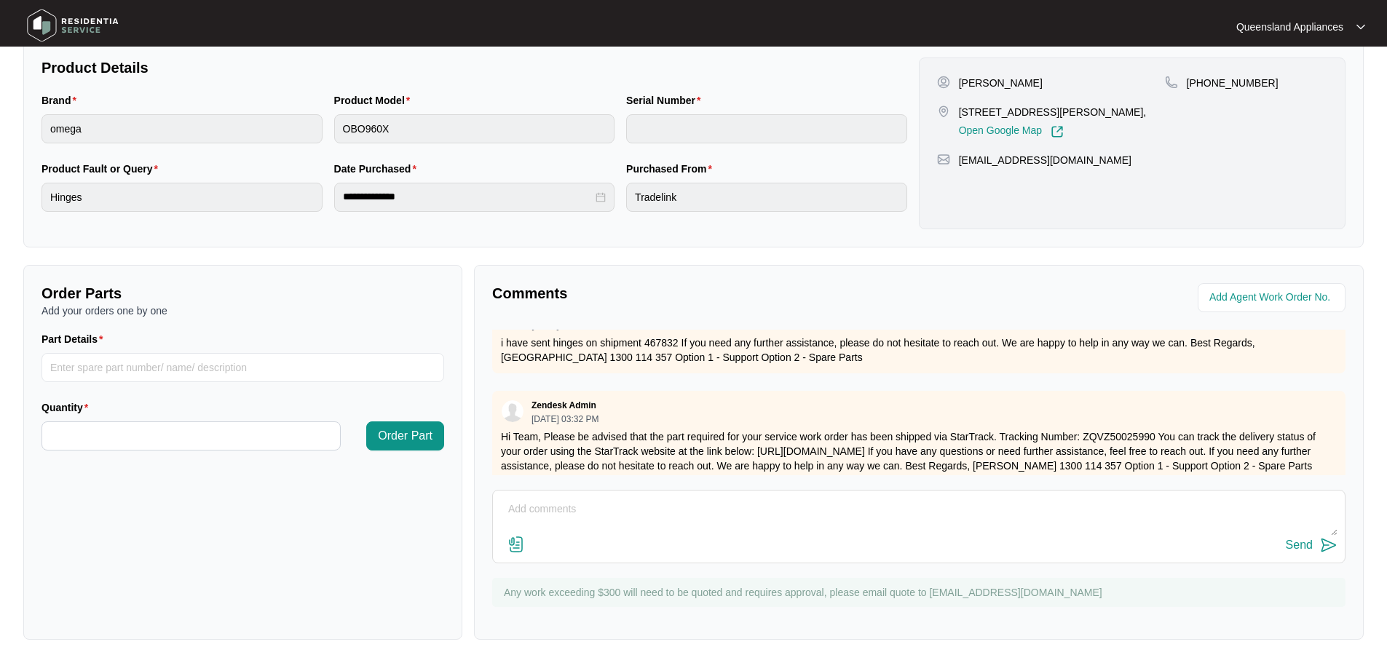
scroll to position [270, 0]
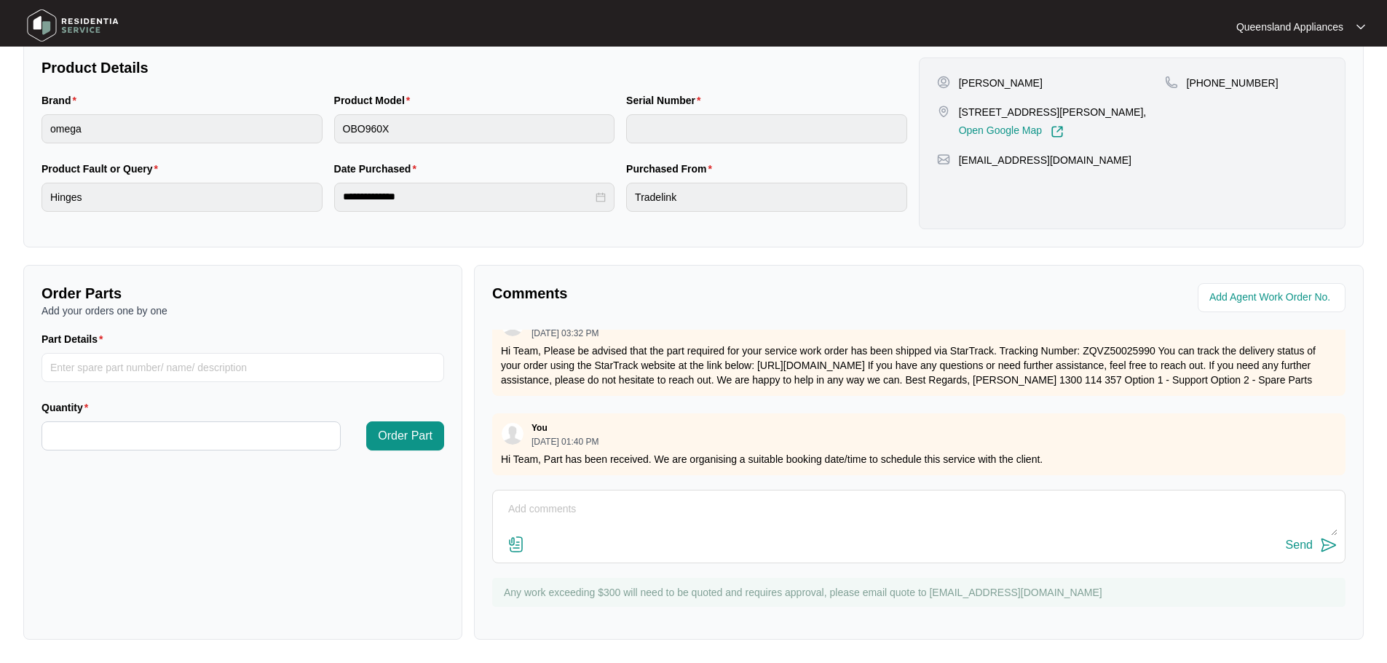
click at [873, 514] on textarea at bounding box center [918, 517] width 837 height 38
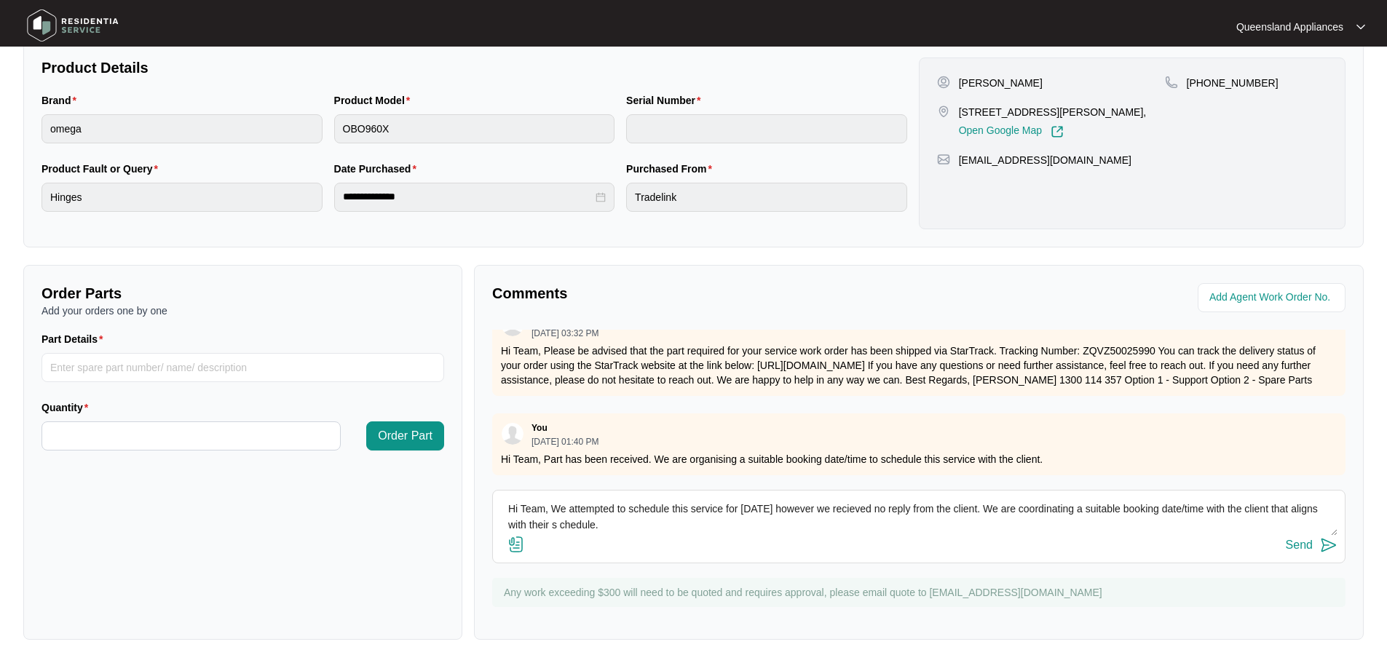
drag, startPoint x: 591, startPoint y: 520, endPoint x: 612, endPoint y: 540, distance: 28.9
click at [588, 524] on textarea "Hi Team, We attempted to schedule this service for [DATE] however we recieved n…" at bounding box center [918, 517] width 837 height 38
type textarea "Hi Team, We attempted to schedule this service for [DATE] however we received n…"
click at [1325, 548] on img at bounding box center [1328, 545] width 17 height 17
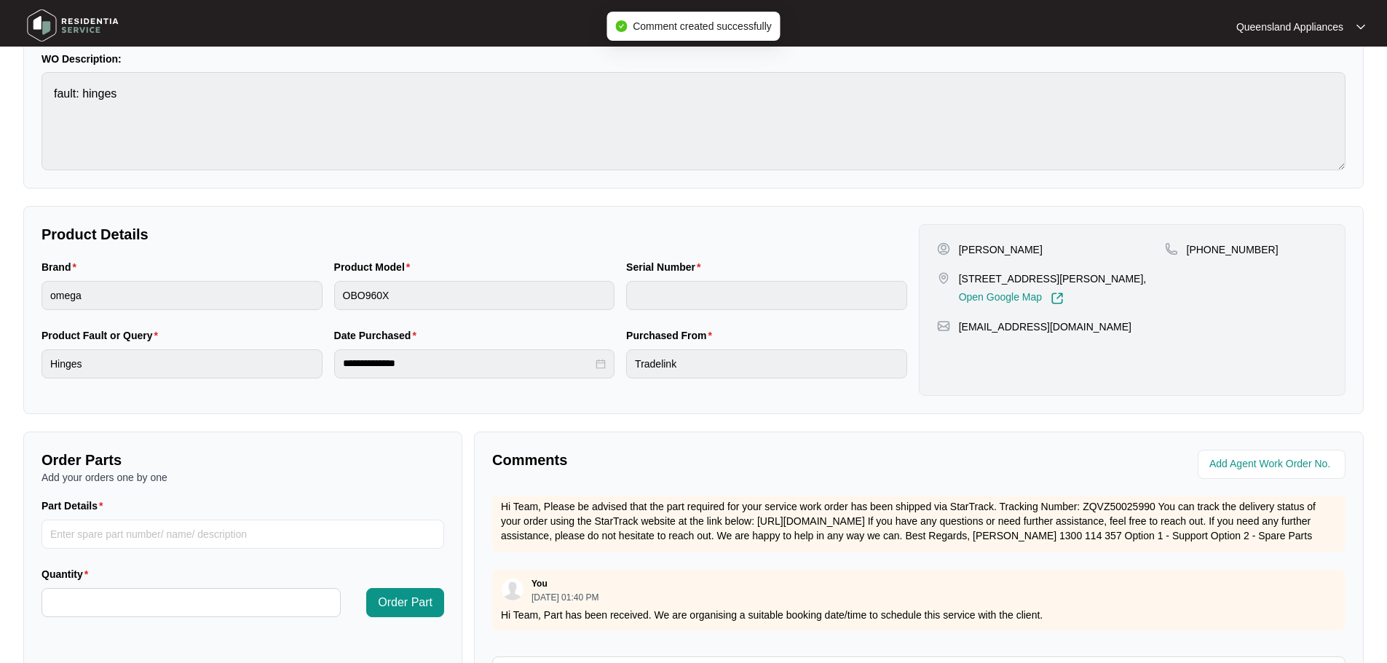
scroll to position [0, 0]
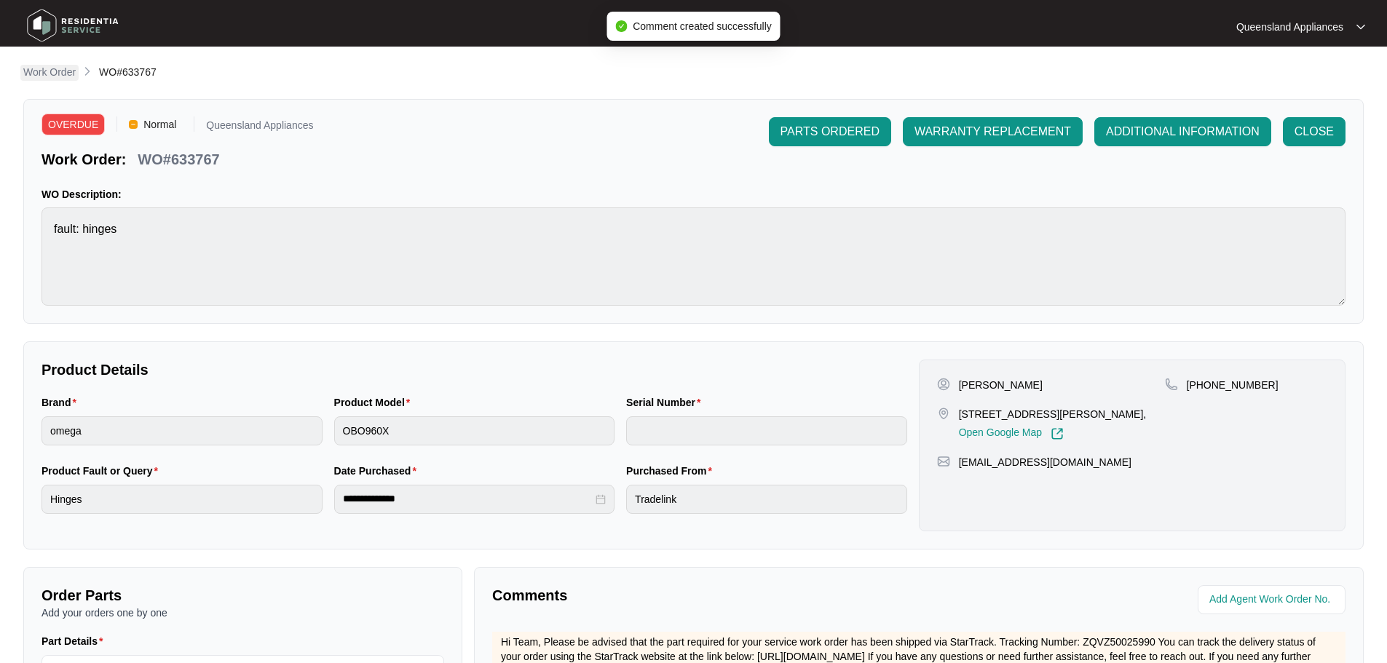
click at [50, 76] on p "Work Order" at bounding box center [49, 72] width 52 height 15
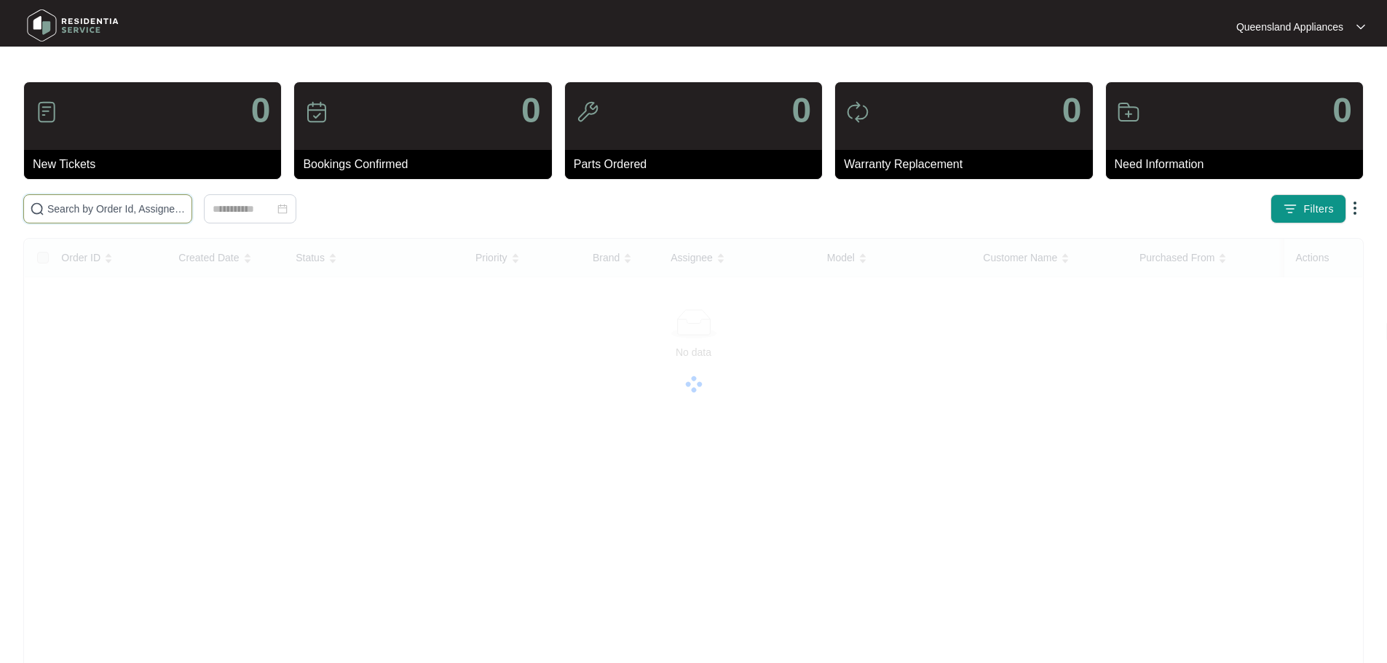
click at [135, 214] on input "text" at bounding box center [116, 209] width 138 height 16
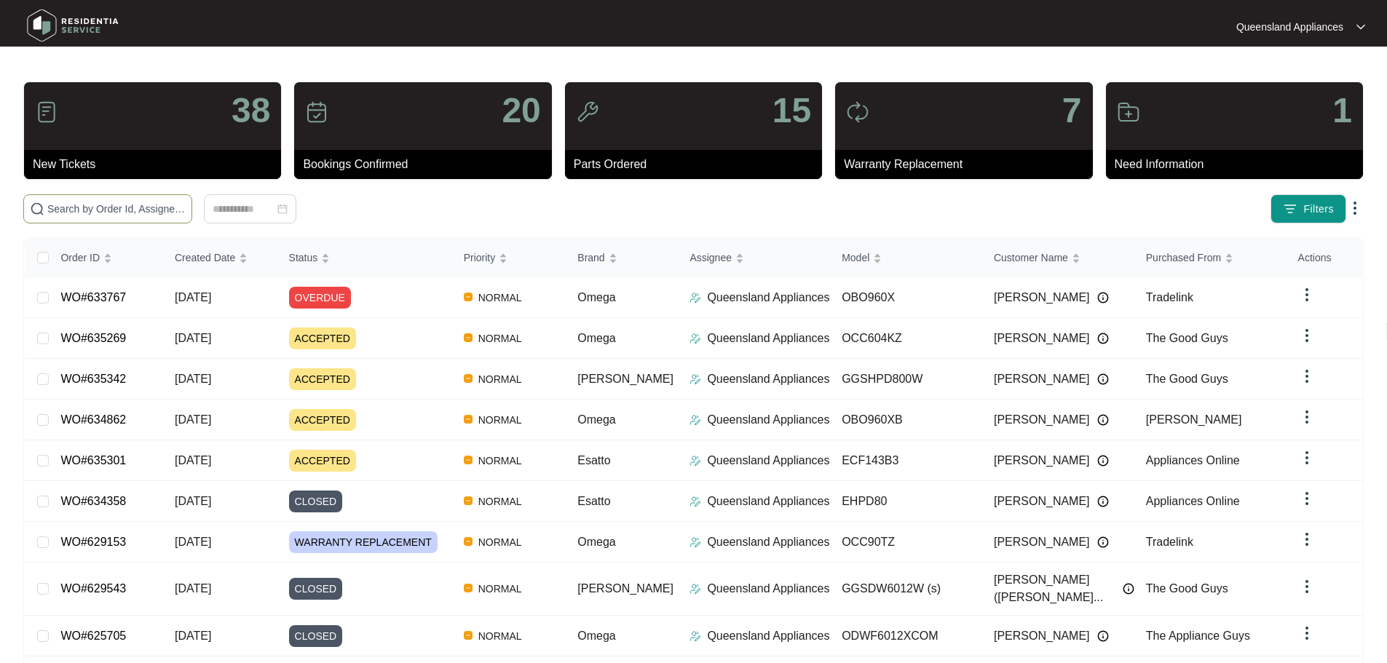
paste input "633572"
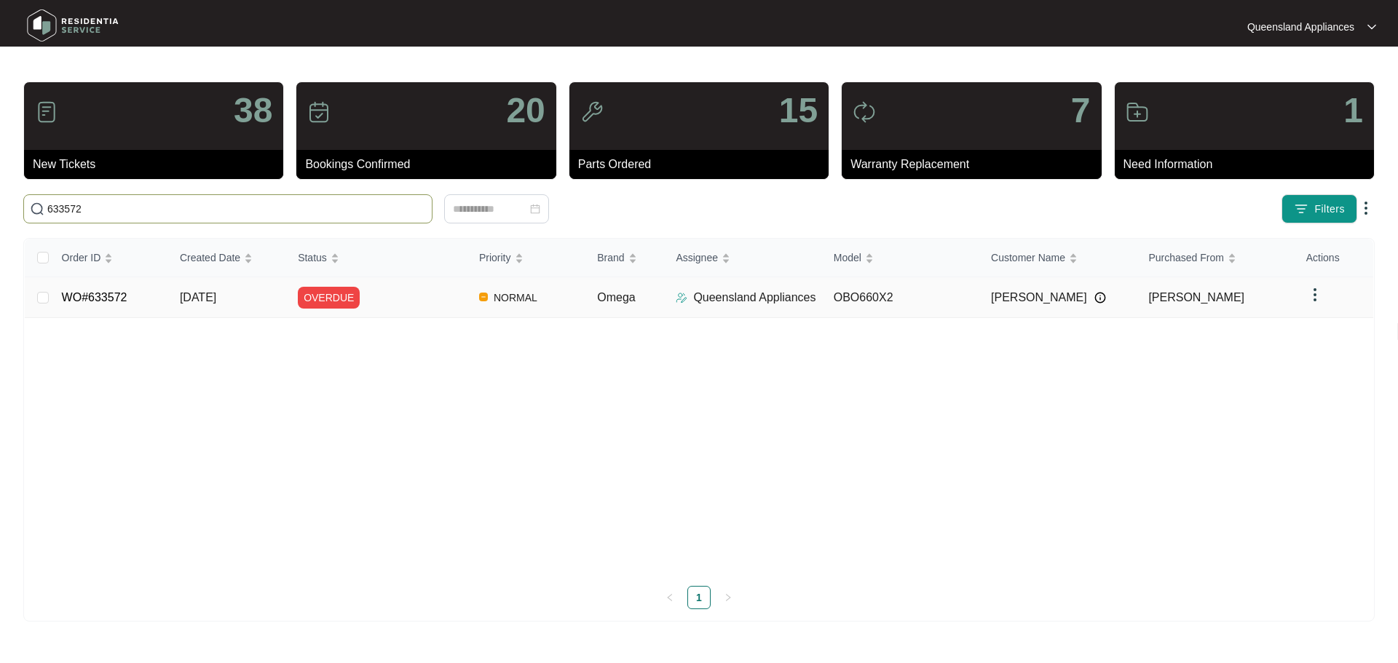
type input "633572"
click at [379, 304] on div "OVERDUE" at bounding box center [383, 298] width 170 height 22
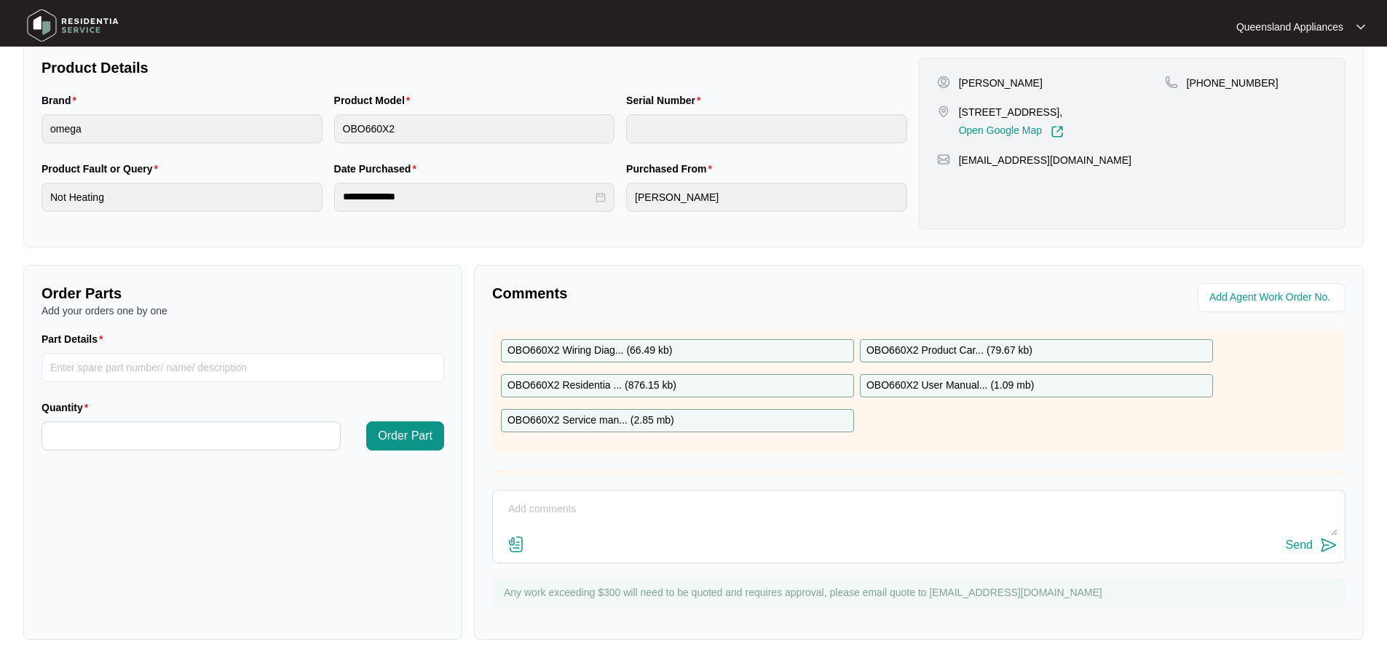
scroll to position [138, 0]
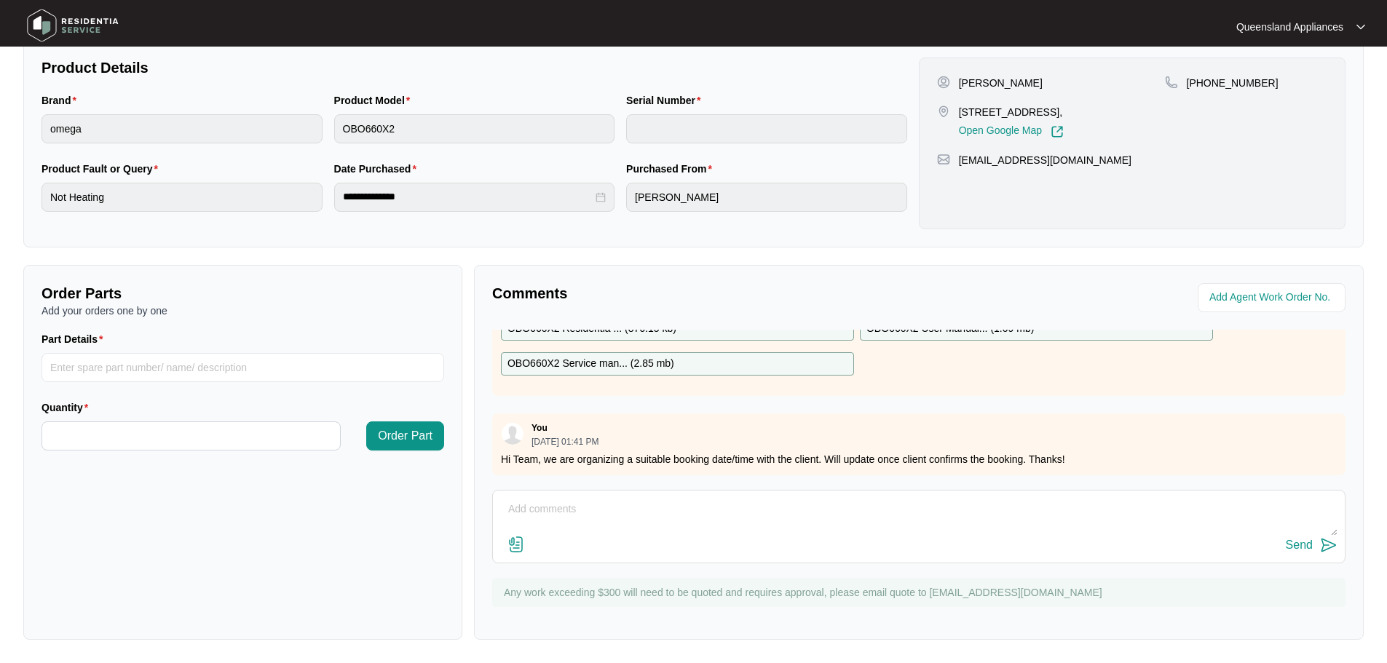
drag, startPoint x: 808, startPoint y: 497, endPoint x: 826, endPoint y: 470, distance: 31.9
click at [808, 498] on textarea at bounding box center [918, 517] width 837 height 38
click at [640, 513] on textarea at bounding box center [918, 517] width 837 height 38
click at [692, 510] on textarea "Client has confirmed booking for" at bounding box center [918, 517] width 837 height 38
type textarea "Client has confirmed booking for [DATE]"
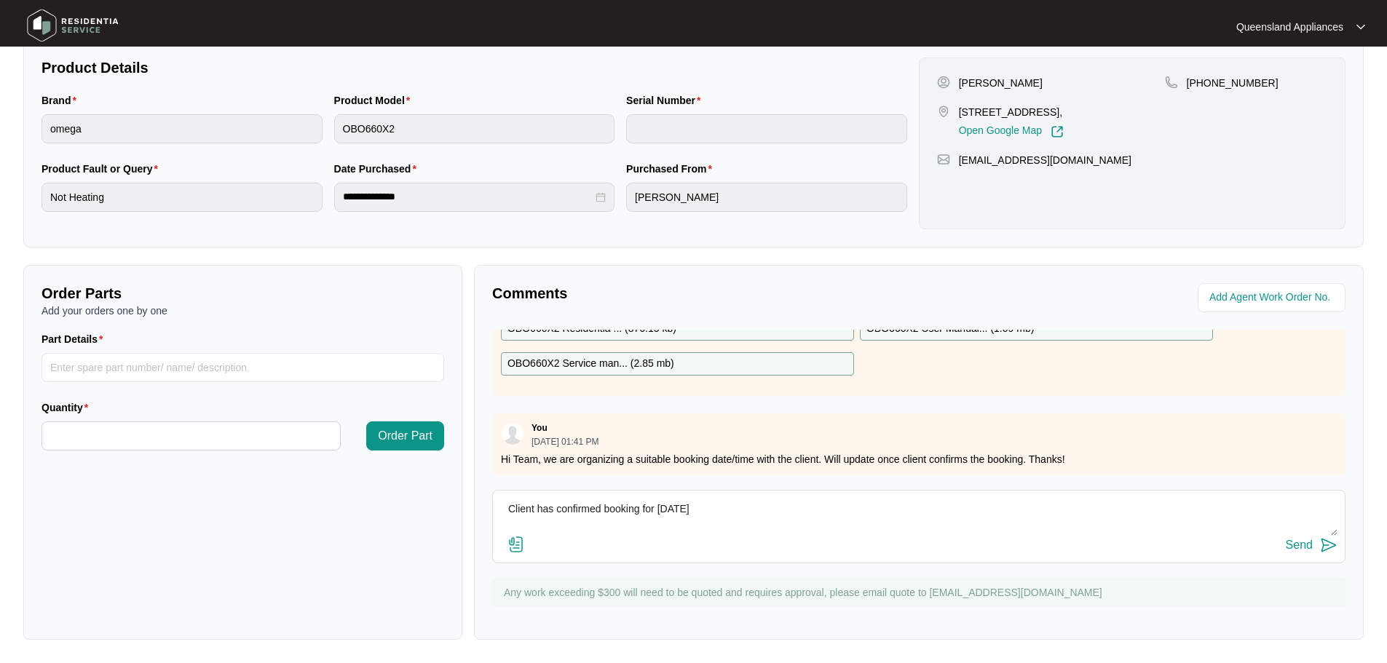
click at [1300, 536] on button "Send" at bounding box center [1312, 546] width 52 height 20
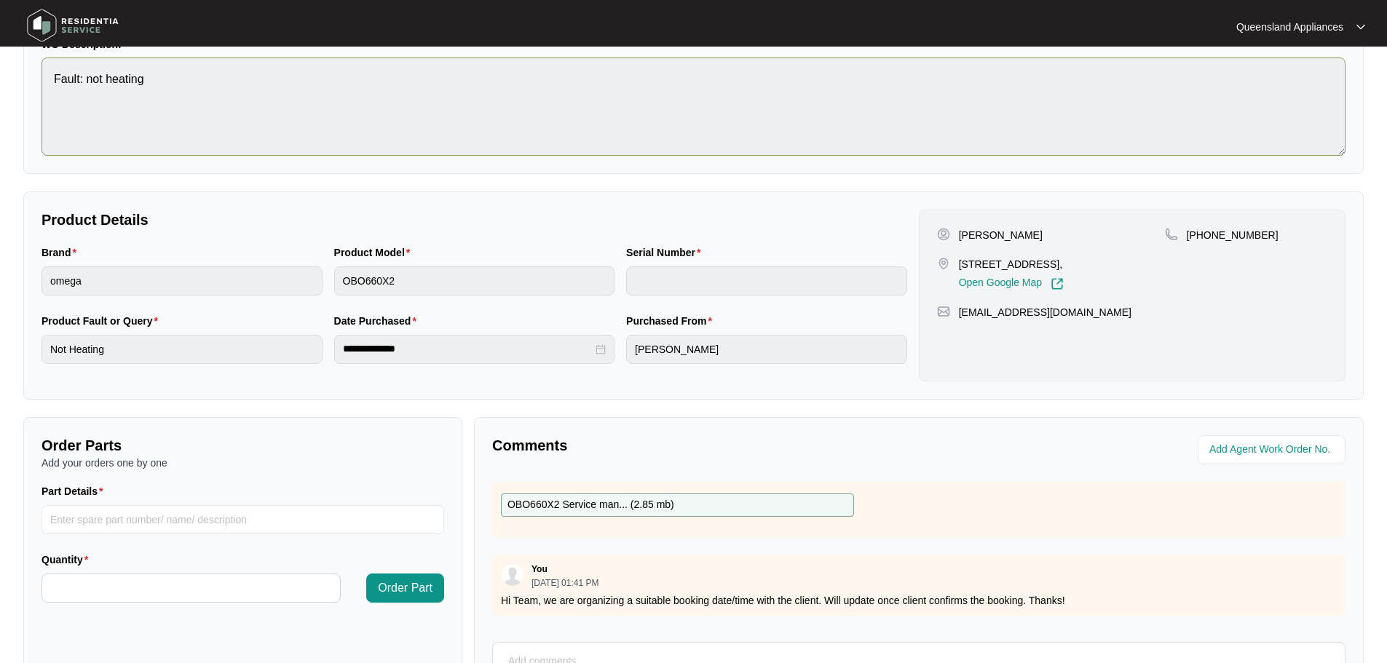
scroll to position [0, 0]
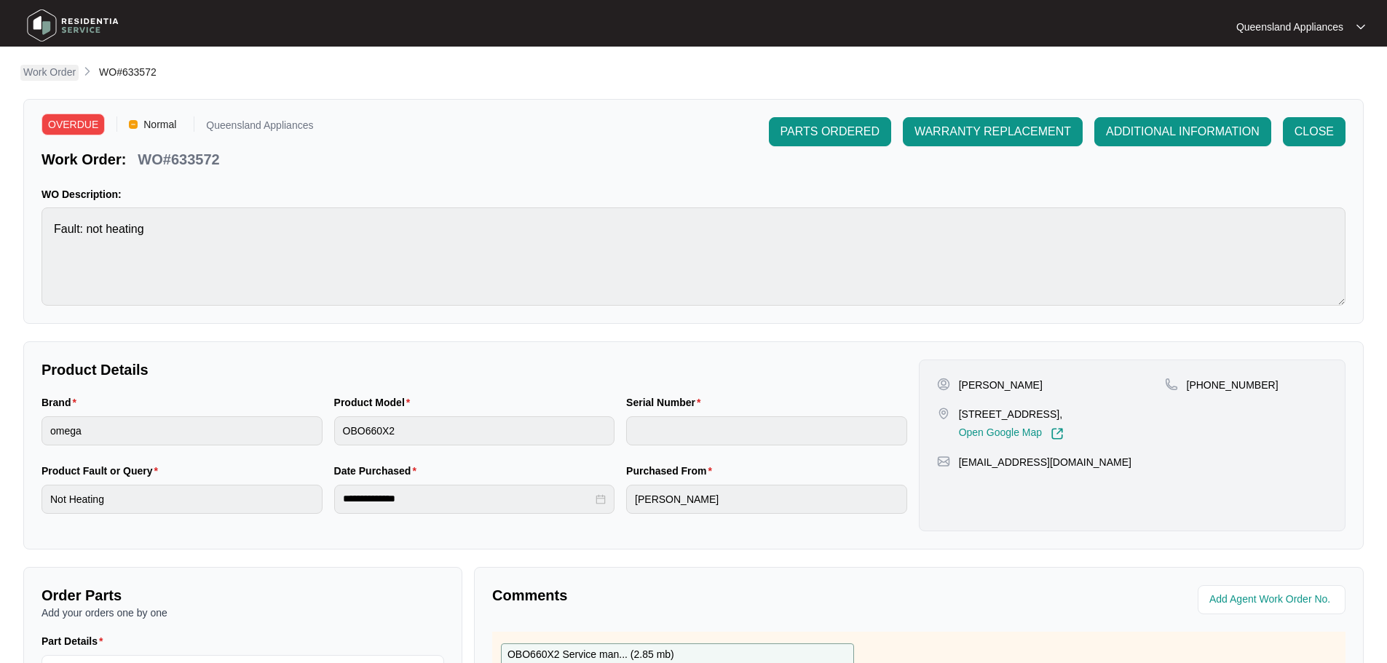
click at [62, 74] on p "Work Order" at bounding box center [49, 72] width 52 height 15
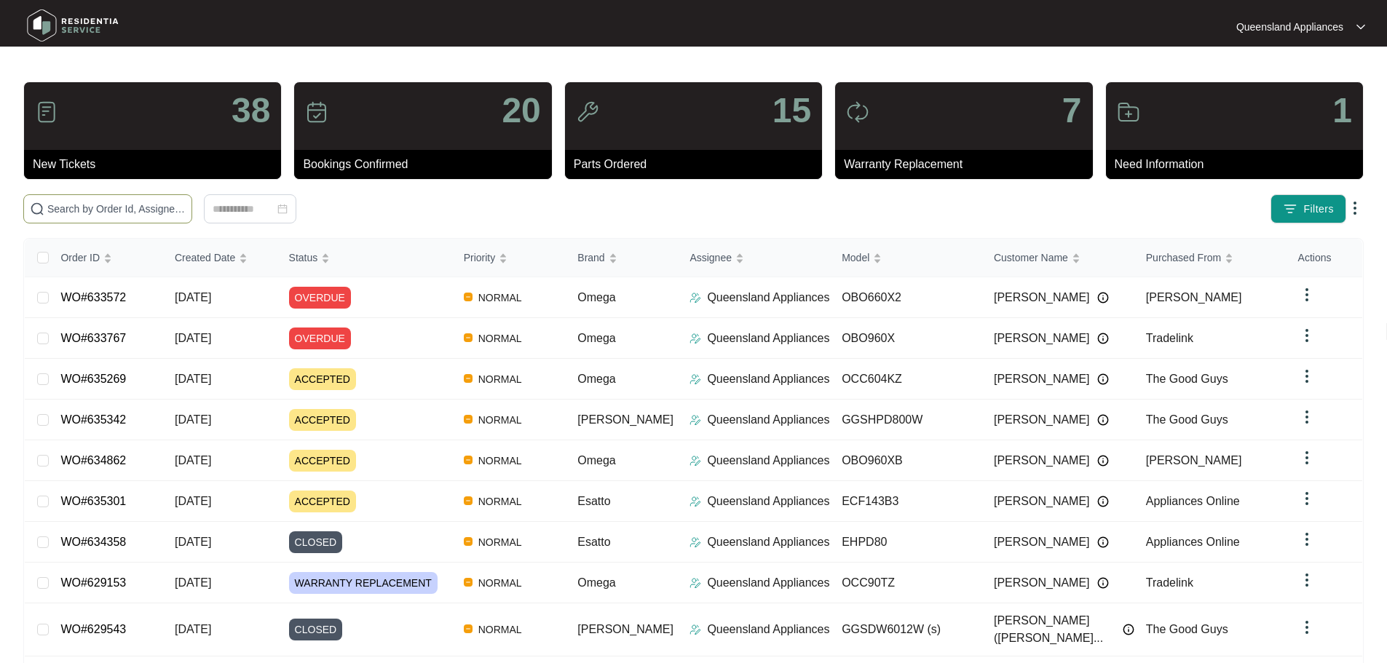
drag, startPoint x: 137, startPoint y: 218, endPoint x: 138, endPoint y: 206, distance: 11.7
click at [137, 215] on span at bounding box center [107, 208] width 169 height 29
paste input "633191"
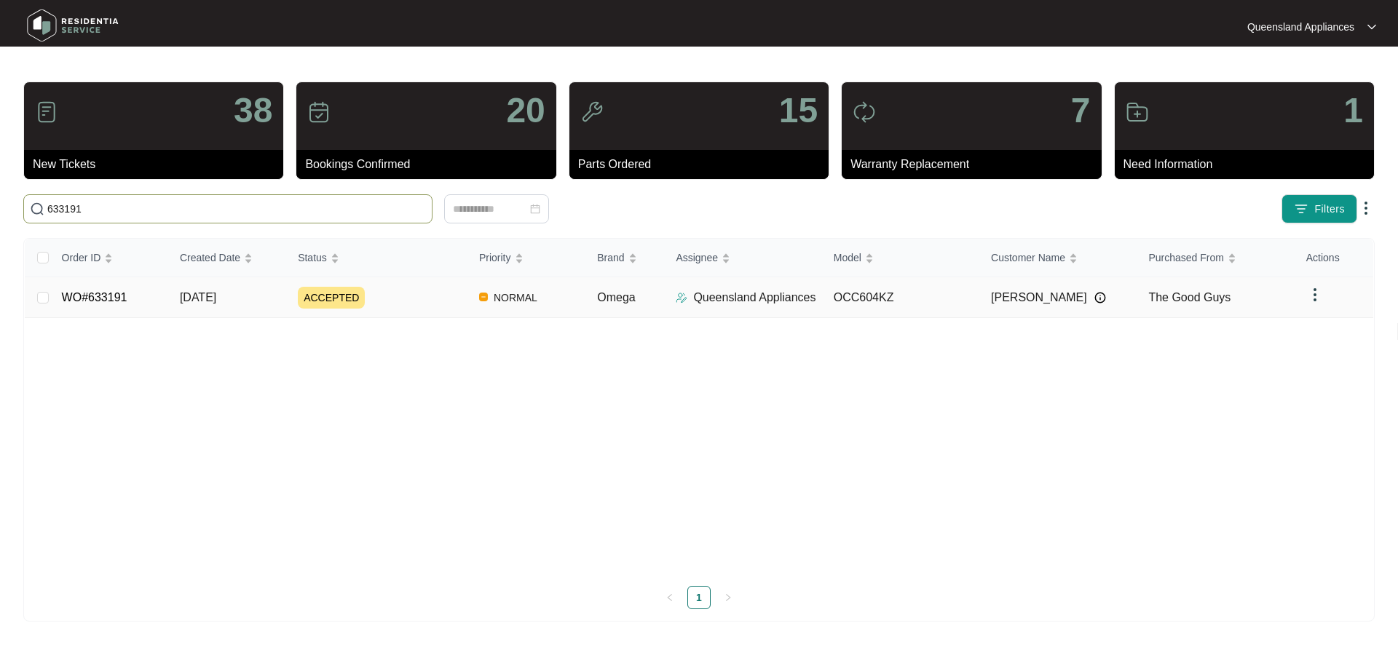
type input "633191"
click at [292, 287] on td "ACCEPTED" at bounding box center [376, 297] width 181 height 41
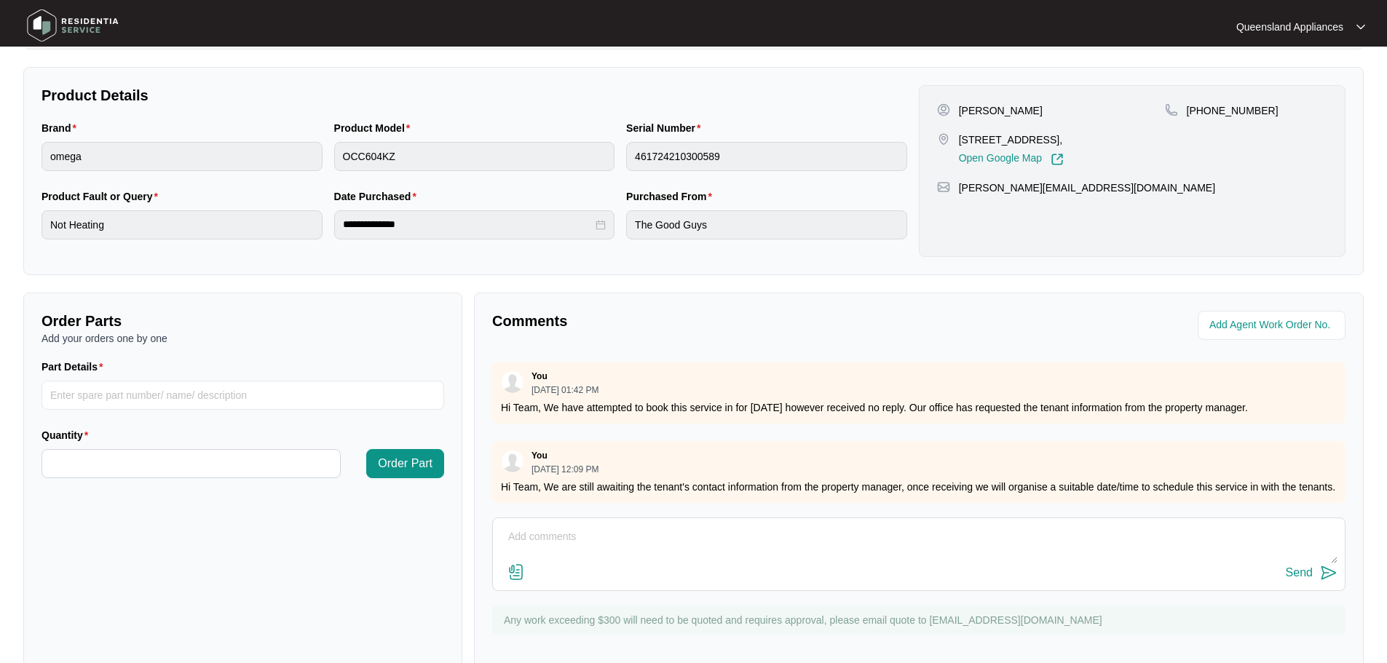
scroll to position [303, 0]
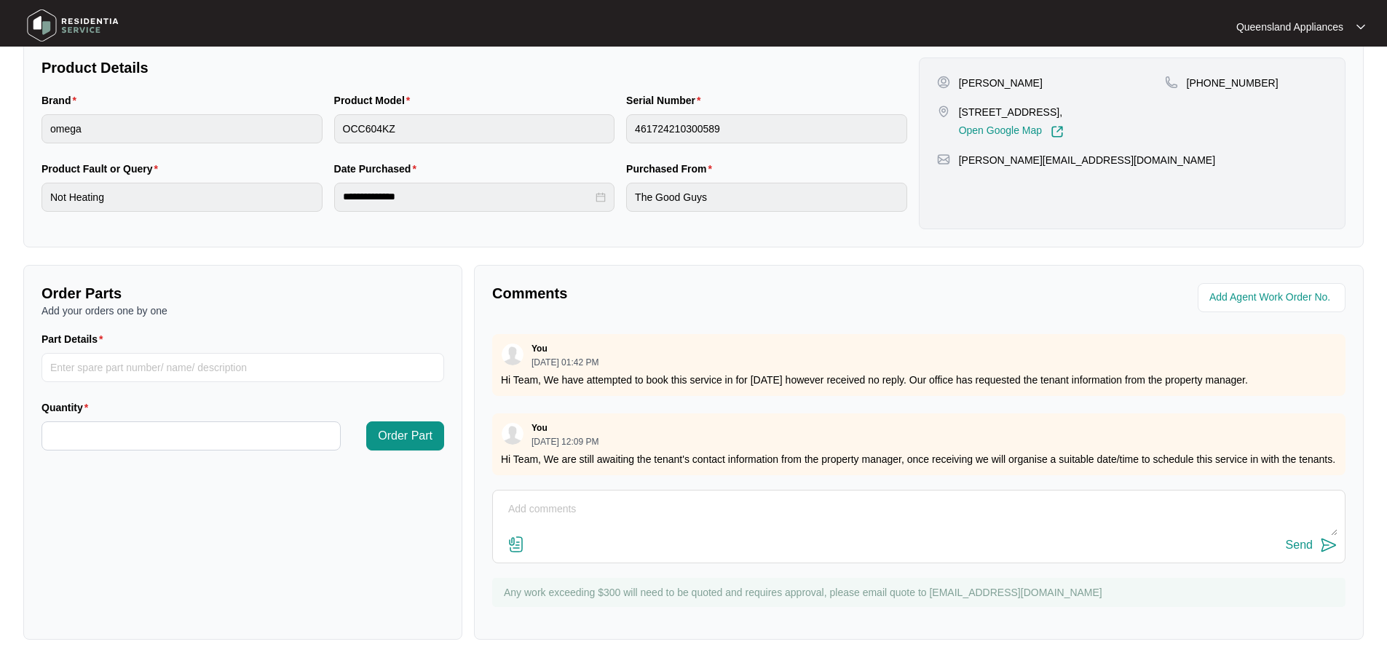
drag, startPoint x: 709, startPoint y: 494, endPoint x: 720, endPoint y: 496, distance: 11.7
click at [710, 494] on div "Send" at bounding box center [918, 527] width 853 height 74
click at [720, 504] on textarea at bounding box center [918, 517] width 837 height 38
click at [877, 511] on textarea "Hi Team, Property manager has provided the tenant's details - for your records -" at bounding box center [918, 517] width 837 height 38
paste textarea "61458255131"
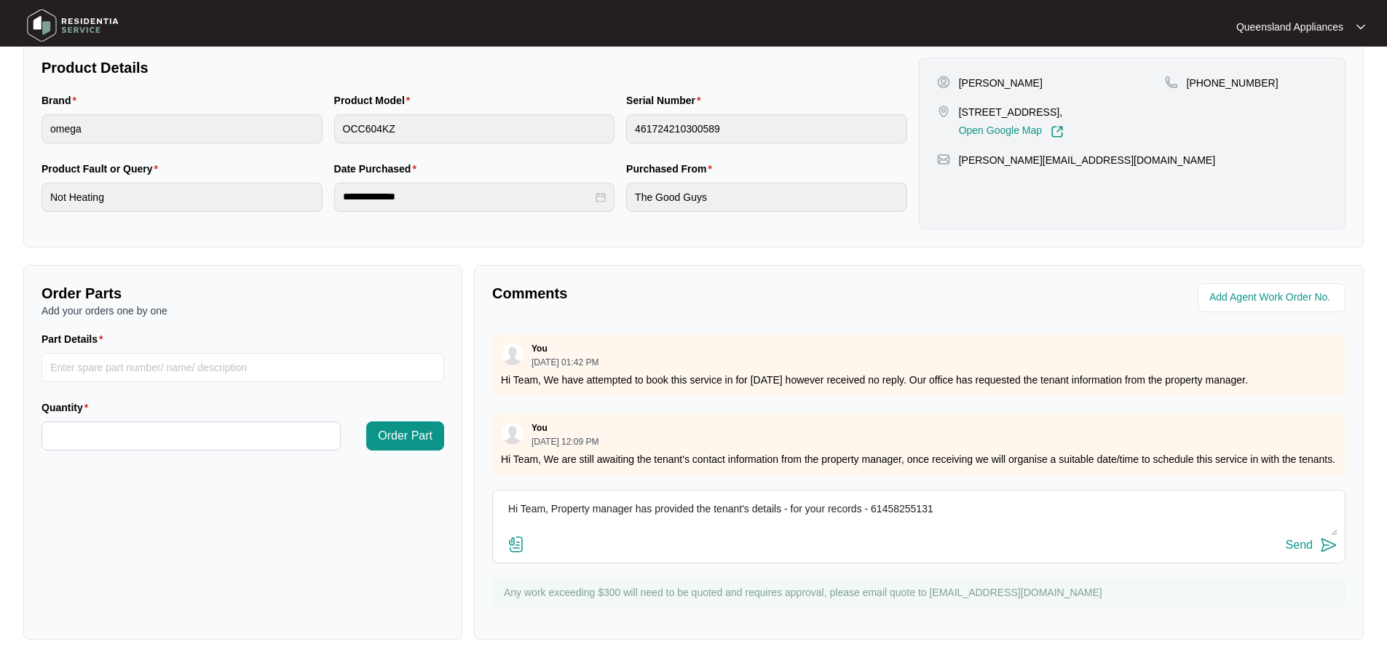
click at [885, 505] on textarea "Hi Team, Property manager has provided the tenant's details - for your records …" at bounding box center [918, 517] width 837 height 38
click at [989, 508] on textarea "Hi Team, Property manager has provided the tenant's details - for your records …" at bounding box center [918, 517] width 837 height 38
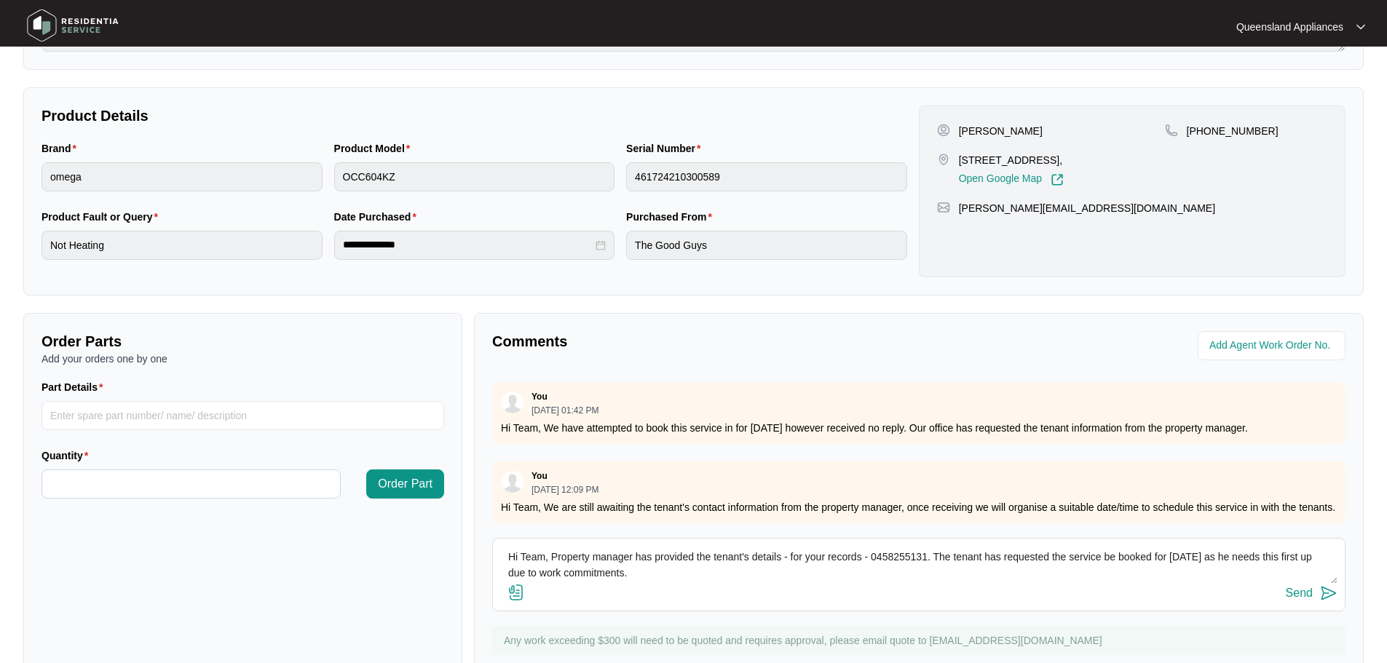
scroll to position [230, 0]
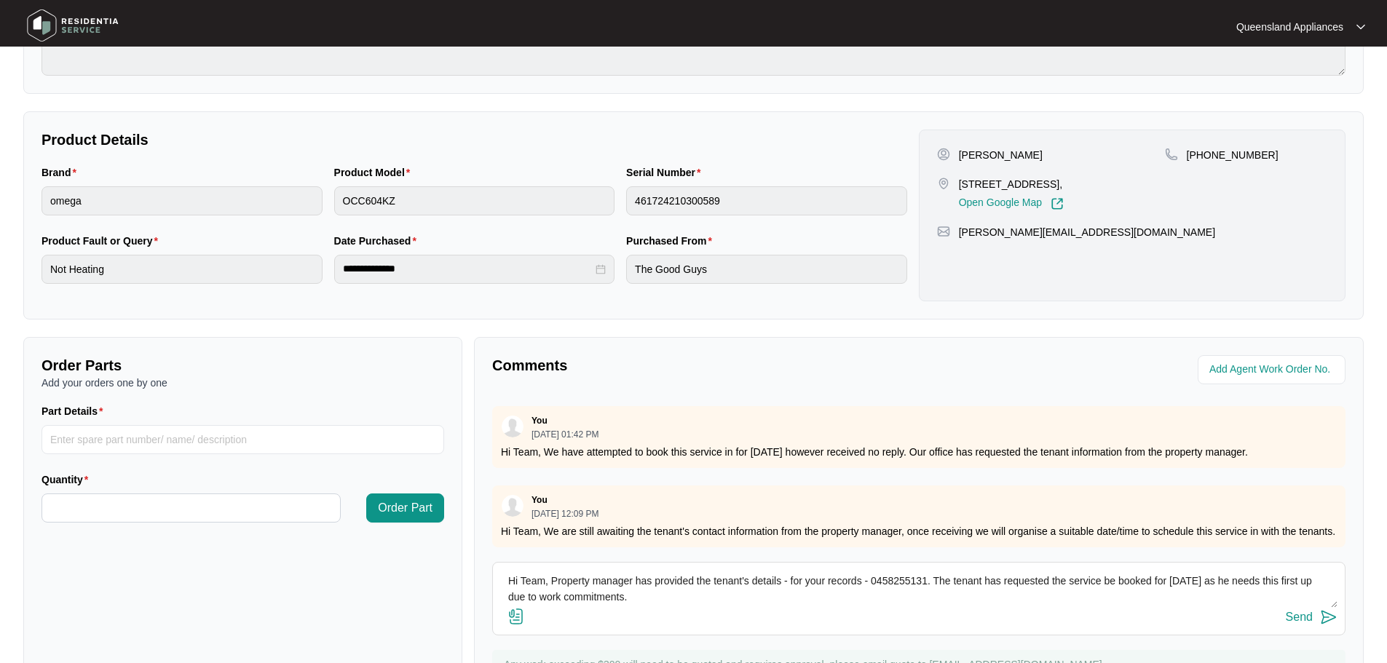
type textarea "Hi Team, Property manager has provided the tenant's details - for your records …"
drag, startPoint x: 1321, startPoint y: 615, endPoint x: 1374, endPoint y: 575, distance: 67.0
click at [1322, 615] on img at bounding box center [1328, 617] width 17 height 17
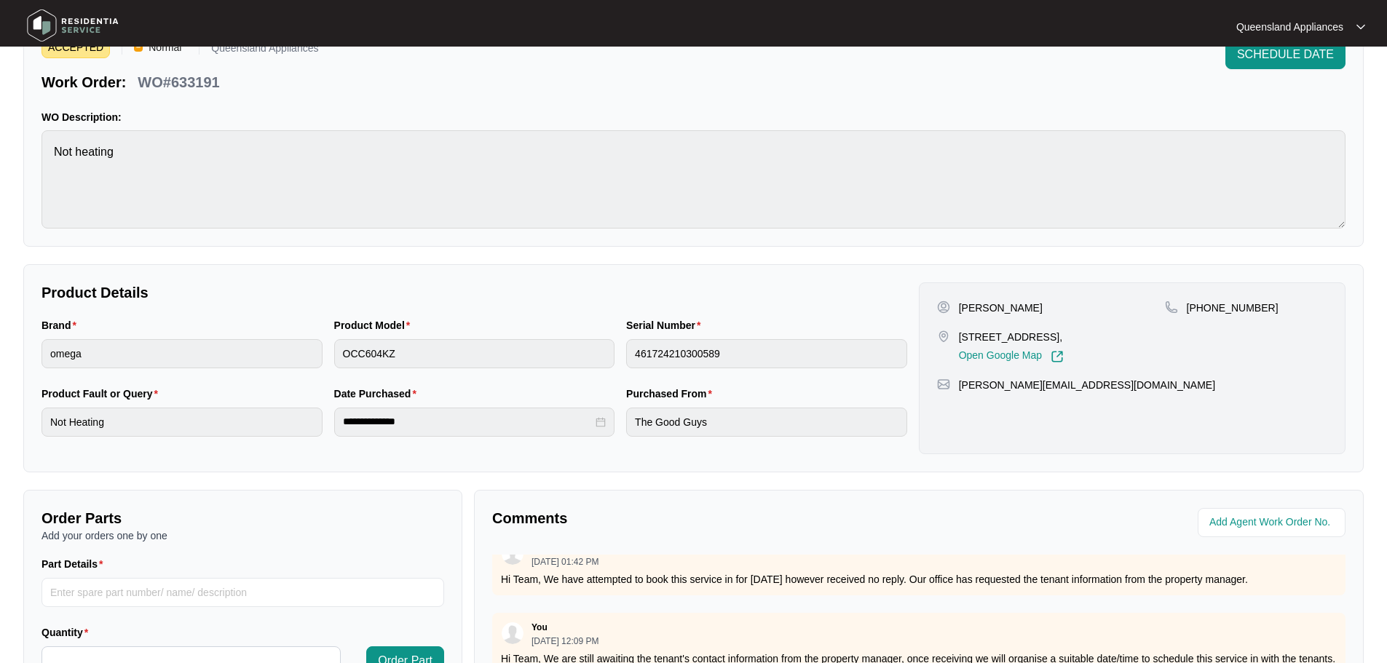
scroll to position [0, 0]
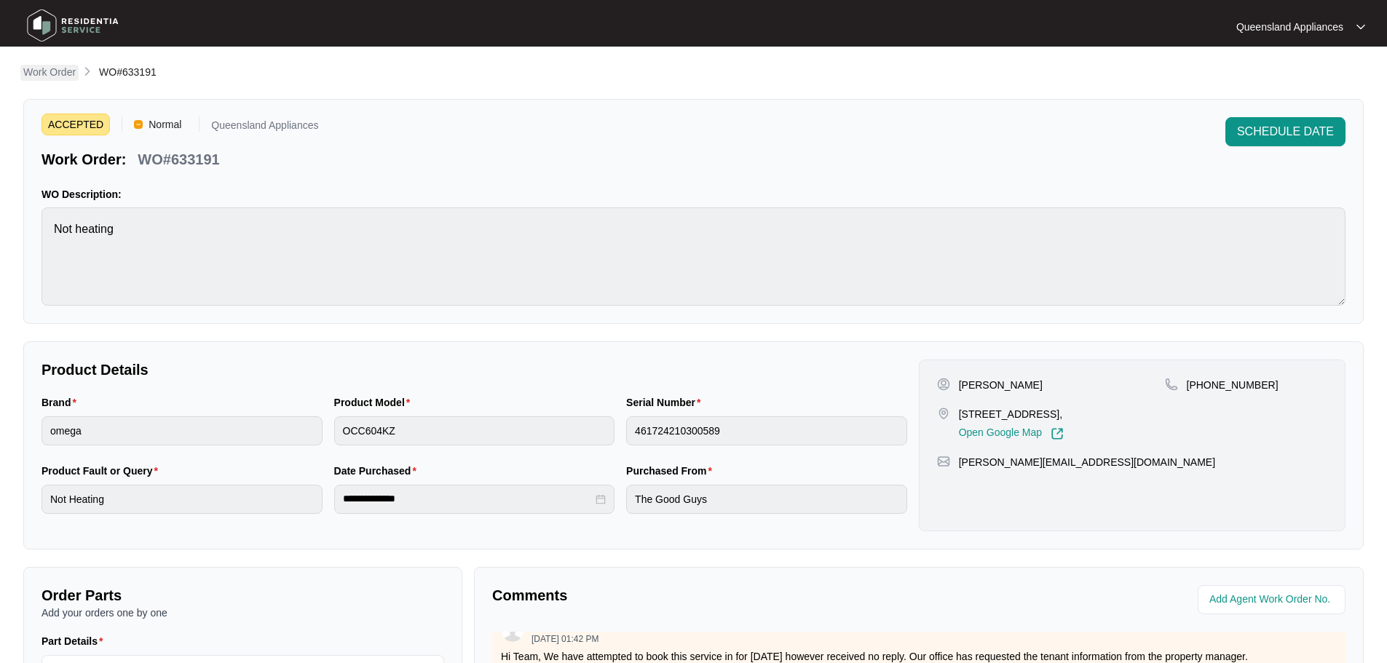
click at [62, 73] on p "Work Order" at bounding box center [49, 72] width 52 height 15
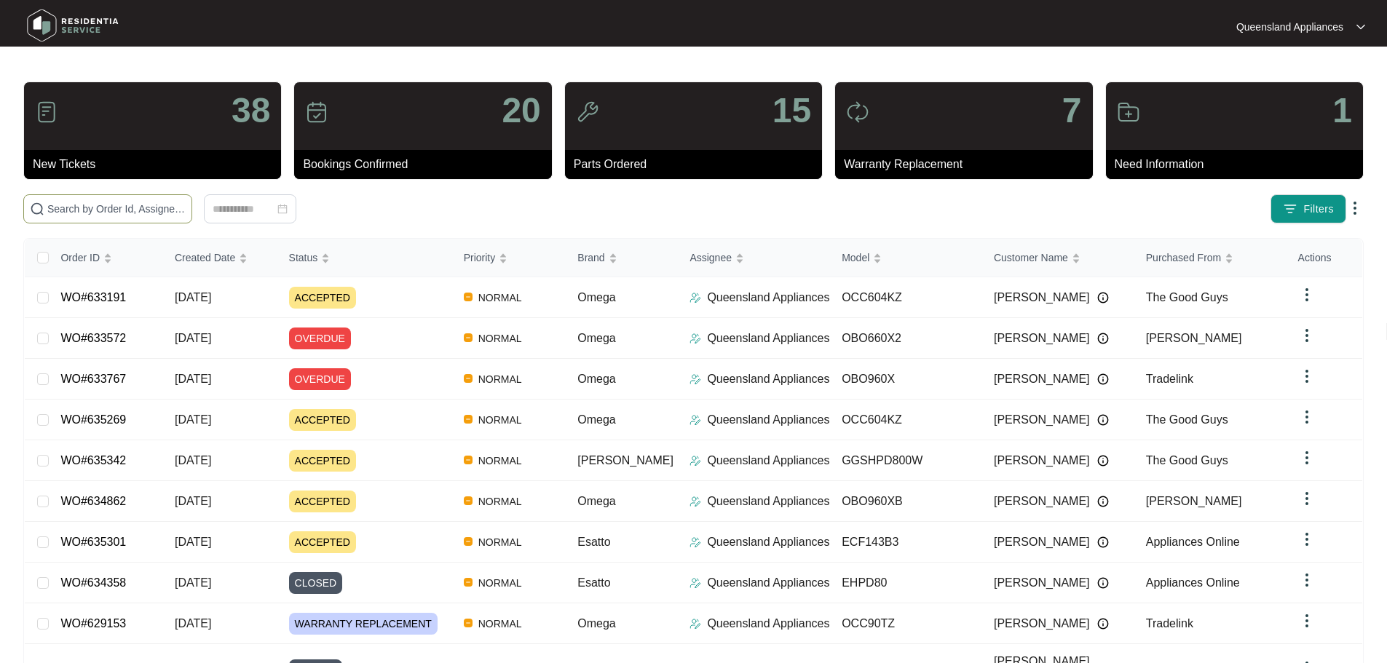
click at [147, 203] on input "text" at bounding box center [116, 209] width 138 height 16
paste input "632648"
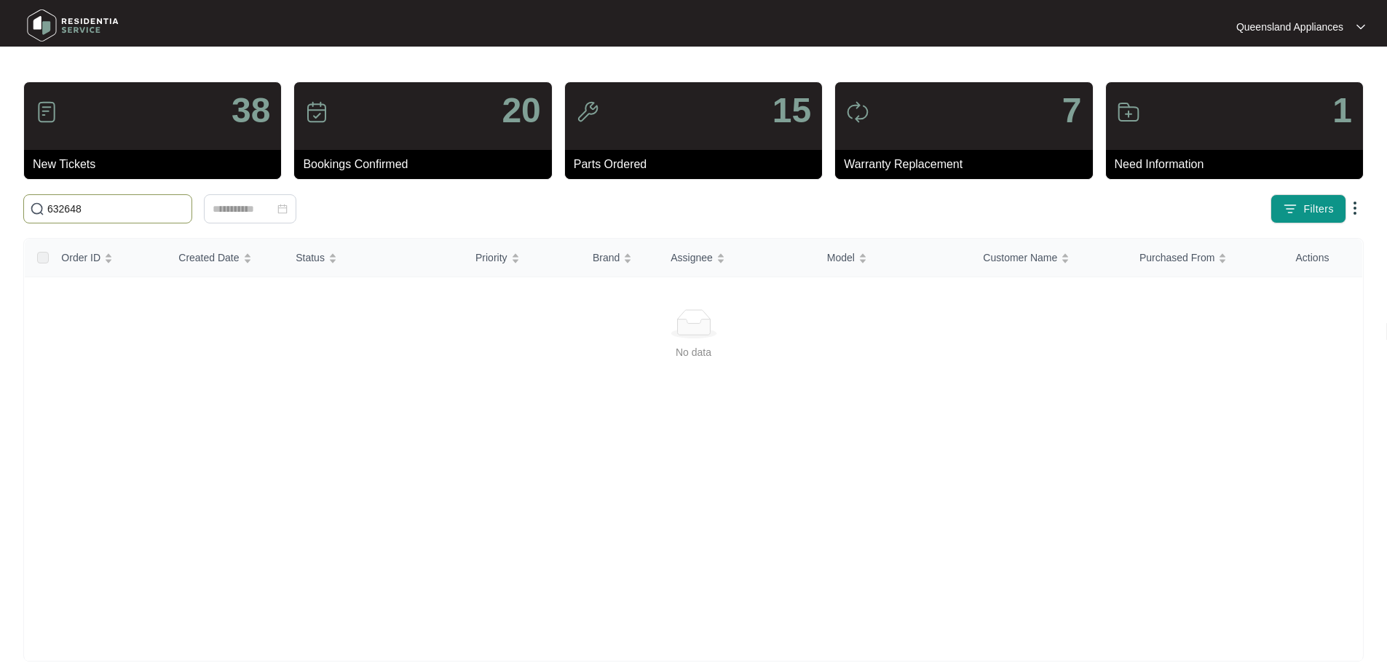
click at [52, 211] on input "632648" at bounding box center [116, 209] width 138 height 16
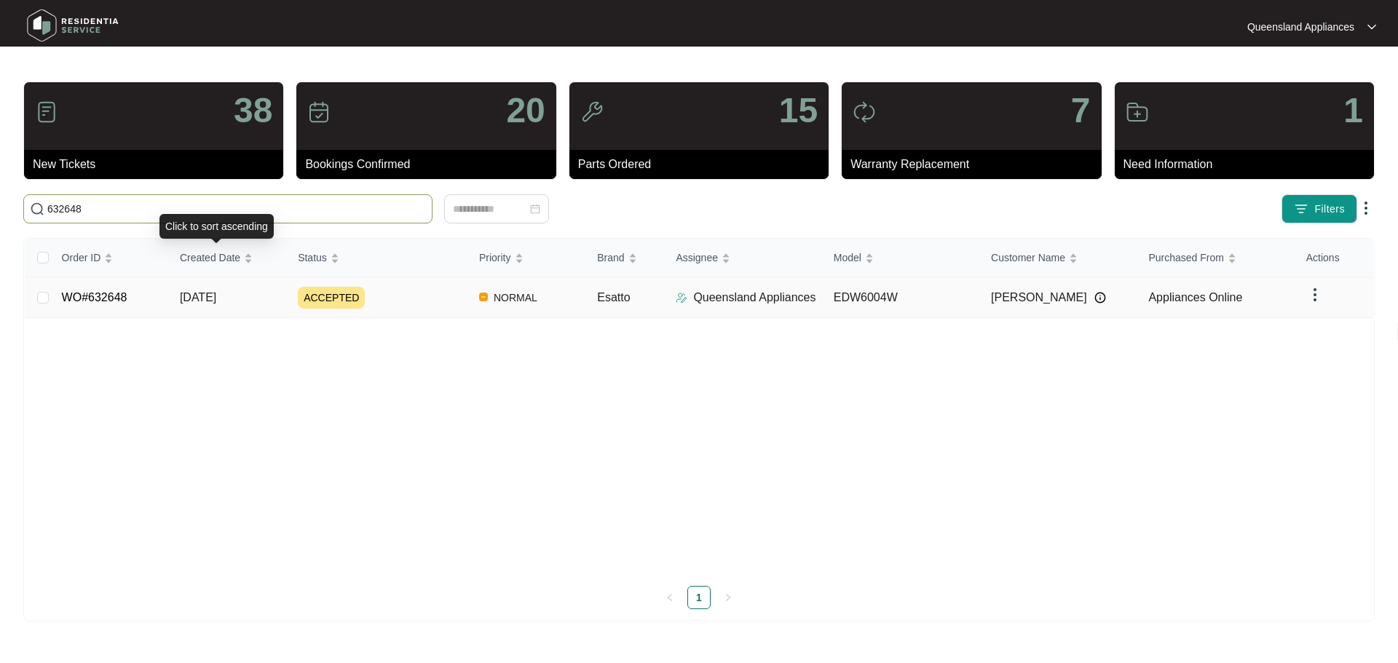
type input "632648"
click at [389, 301] on div "ACCEPTED" at bounding box center [383, 298] width 170 height 22
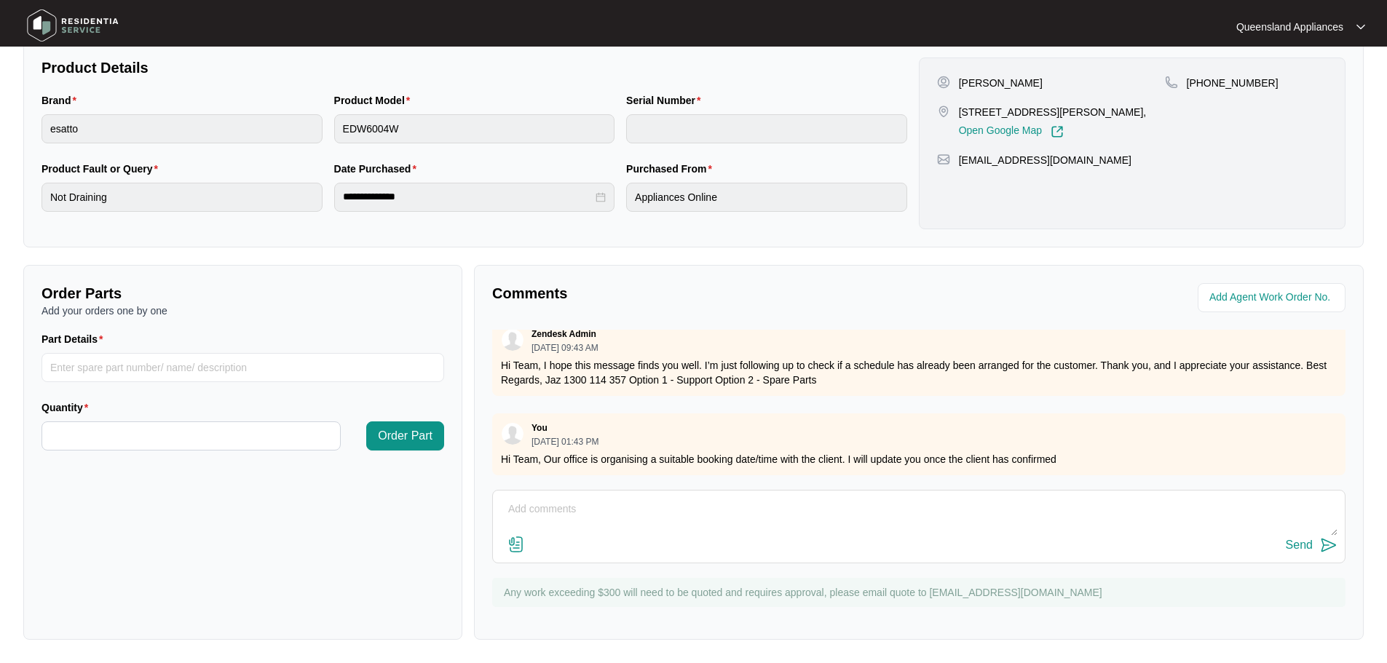
scroll to position [21, 0]
click at [683, 503] on textarea at bounding box center [918, 517] width 837 height 38
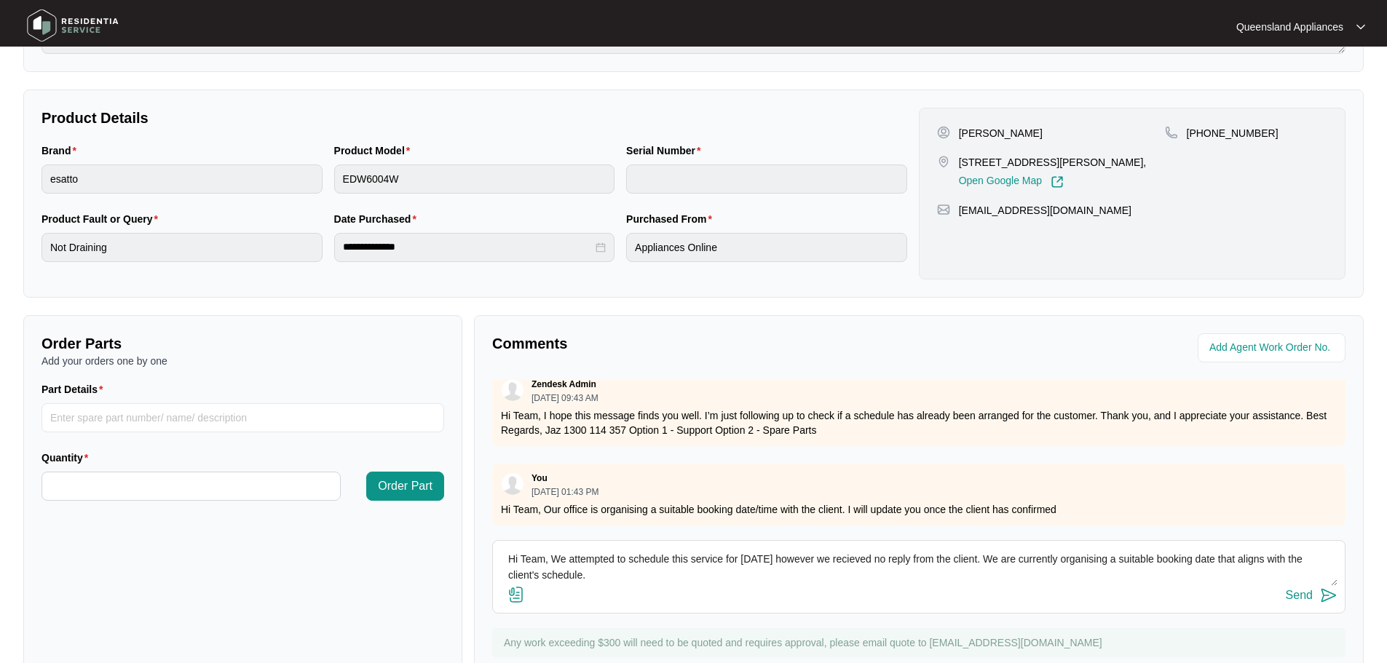
scroll to position [230, 0]
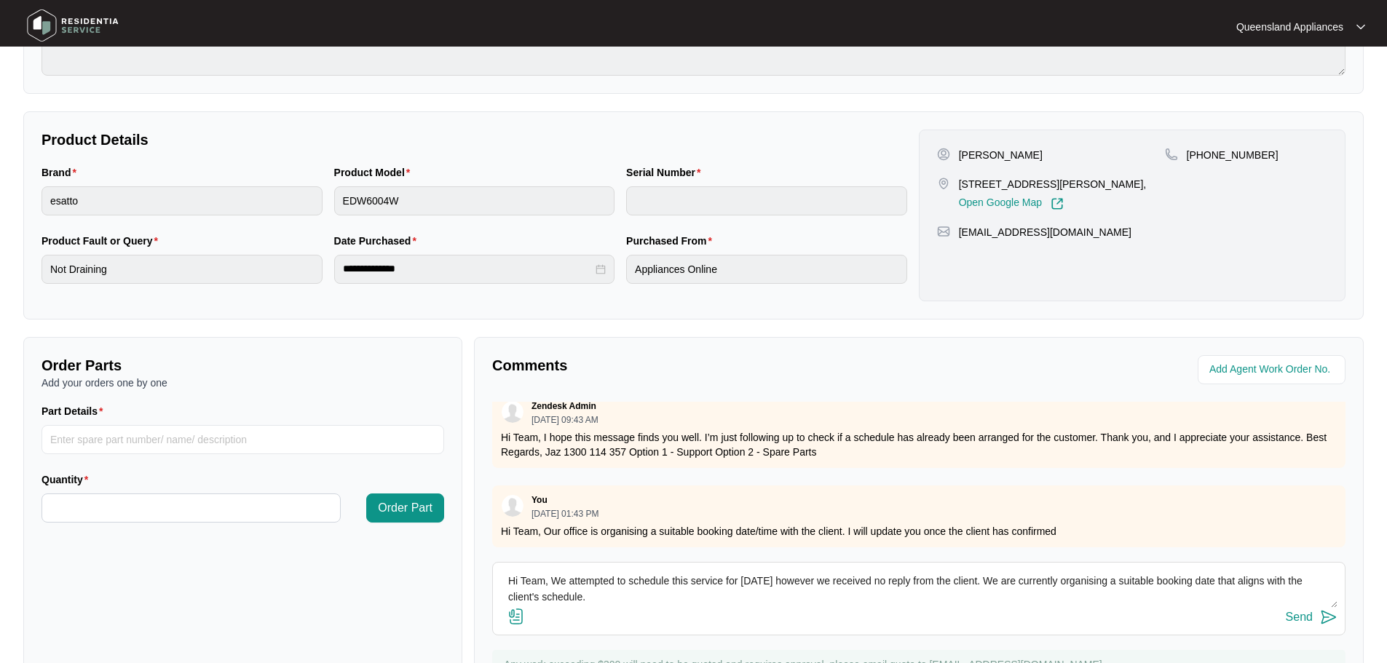
type textarea "Hi Team, We attempted to schedule this service for [DATE] however we received n…"
click at [1337, 620] on img at bounding box center [1328, 617] width 17 height 17
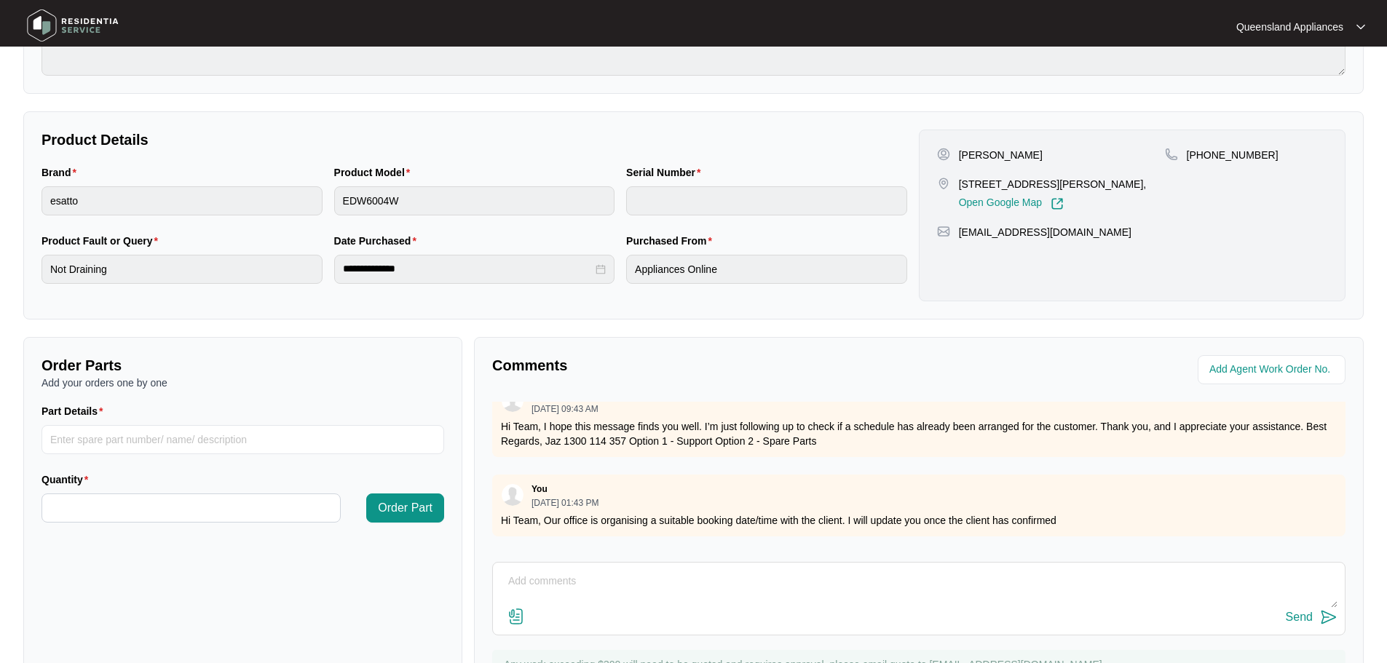
scroll to position [0, 0]
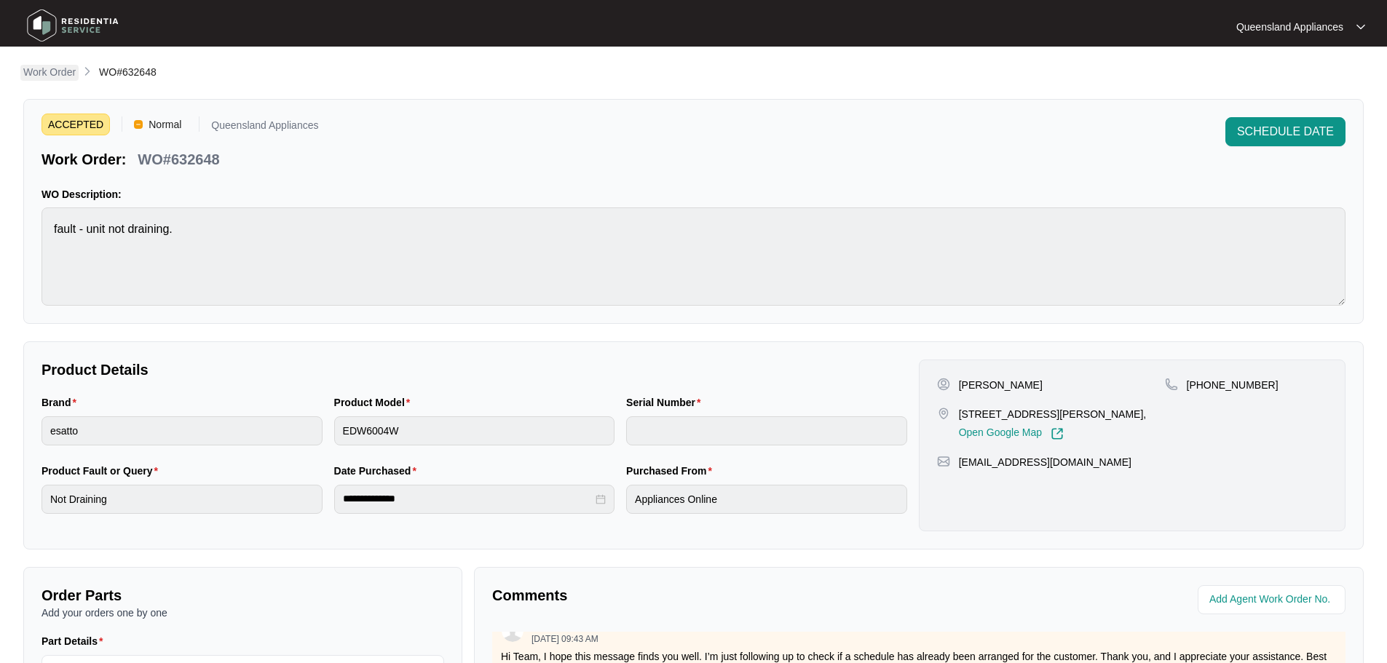
click at [54, 74] on p "Work Order" at bounding box center [49, 72] width 52 height 15
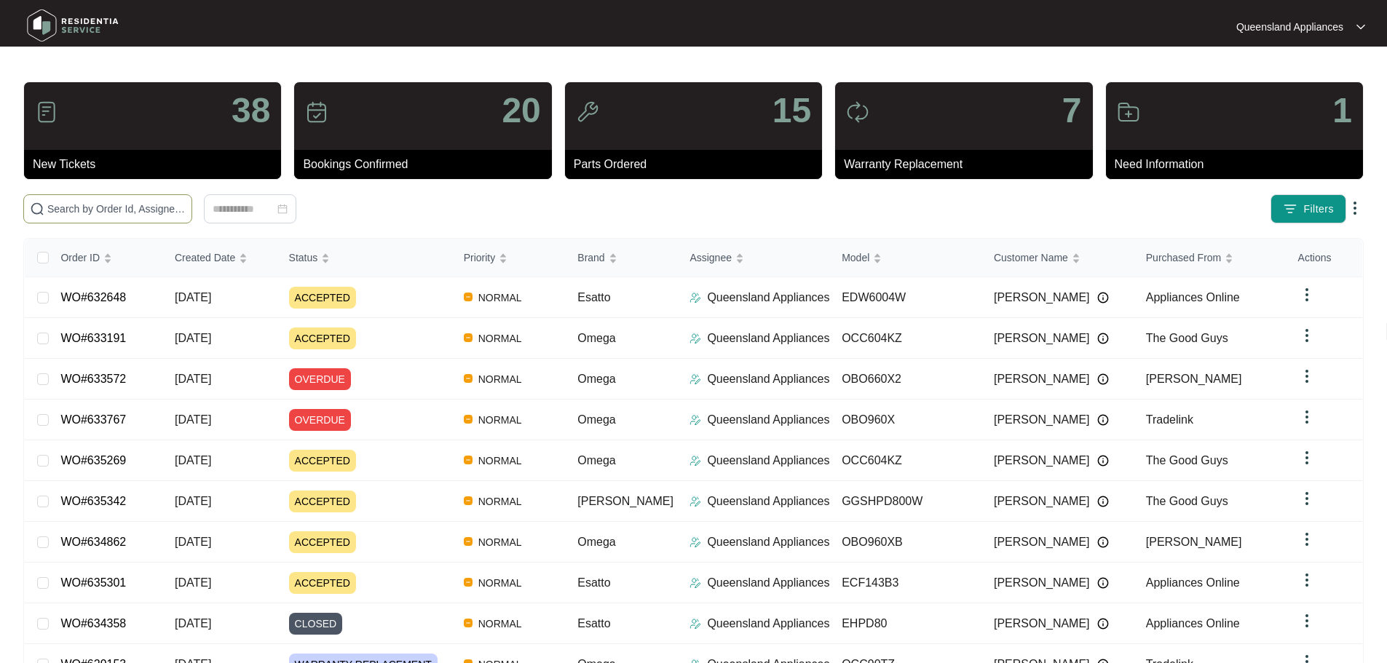
drag, startPoint x: 201, startPoint y: 221, endPoint x: 190, endPoint y: 200, distance: 23.8
click at [192, 209] on span at bounding box center [107, 208] width 169 height 29
click at [190, 200] on span at bounding box center [107, 208] width 169 height 29
paste input "632514"
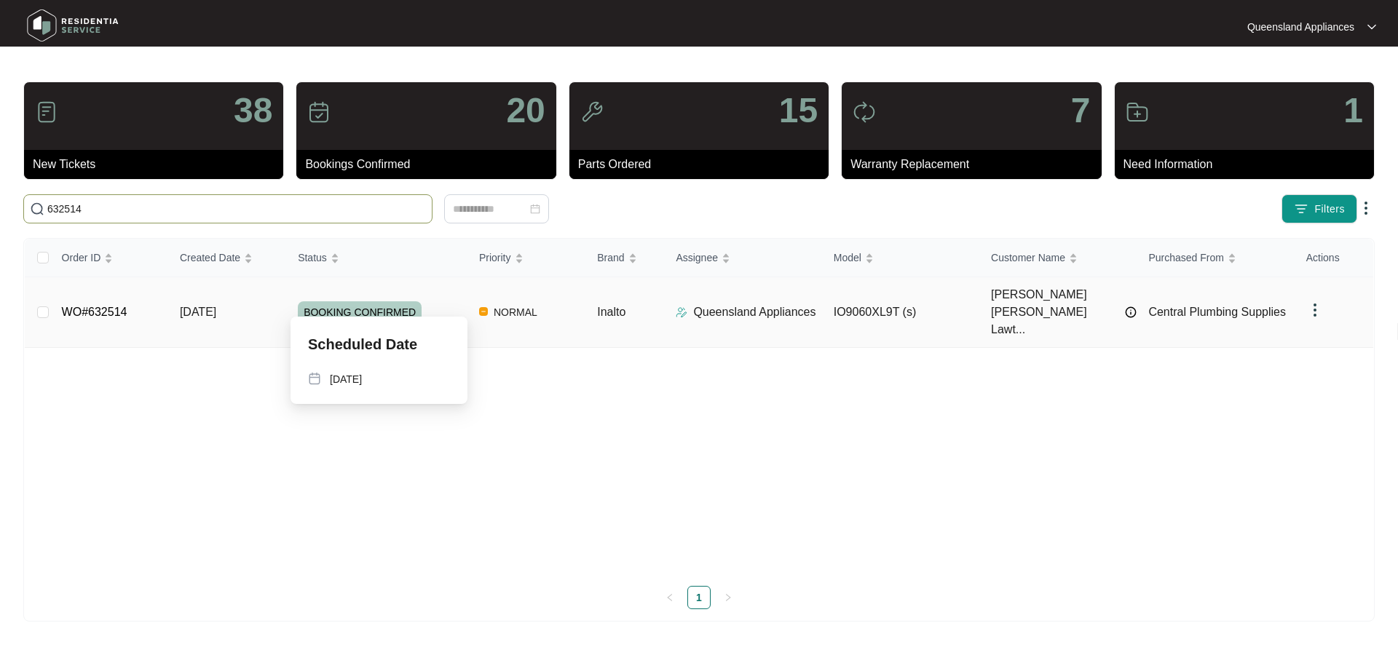
type input "632514"
click at [438, 301] on div "BOOKING CONFIRMED" at bounding box center [383, 312] width 170 height 22
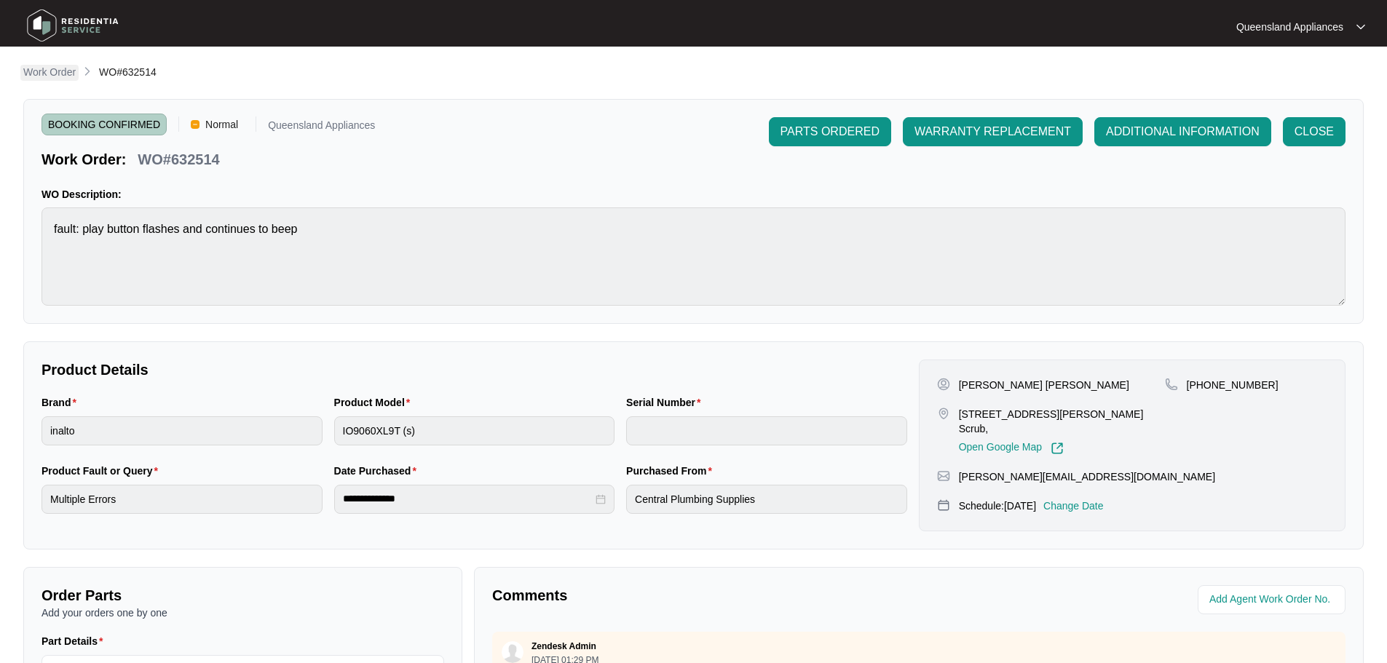
click at [39, 76] on p "Work Order" at bounding box center [49, 72] width 52 height 15
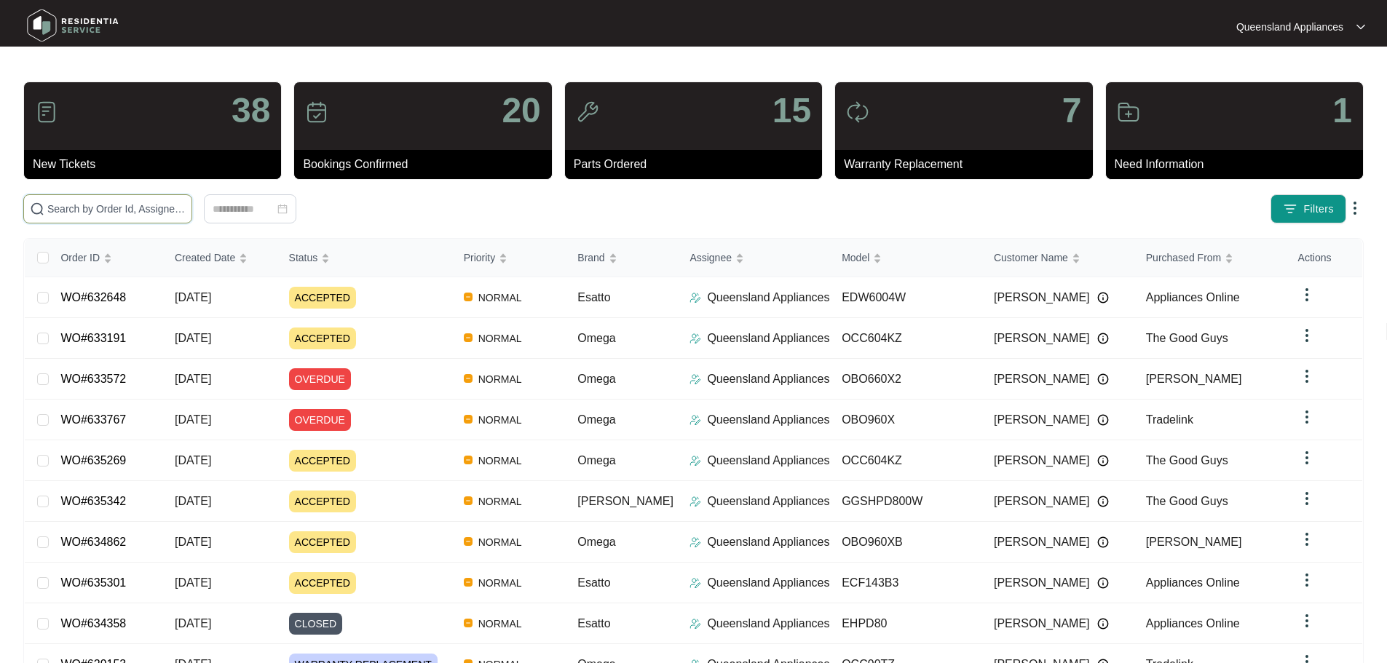
click at [165, 210] on input "text" at bounding box center [116, 209] width 138 height 16
paste input "632414"
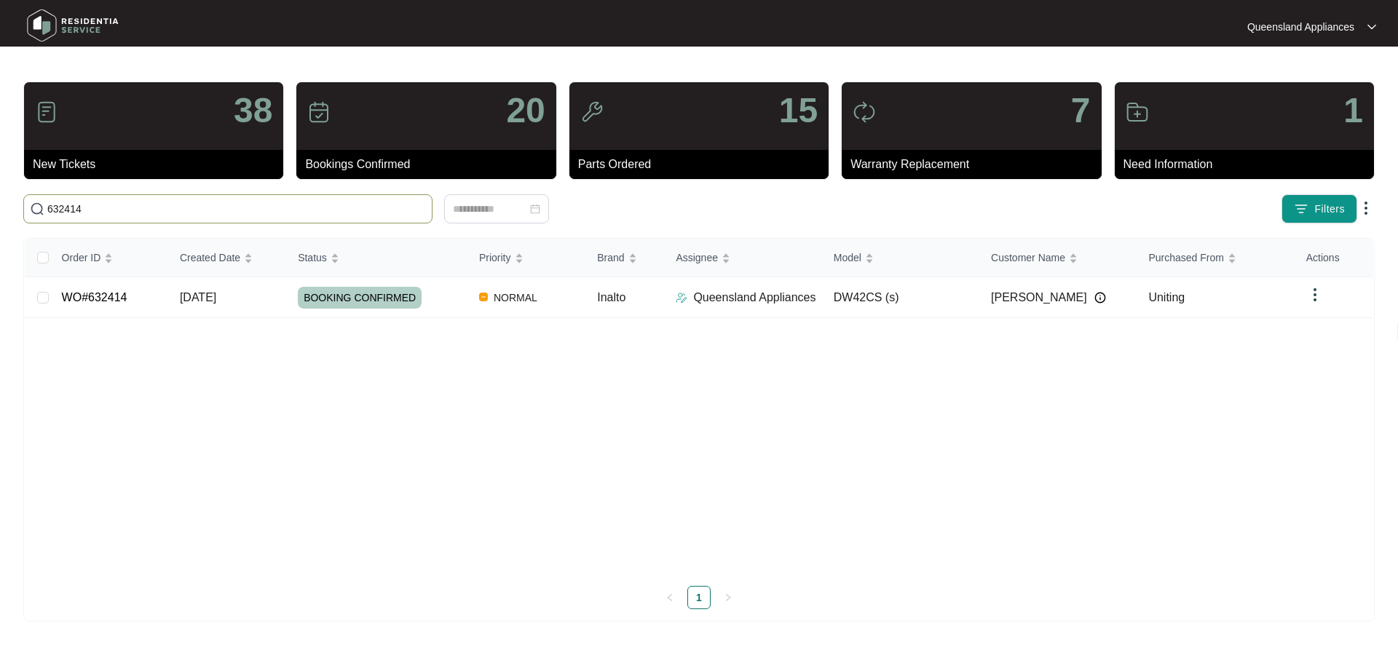
click at [138, 204] on input "632414" at bounding box center [236, 209] width 379 height 16
paste input "317"
click at [119, 210] on input "632317" at bounding box center [236, 209] width 379 height 16
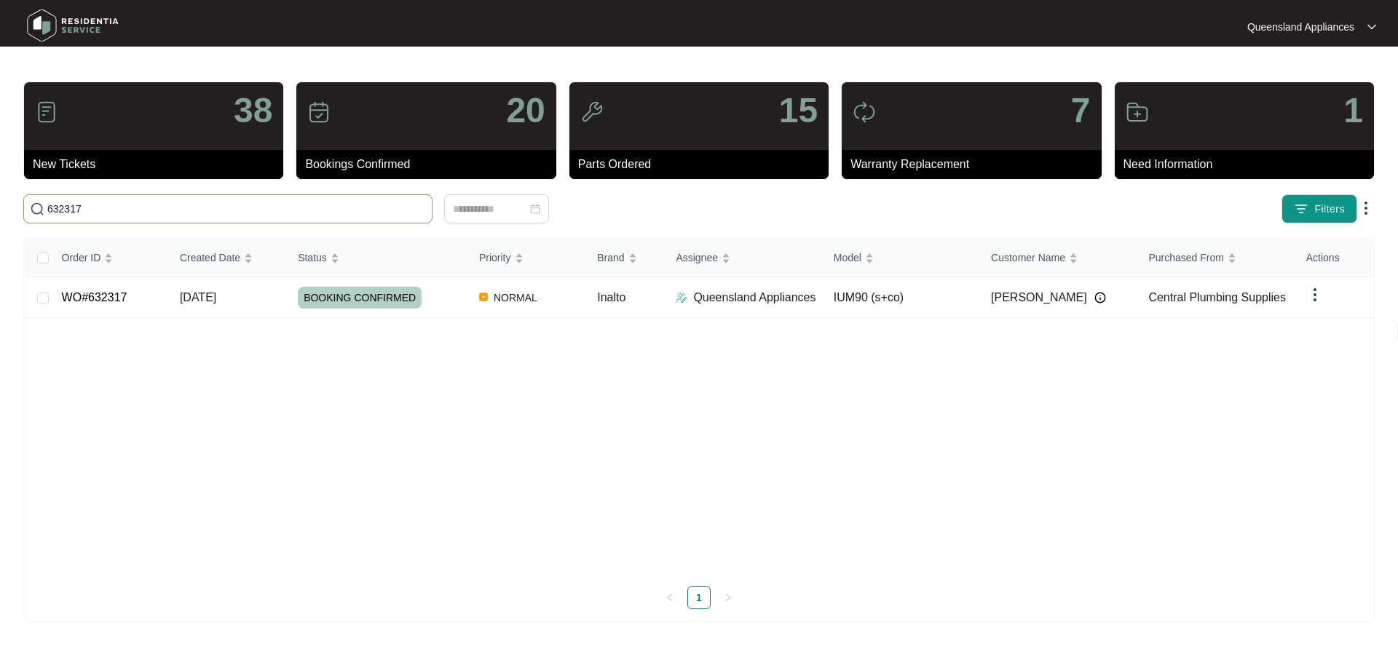
paste input "632298"
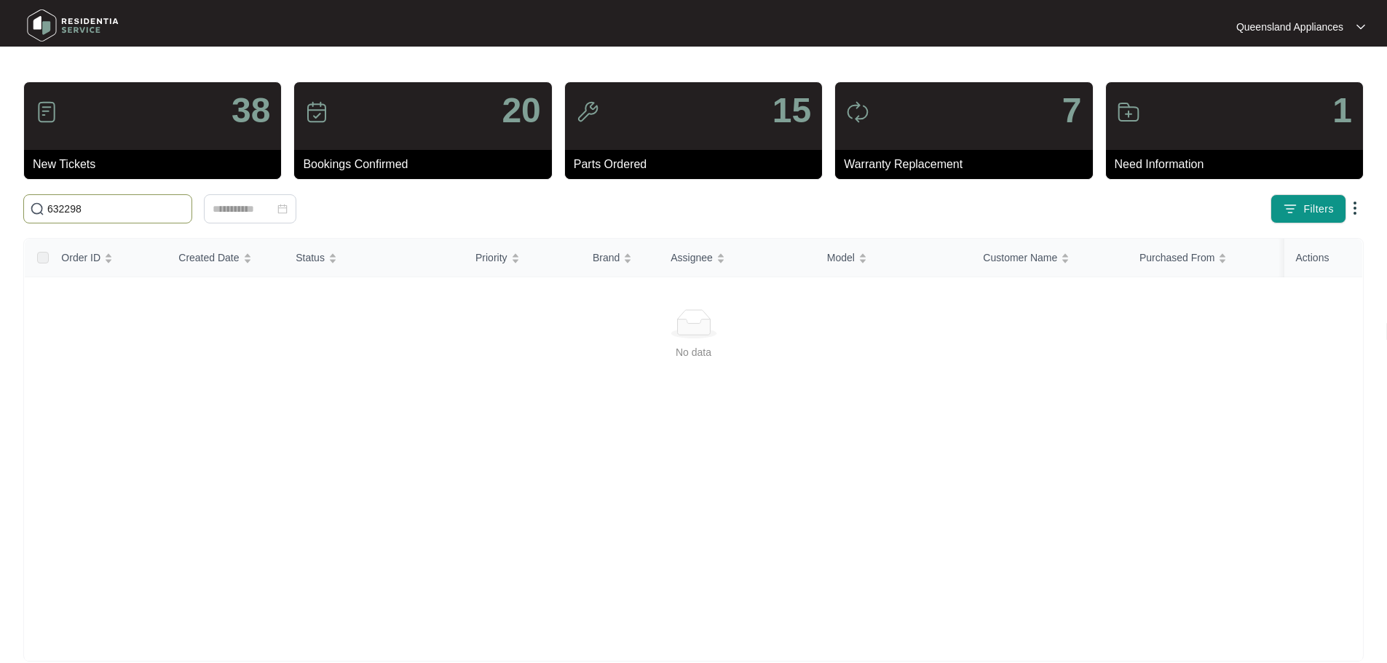
drag, startPoint x: 71, startPoint y: 210, endPoint x: 0, endPoint y: 196, distance: 72.8
click at [0, 196] on main "38 New Tickets 20 Bookings Confirmed 15 Parts Ordered 7 Warranty Replacement 1 …" at bounding box center [693, 342] width 1387 height 685
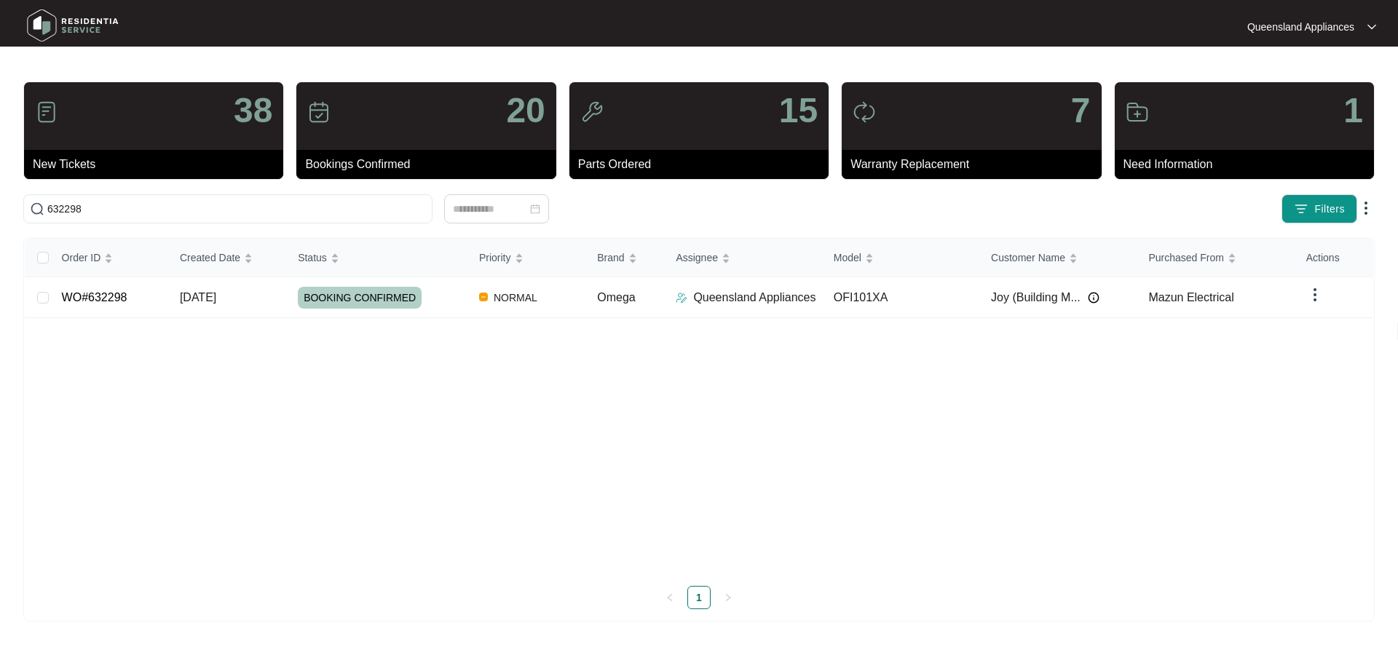
click at [394, 228] on div "38 New Tickets 20 Bookings Confirmed 15 Parts Ordered 7 Warranty Replacement 1 …" at bounding box center [698, 352] width 1351 height 540
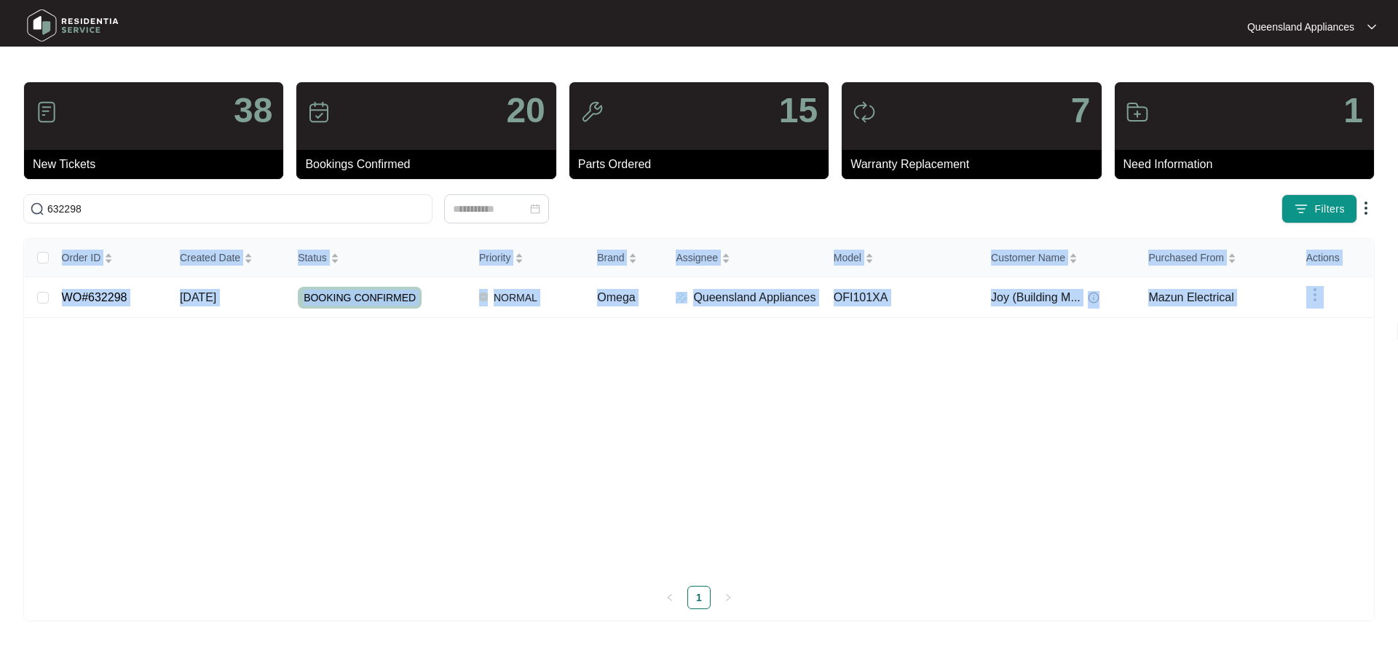
click at [394, 228] on div "38 New Tickets 20 Bookings Confirmed 15 Parts Ordered 7 Warranty Replacement 1 …" at bounding box center [698, 352] width 1351 height 540
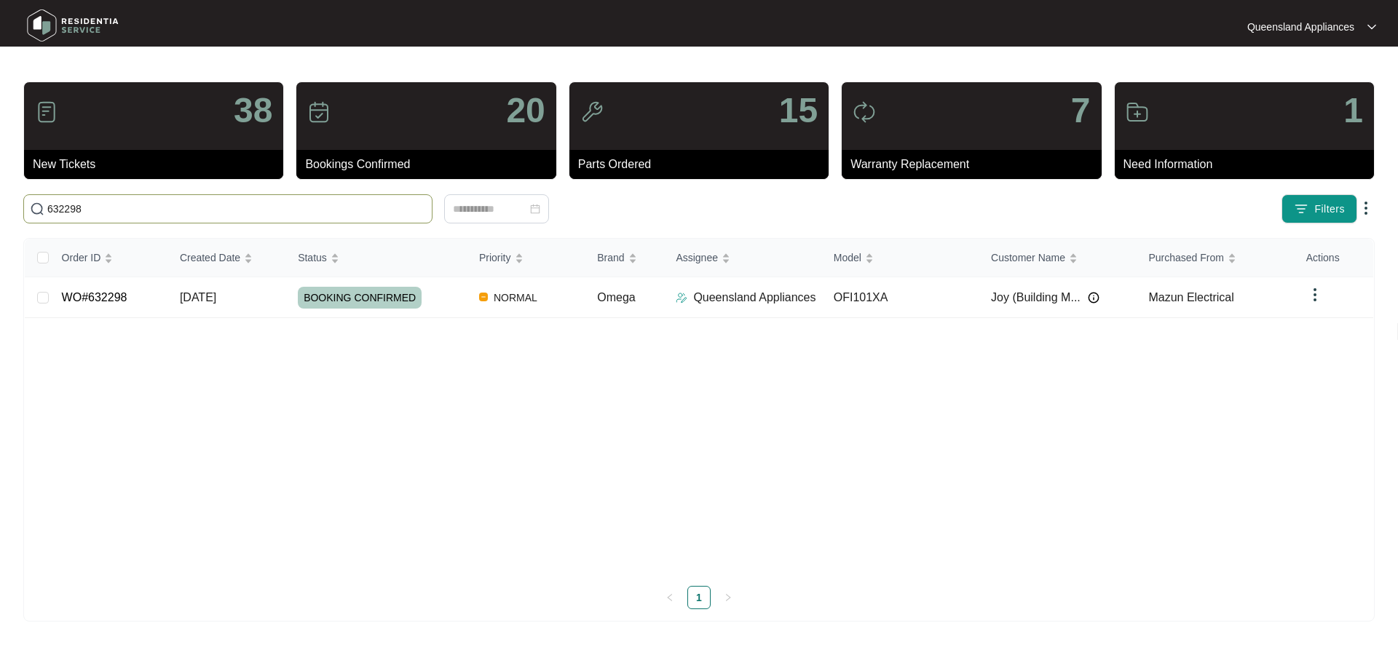
click at [381, 212] on input "632298" at bounding box center [236, 209] width 379 height 16
paste input "023"
type input "632023"
click at [481, 299] on img at bounding box center [483, 297] width 9 height 9
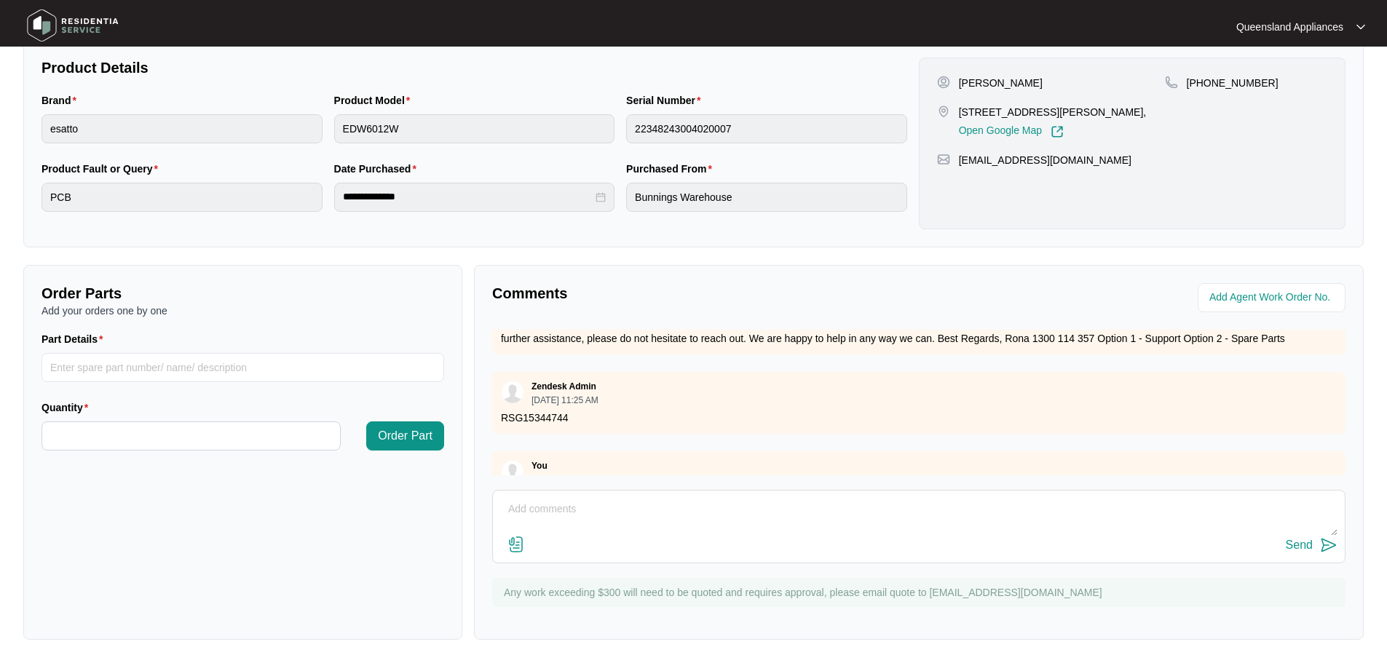
scroll to position [100, 0]
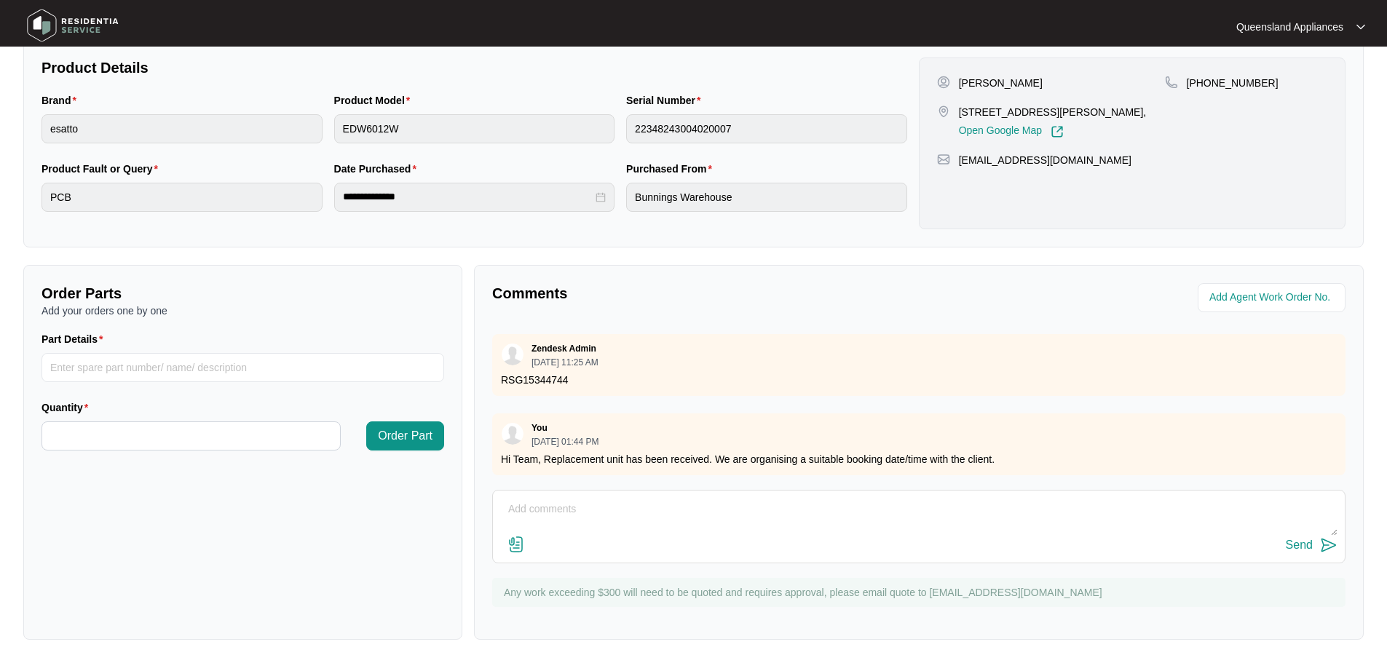
click at [575, 493] on div "Send" at bounding box center [918, 527] width 853 height 74
click at [556, 507] on textarea at bounding box center [918, 517] width 837 height 38
type textarea "Hi Team, Service has been confirmed by the client for a booking date [DATE]. Th…"
click at [1323, 549] on img at bounding box center [1328, 545] width 17 height 17
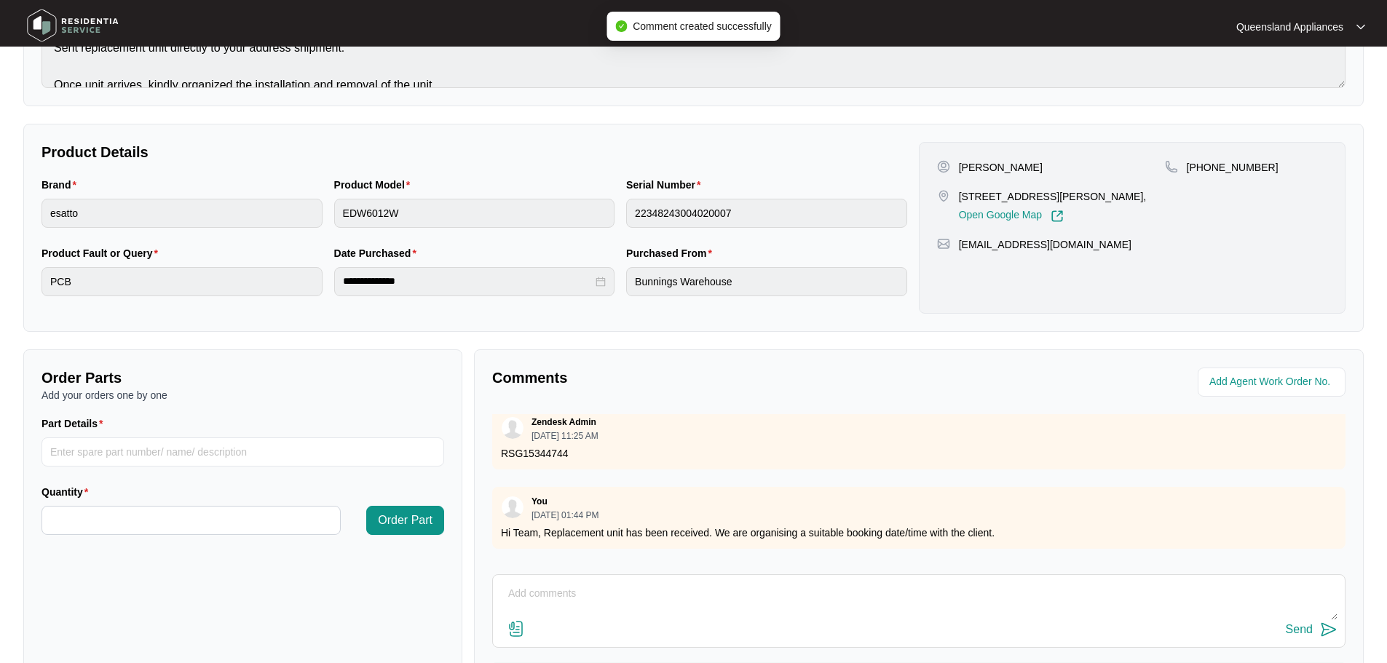
scroll to position [0, 0]
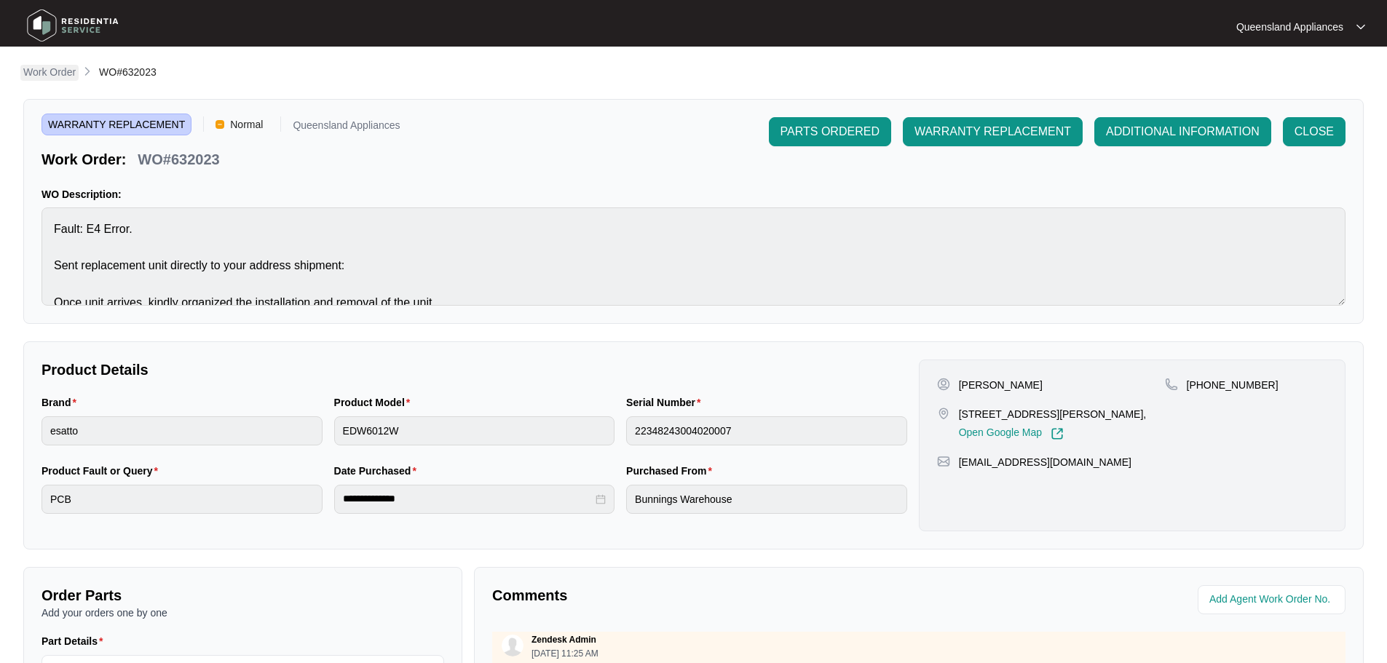
click at [43, 78] on p "Work Order" at bounding box center [49, 72] width 52 height 15
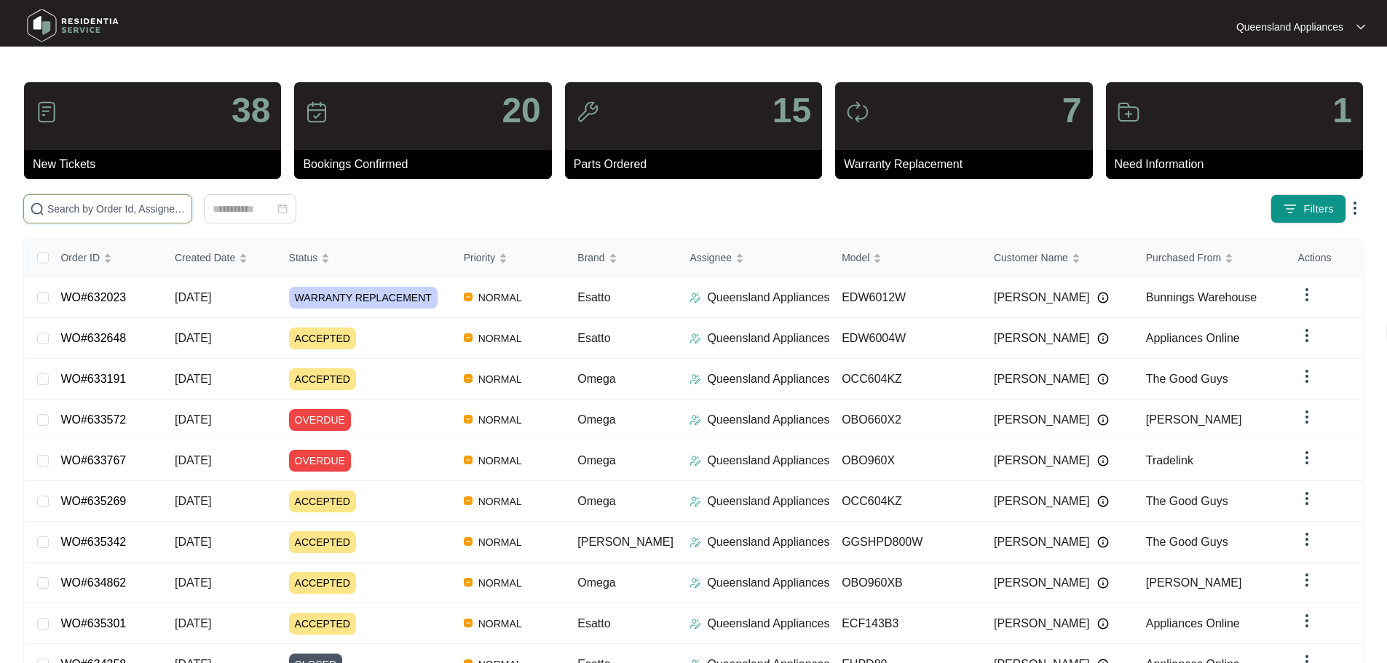
click at [185, 213] on input "text" at bounding box center [116, 209] width 138 height 16
paste input "631787"
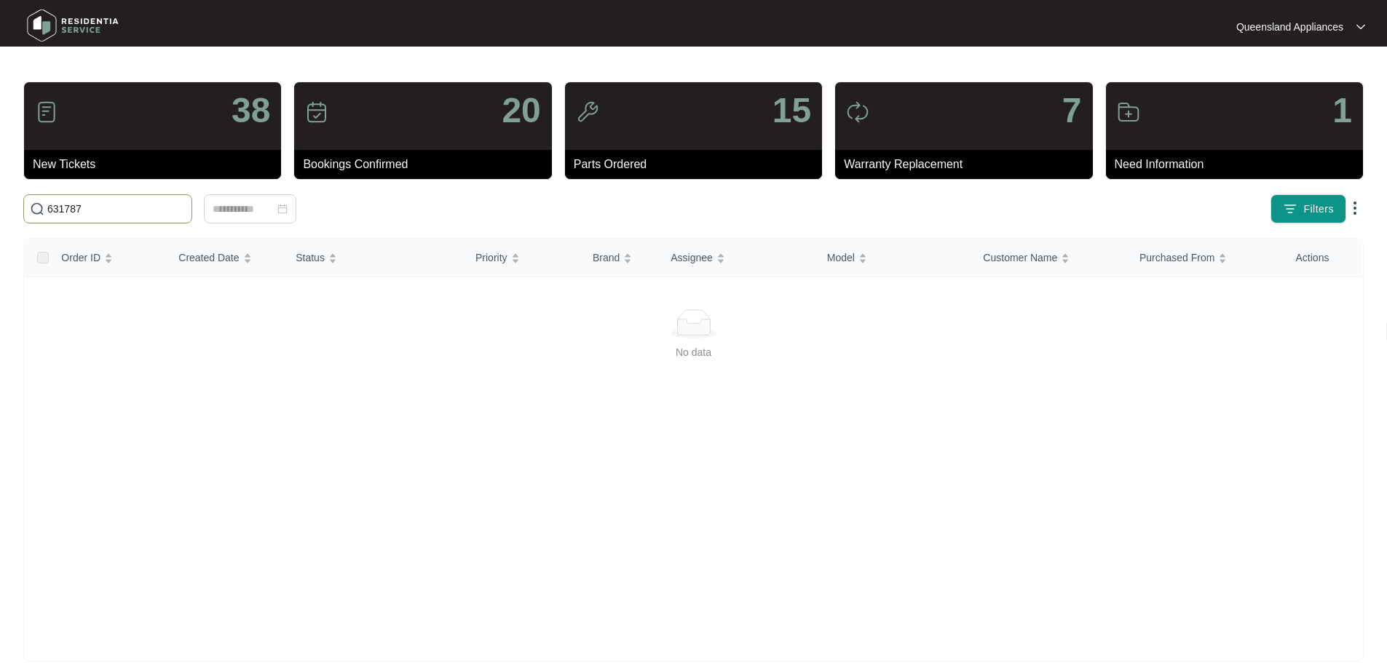
click at [48, 211] on input "631787" at bounding box center [116, 209] width 138 height 16
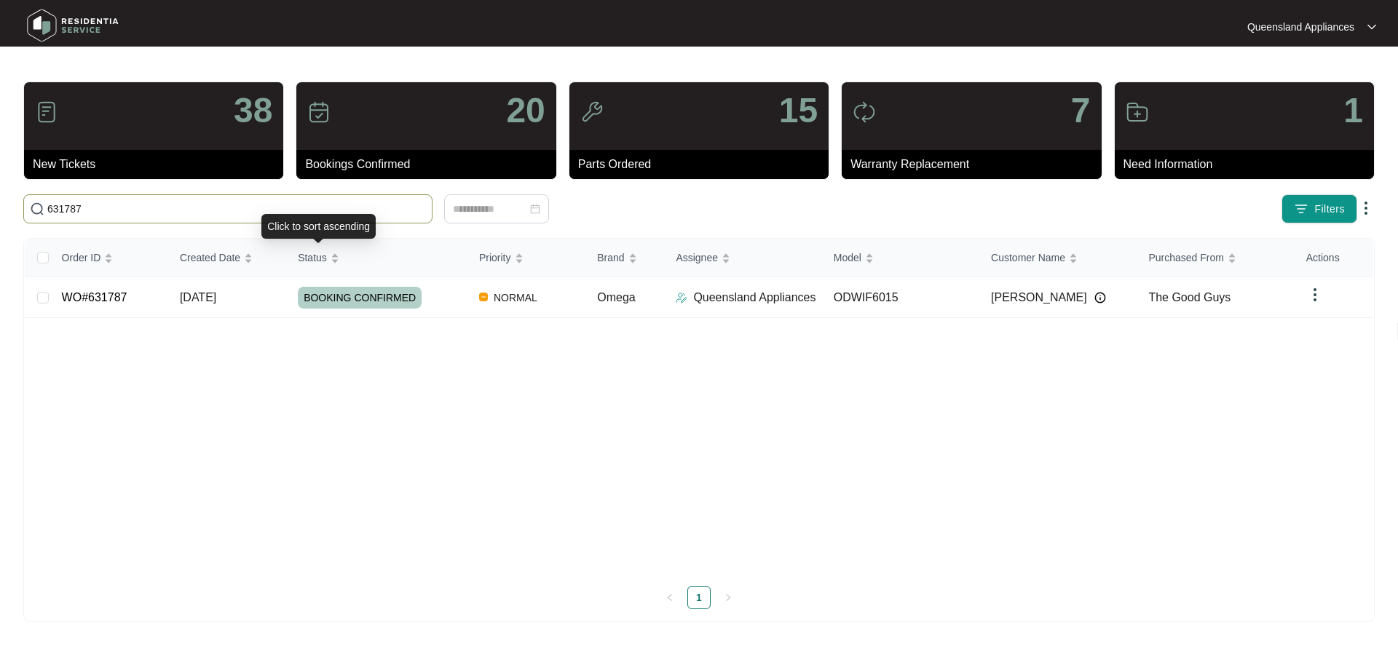
click at [264, 208] on input "631787" at bounding box center [236, 209] width 379 height 16
paste input "5396"
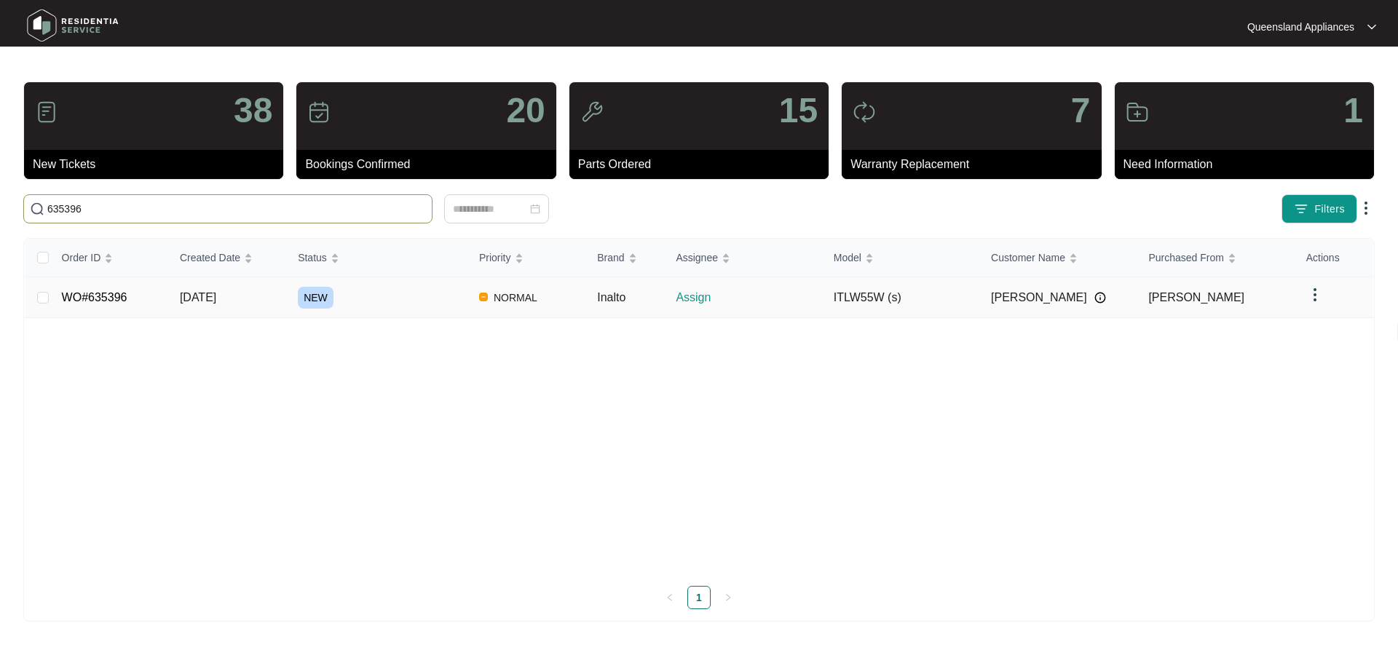
type input "635396"
click at [273, 295] on td "[DATE]" at bounding box center [227, 297] width 118 height 41
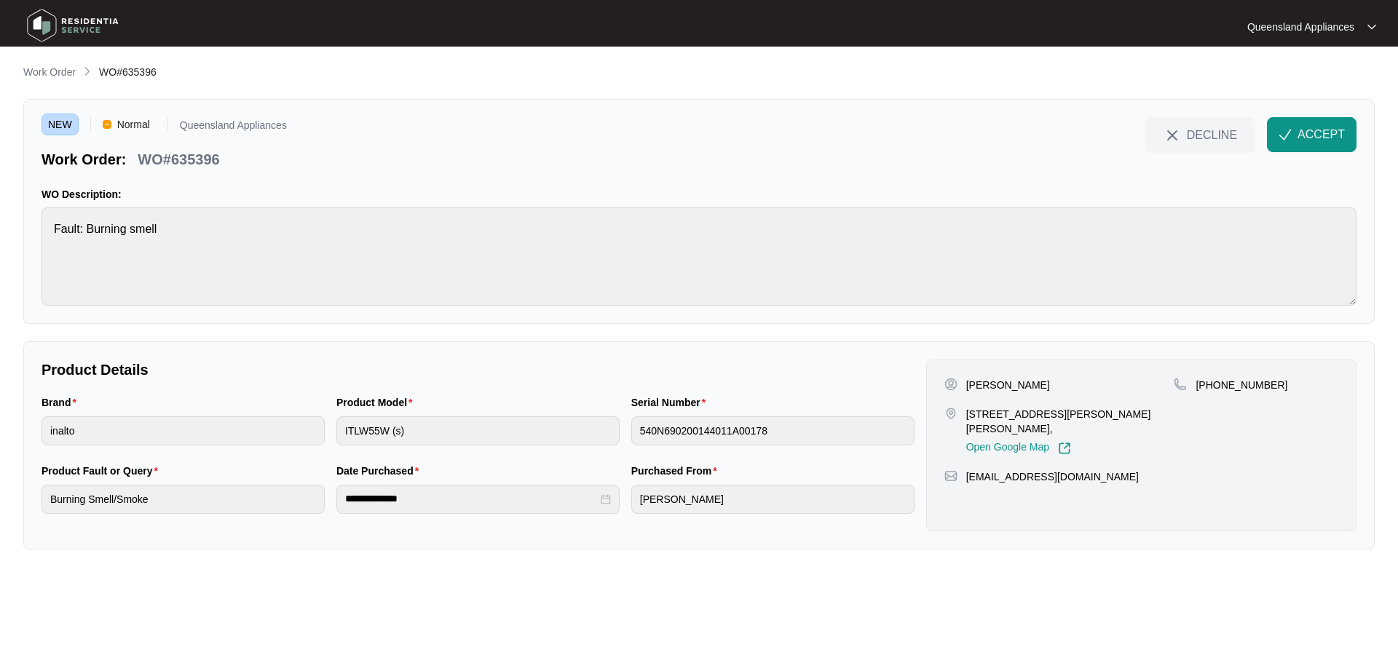
click at [1063, 411] on p "[STREET_ADDRESS][PERSON_NAME][PERSON_NAME]," at bounding box center [1070, 421] width 208 height 29
copy p "Crestmead"
drag, startPoint x: 963, startPoint y: 412, endPoint x: 972, endPoint y: 411, distance: 8.8
click at [972, 411] on div "[STREET_ADDRESS][PERSON_NAME][PERSON_NAME], Open Google Map" at bounding box center [1059, 431] width 230 height 48
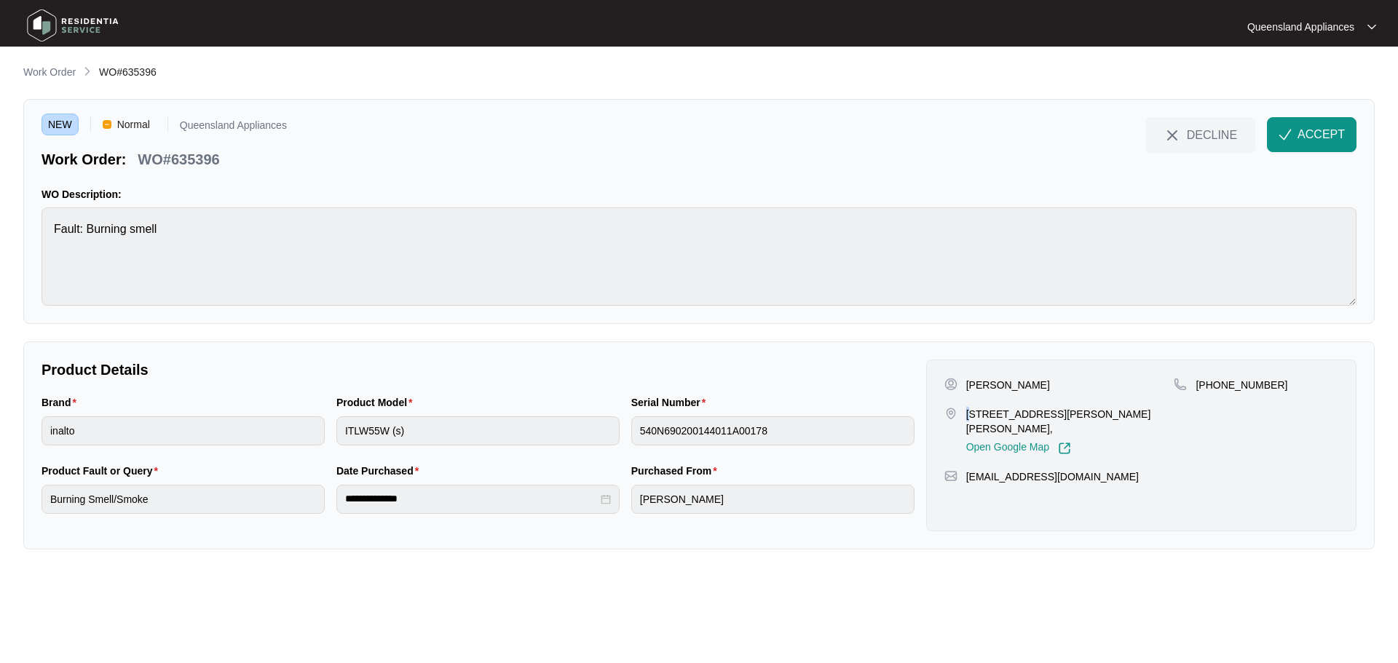
click at [971, 411] on p "[STREET_ADDRESS][PERSON_NAME][PERSON_NAME]," at bounding box center [1070, 421] width 208 height 29
click at [971, 414] on p "[STREET_ADDRESS][PERSON_NAME][PERSON_NAME]," at bounding box center [1070, 421] width 208 height 29
click at [977, 413] on p "[STREET_ADDRESS][PERSON_NAME][PERSON_NAME]," at bounding box center [1070, 421] width 208 height 29
drag, startPoint x: 969, startPoint y: 413, endPoint x: 986, endPoint y: 414, distance: 16.8
click at [986, 414] on p "[STREET_ADDRESS][PERSON_NAME][PERSON_NAME]," at bounding box center [1070, 421] width 208 height 29
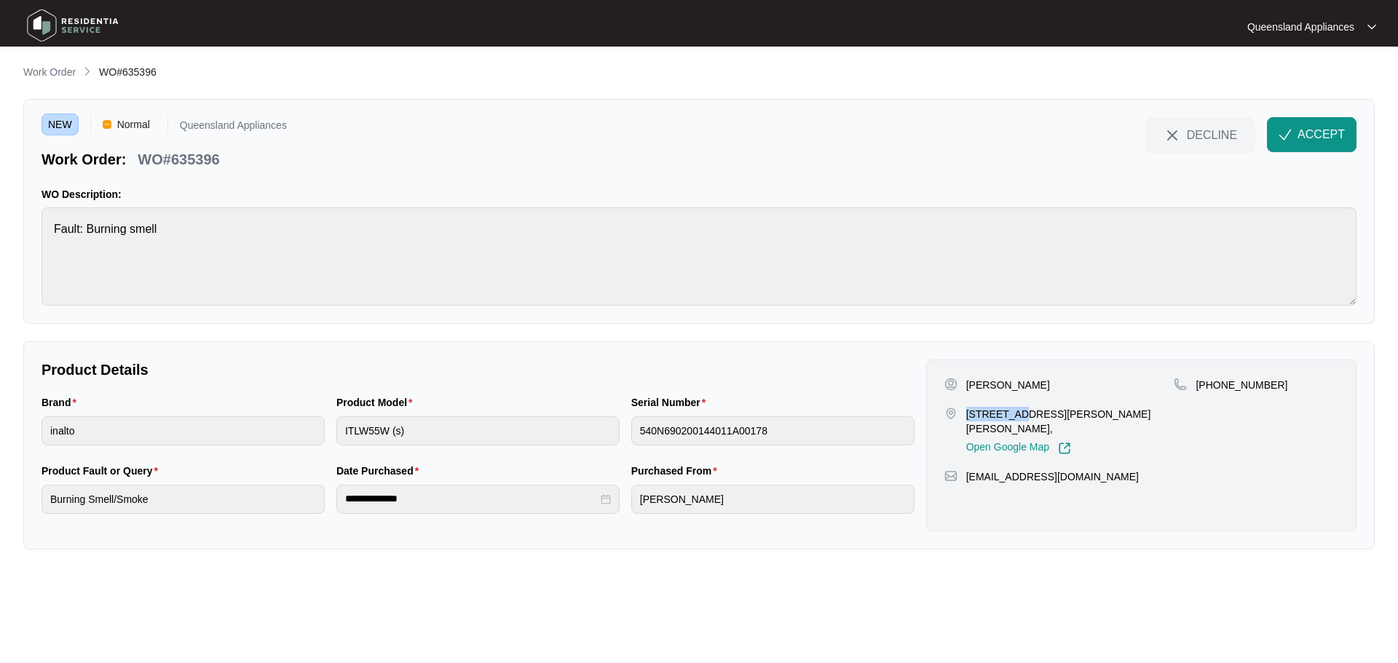
drag, startPoint x: 968, startPoint y: 414, endPoint x: 1014, endPoint y: 414, distance: 45.9
click at [1014, 414] on p "[STREET_ADDRESS][PERSON_NAME][PERSON_NAME]," at bounding box center [1070, 421] width 208 height 29
copy p "11 [PERSON_NAME]"
drag, startPoint x: 1214, startPoint y: 382, endPoint x: 1276, endPoint y: 384, distance: 62.7
click at [1276, 384] on div "[PHONE_NUMBER]" at bounding box center [1256, 385] width 165 height 15
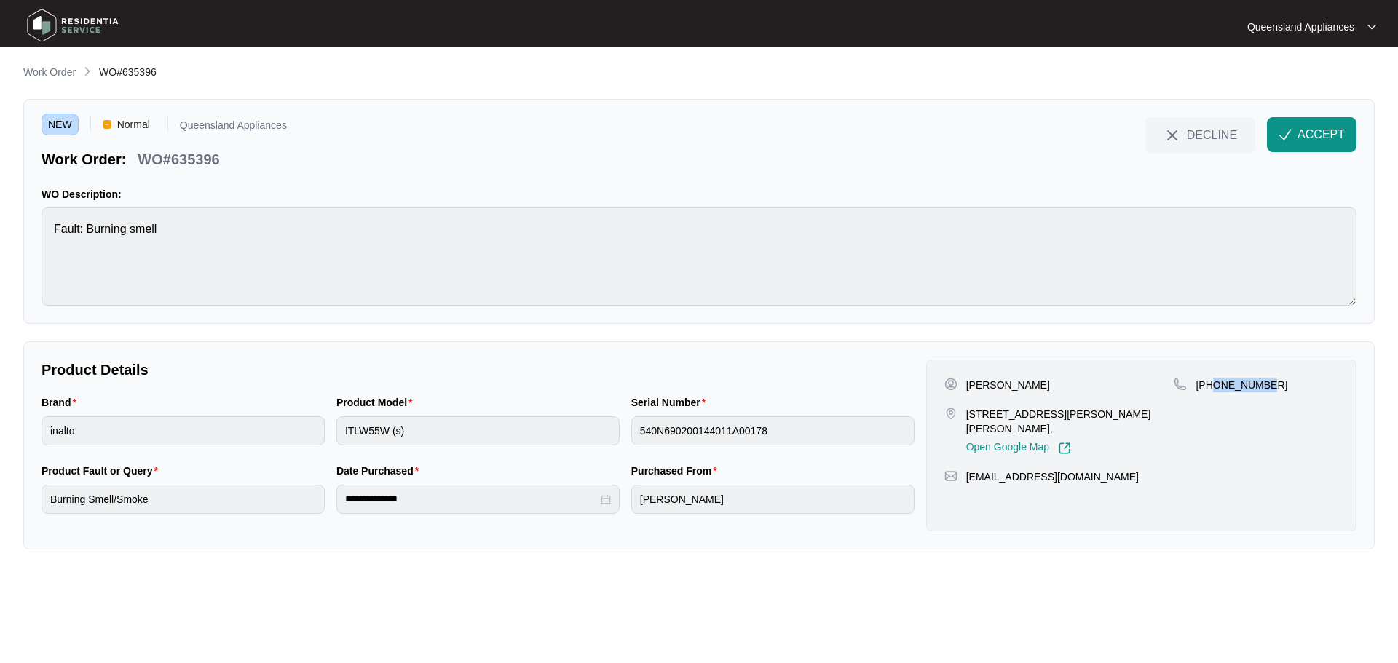
copy p "490783243"
click at [1338, 122] on button "ACCEPT" at bounding box center [1312, 134] width 90 height 35
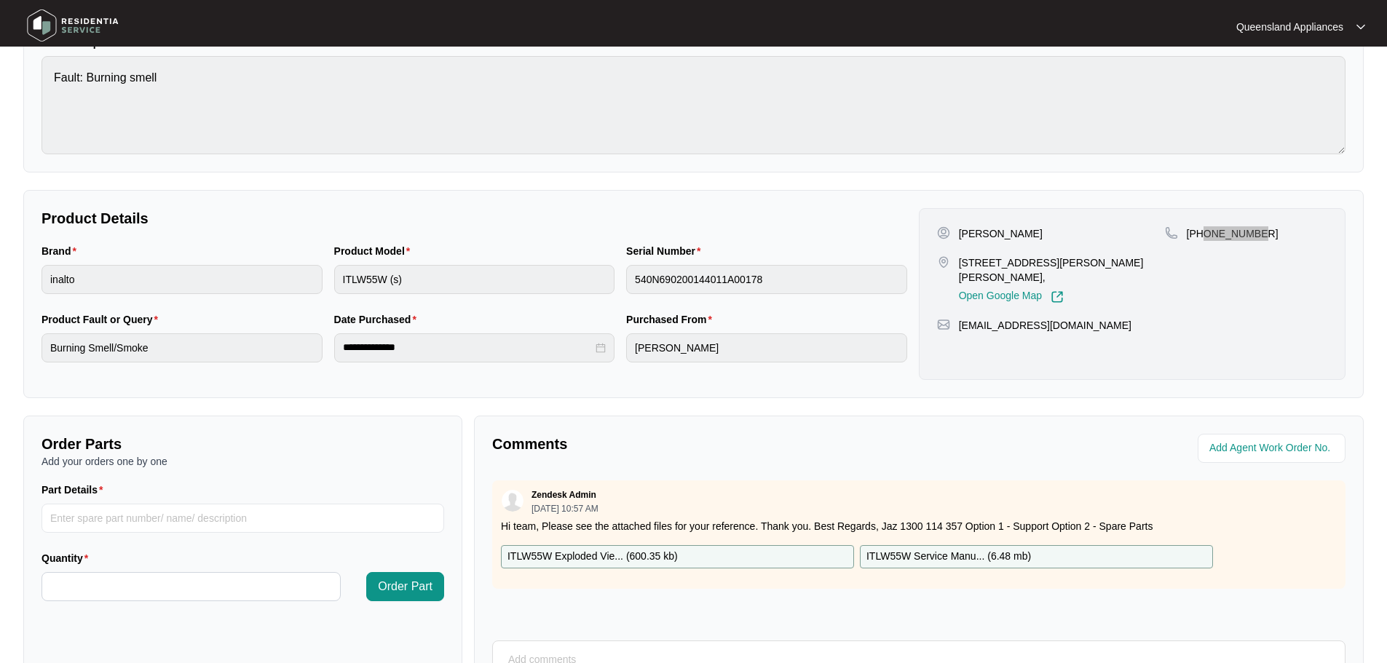
scroll to position [303, 0]
